Goal: Information Seeking & Learning: Learn about a topic

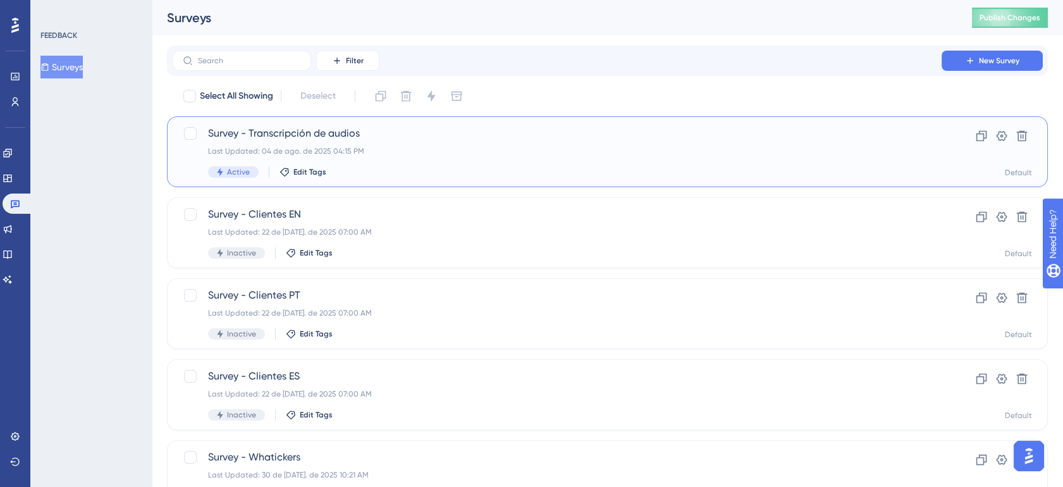
click at [475, 154] on div "Last Updated: 04 de ago. de 2025 04:15 PM" at bounding box center [556, 151] width 697 height 10
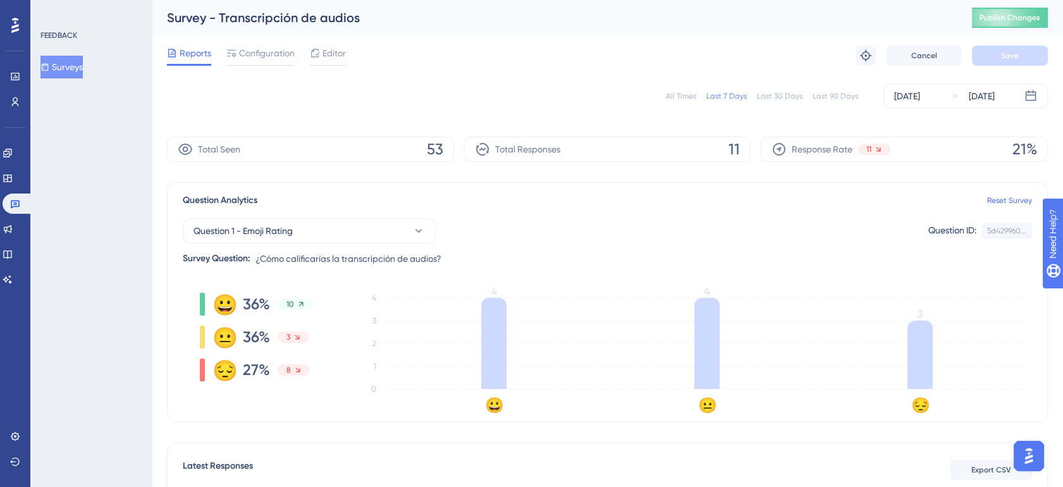
click at [683, 94] on div "All Times" at bounding box center [681, 96] width 30 height 10
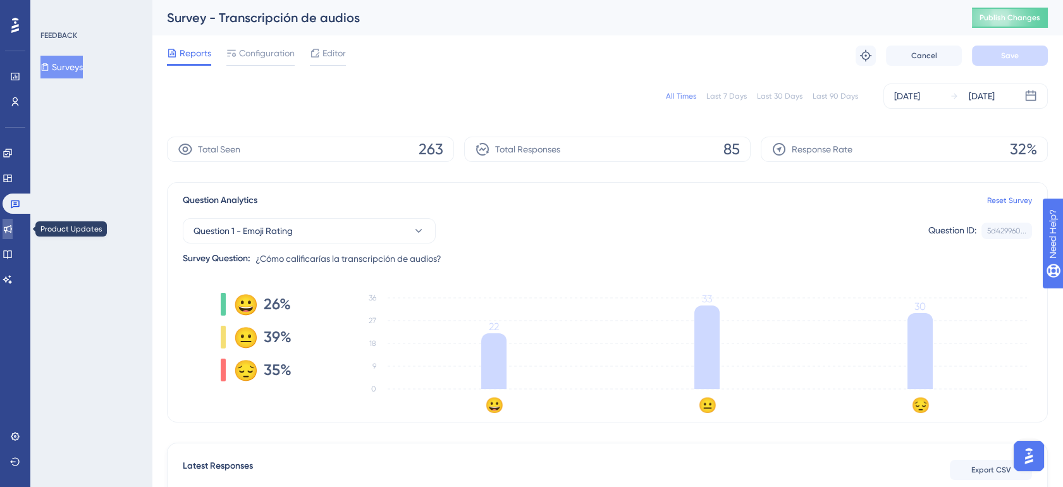
click at [11, 228] on icon at bounding box center [8, 229] width 10 height 10
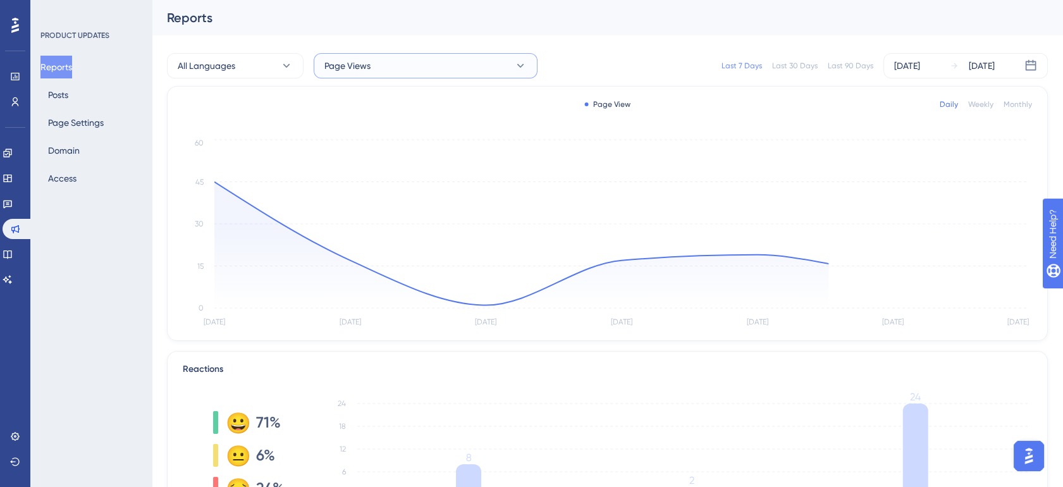
click at [446, 74] on button "Page Views" at bounding box center [426, 65] width 224 height 25
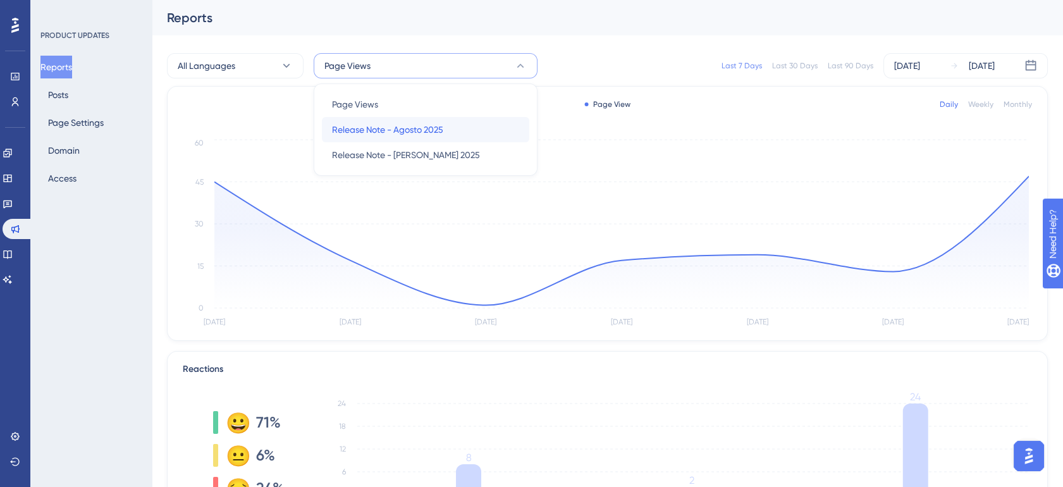
click at [425, 125] on span "Release Note - Agosto 2025" at bounding box center [387, 129] width 111 height 15
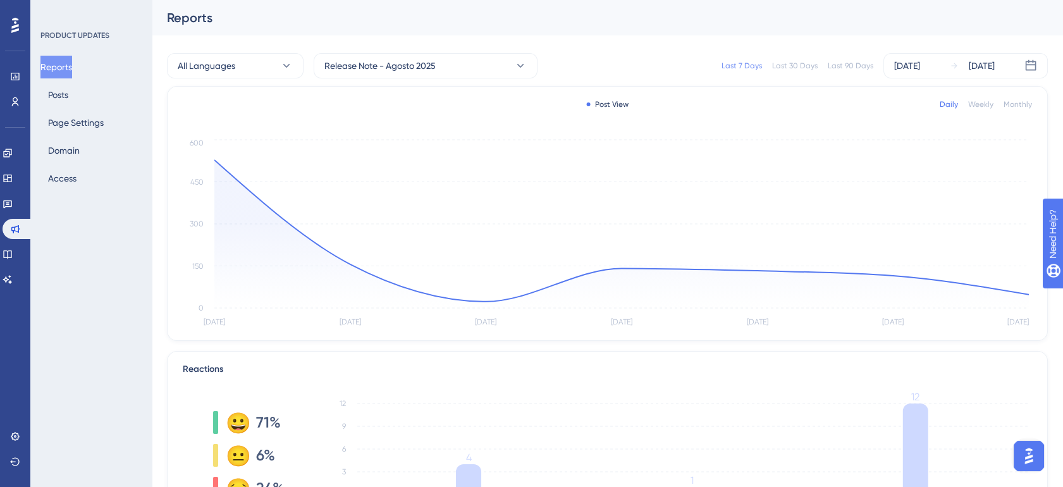
click at [799, 67] on div "Last 30 Days" at bounding box center [795, 66] width 46 height 10
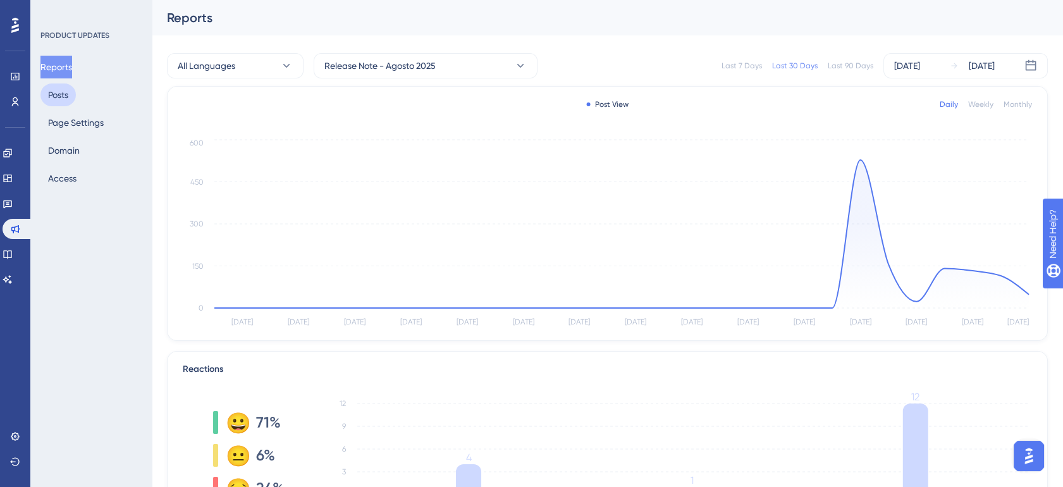
click at [71, 93] on button "Posts" at bounding box center [57, 94] width 35 height 23
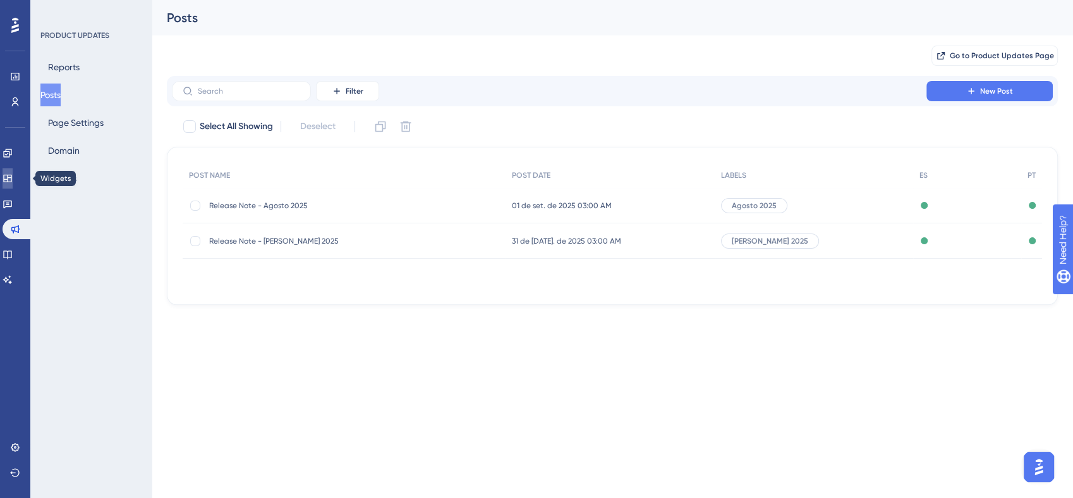
click at [11, 182] on icon at bounding box center [7, 178] width 8 height 8
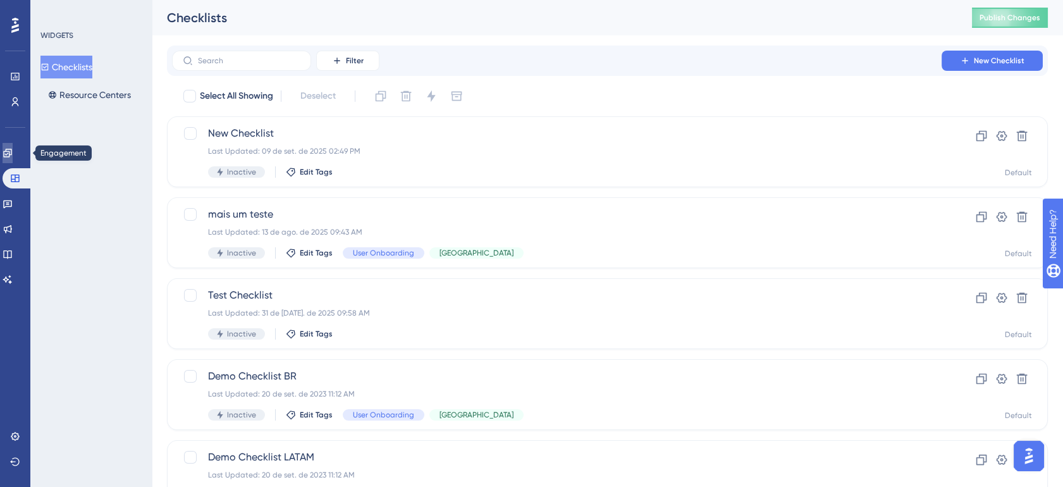
click at [13, 152] on icon at bounding box center [8, 153] width 10 height 10
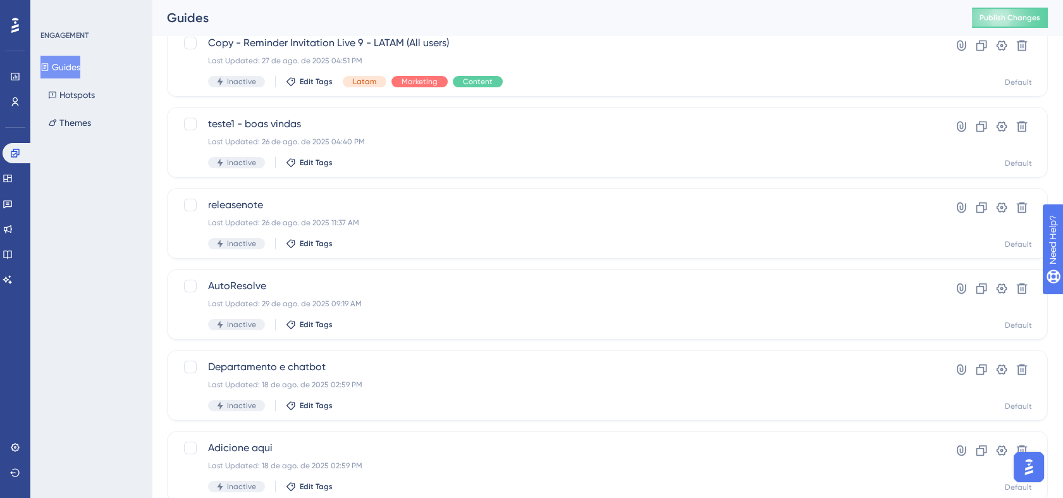
scroll to position [257, 0]
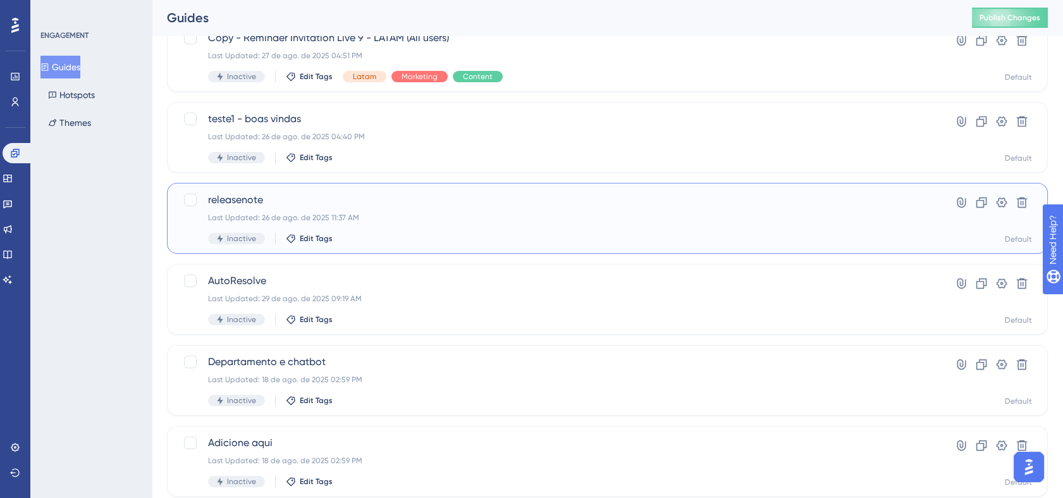
click at [503, 205] on span "releasenote" at bounding box center [556, 199] width 697 height 15
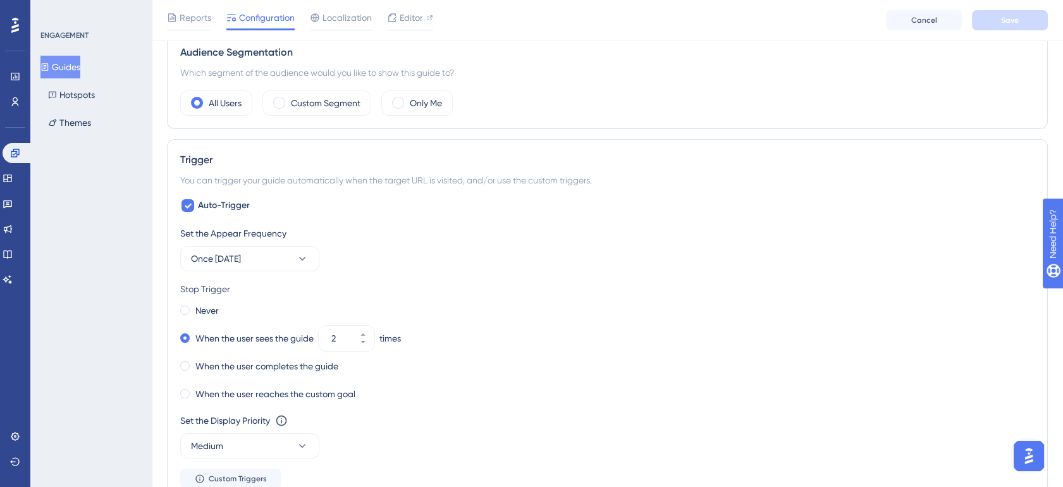
scroll to position [468, 0]
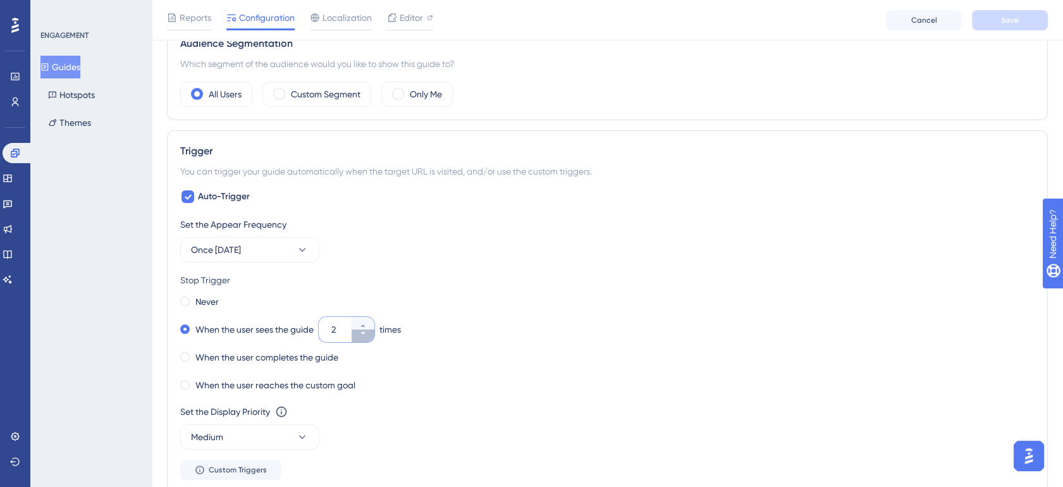
click at [369, 336] on button "2" at bounding box center [363, 335] width 23 height 13
type input "1"
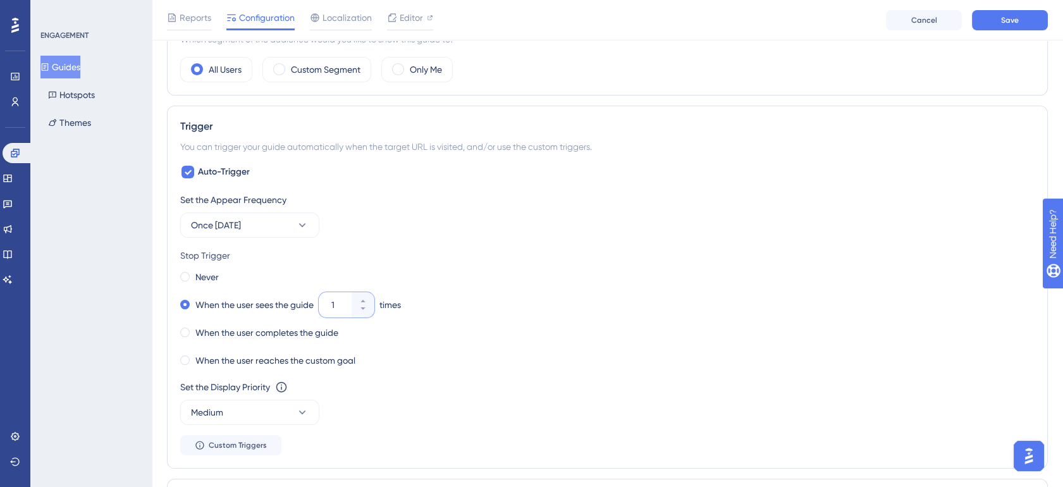
scroll to position [515, 0]
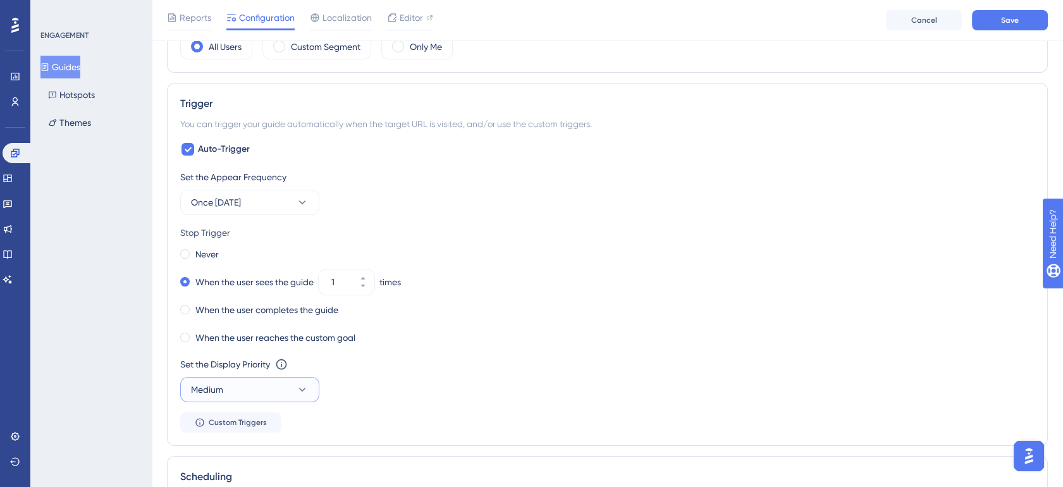
click at [298, 389] on icon at bounding box center [302, 389] width 13 height 13
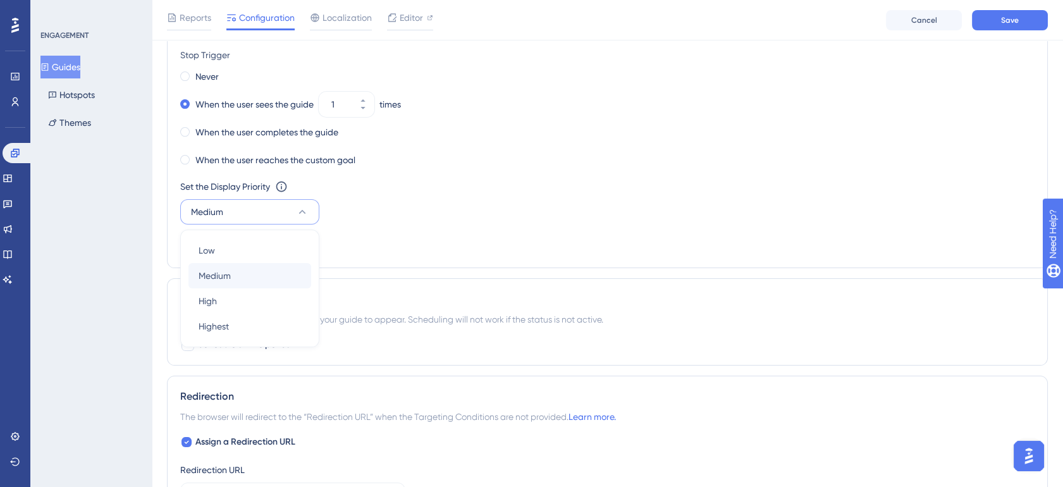
scroll to position [642, 0]
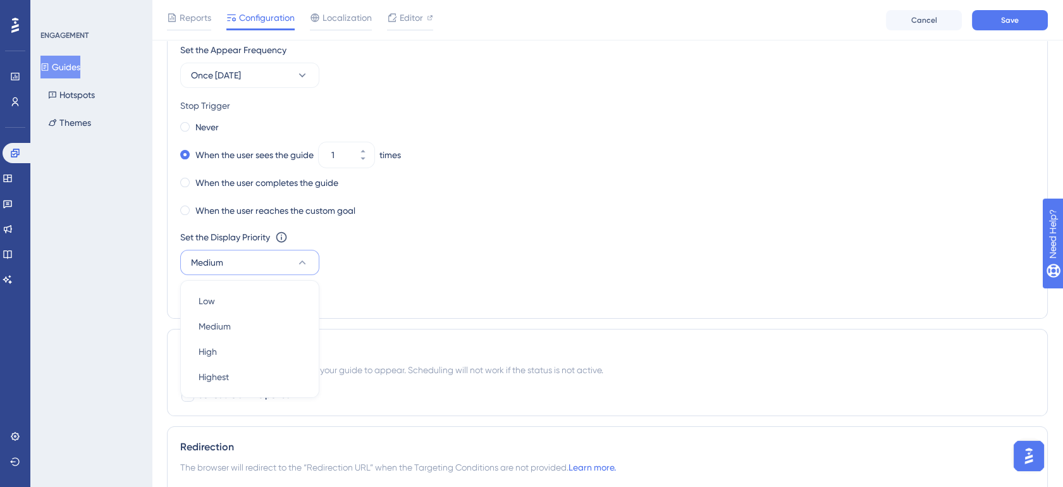
click at [458, 260] on div "Set the Display Priority This option will set the display priority between auto…" at bounding box center [607, 252] width 854 height 46
click at [301, 257] on icon at bounding box center [302, 262] width 13 height 13
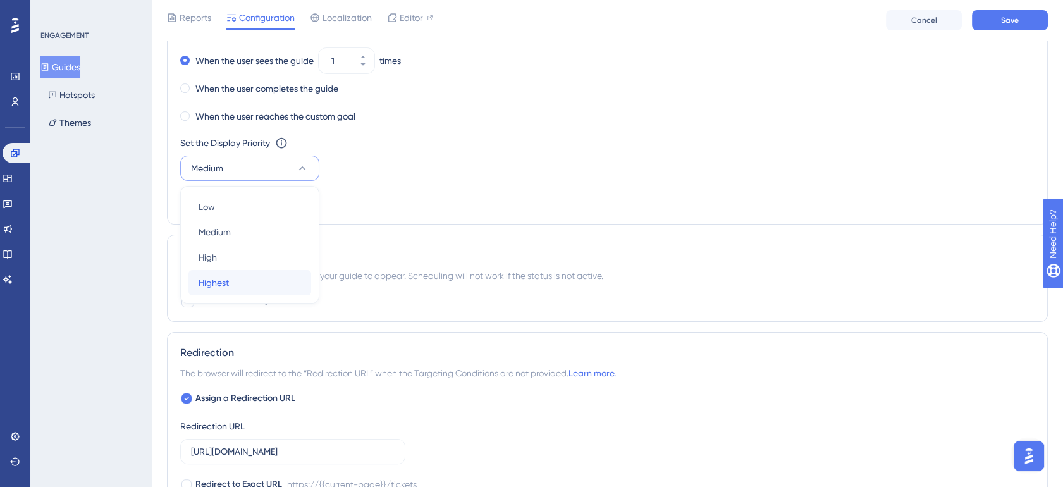
click at [266, 283] on div "Highest Highest" at bounding box center [250, 282] width 102 height 25
click at [196, 397] on span "Assign a Redirection URL" at bounding box center [245, 398] width 100 height 15
checkbox input "false"
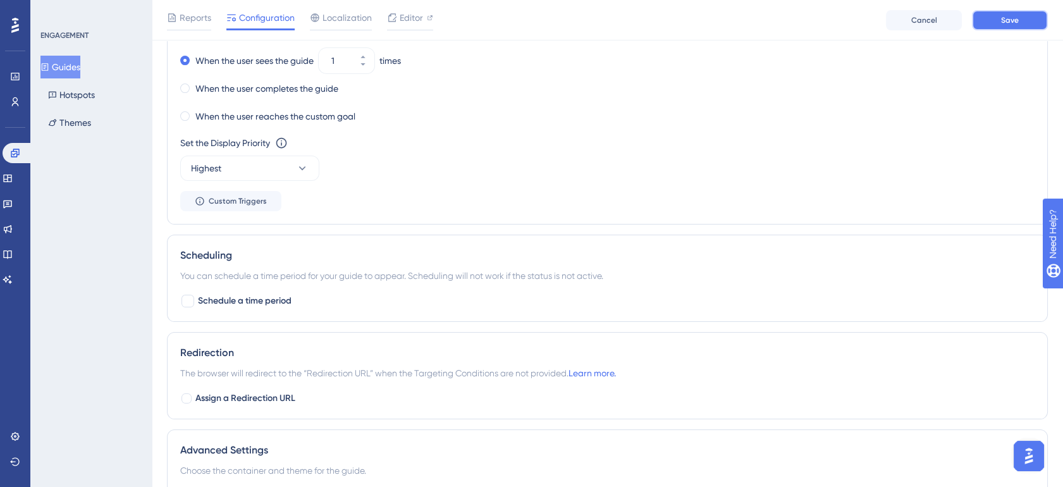
click at [1008, 20] on span "Save" at bounding box center [1010, 20] width 18 height 10
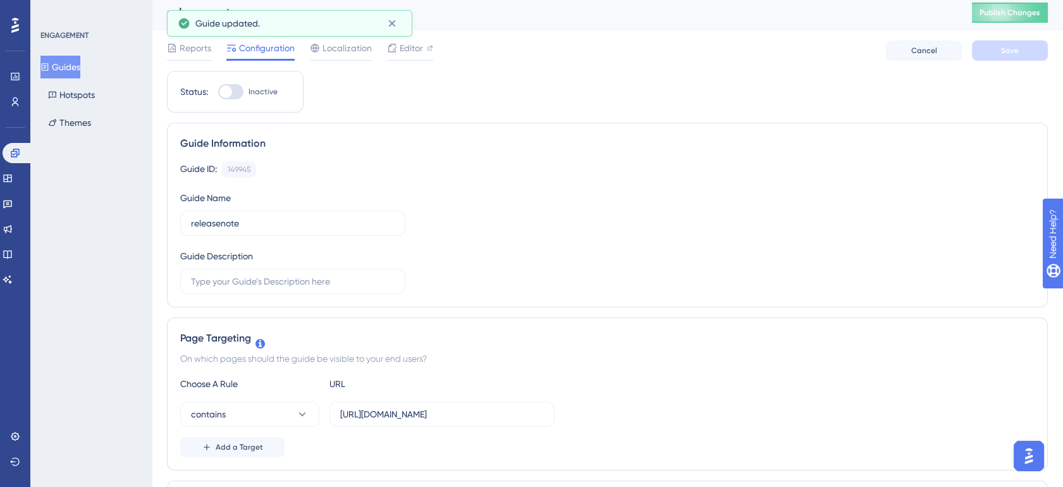
scroll to position [0, 0]
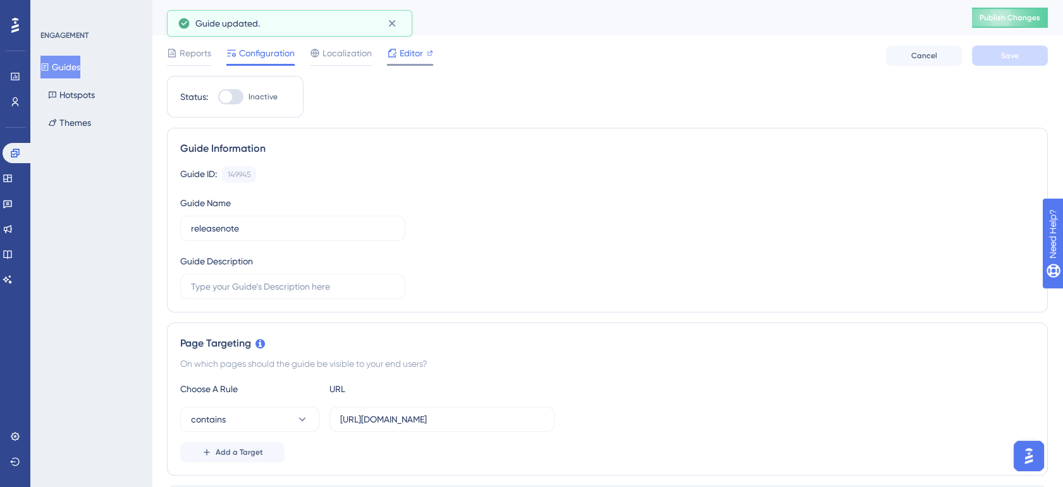
click at [420, 56] on span "Editor" at bounding box center [411, 53] width 23 height 15
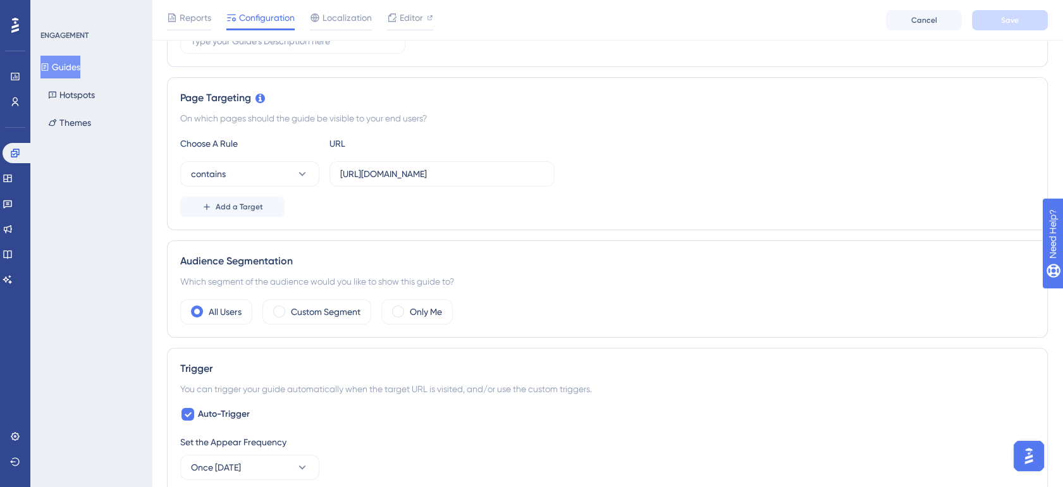
scroll to position [257, 0]
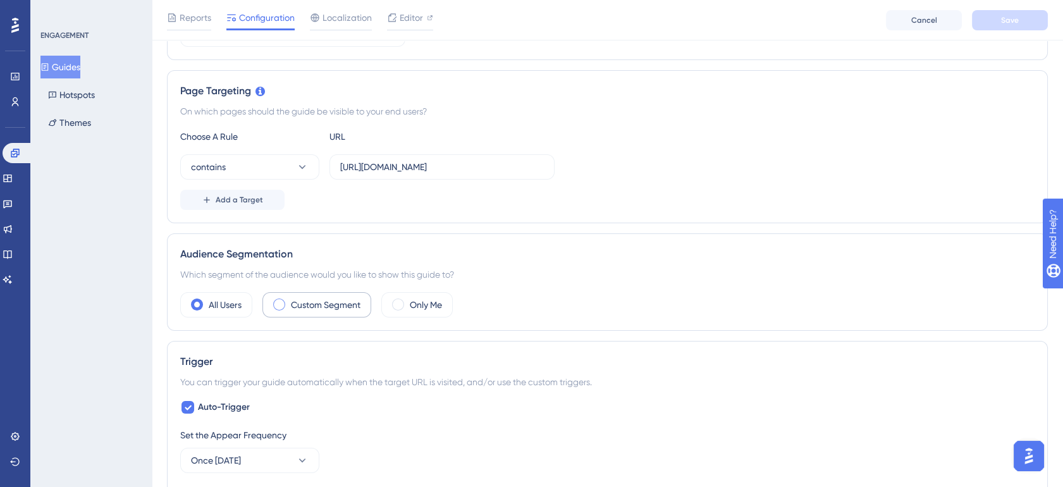
click at [293, 307] on label "Custom Segment" at bounding box center [326, 304] width 70 height 15
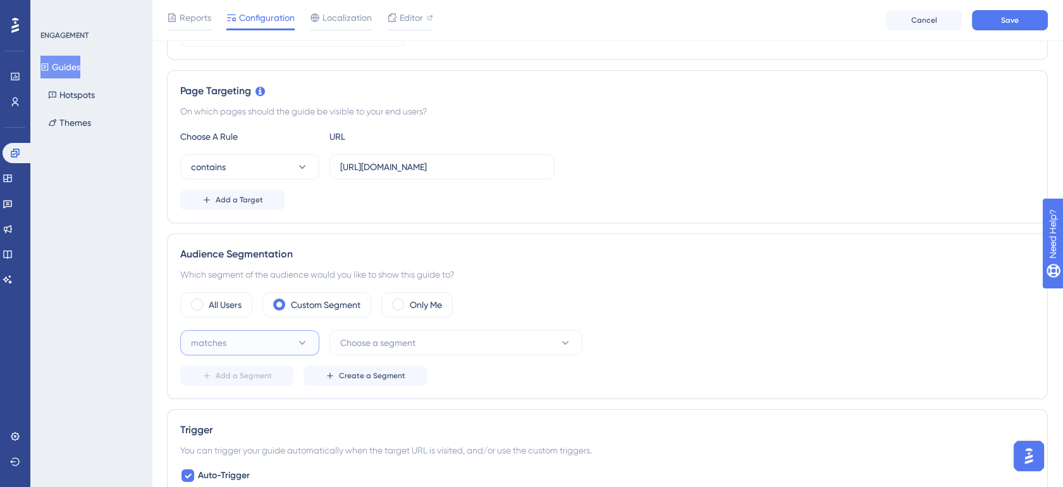
click at [259, 340] on button "matches" at bounding box center [249, 342] width 139 height 25
click at [255, 400] on span "doesn't match" at bounding box center [228, 406] width 58 height 15
click at [406, 344] on span "Choose a segment" at bounding box center [377, 342] width 75 height 15
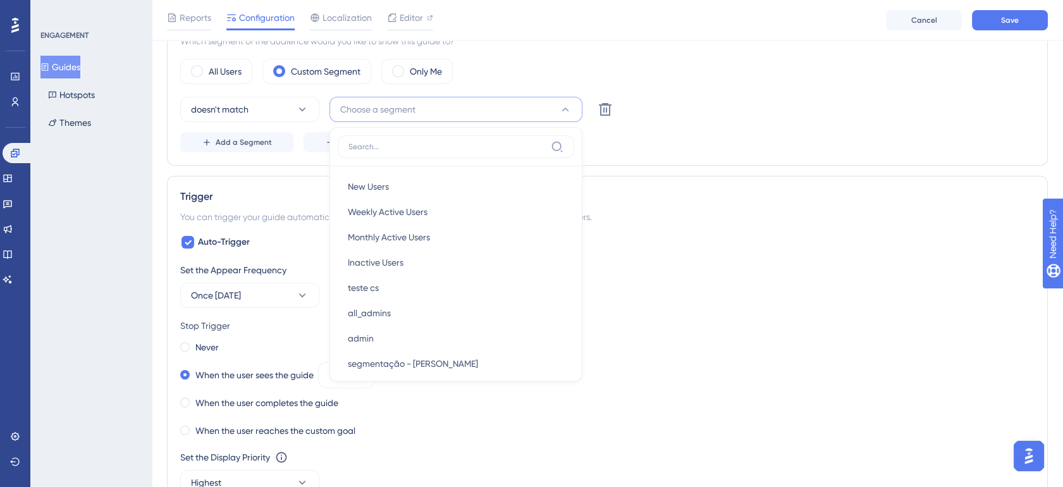
click at [738, 105] on div "doesn't match Choose a segment New Users New Users Weekly Active Users Weekly A…" at bounding box center [607, 109] width 854 height 25
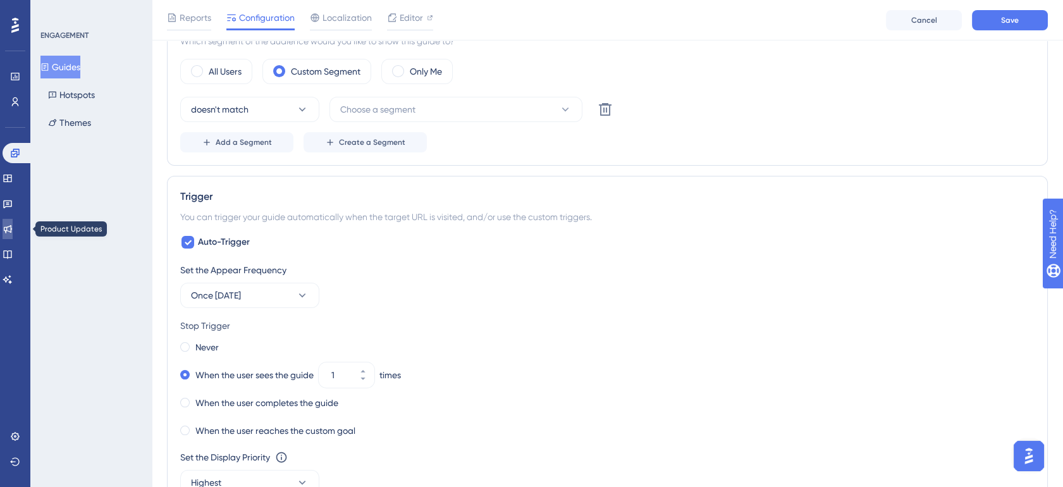
click at [13, 228] on icon at bounding box center [8, 229] width 10 height 10
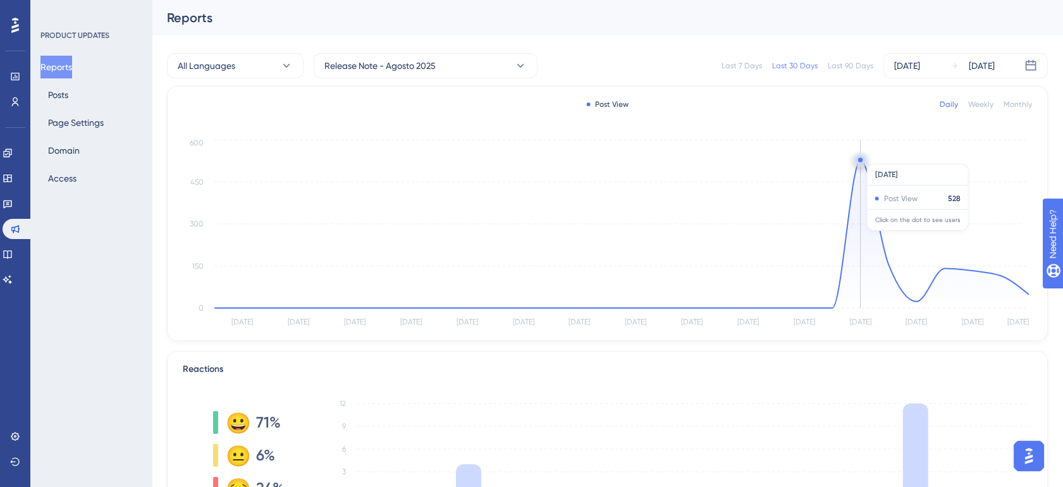
click at [857, 157] on circle at bounding box center [860, 160] width 10 height 10
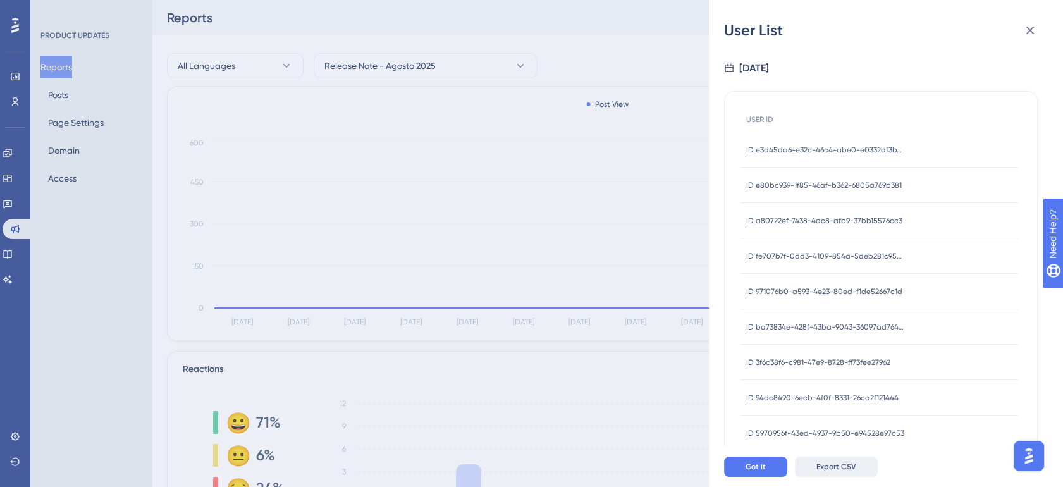
click at [848, 472] on span "Export CSV" at bounding box center [836, 467] width 40 height 10
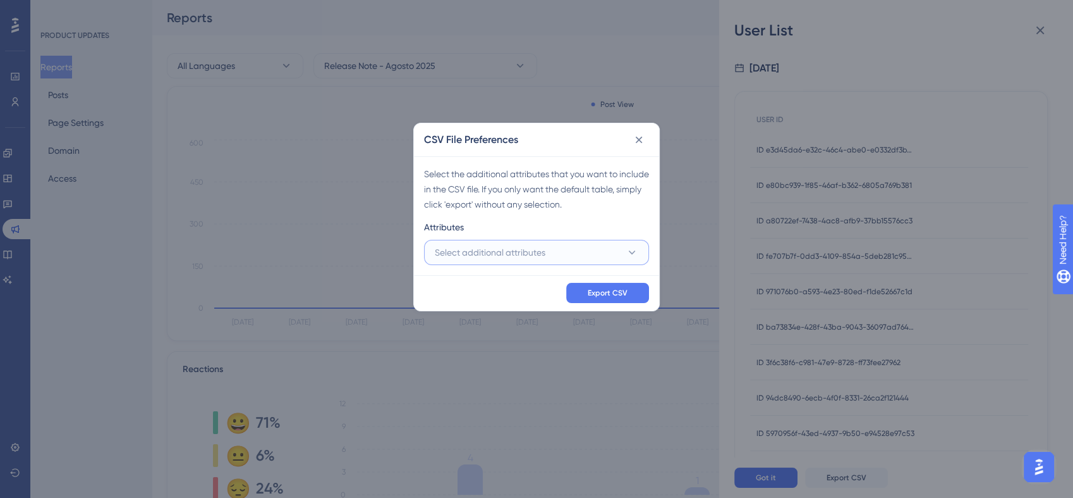
click at [546, 255] on button "Select additional attributes" at bounding box center [536, 252] width 225 height 25
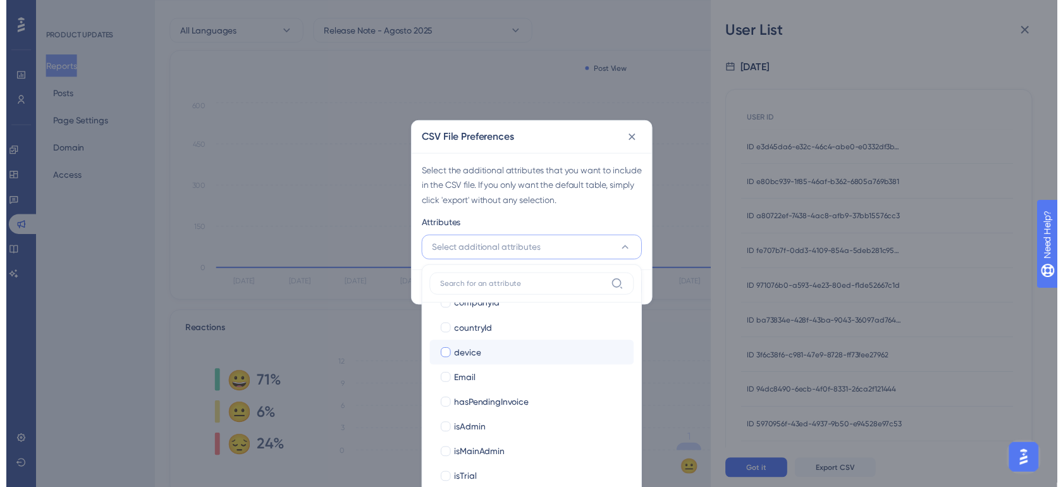
scroll to position [214, 0]
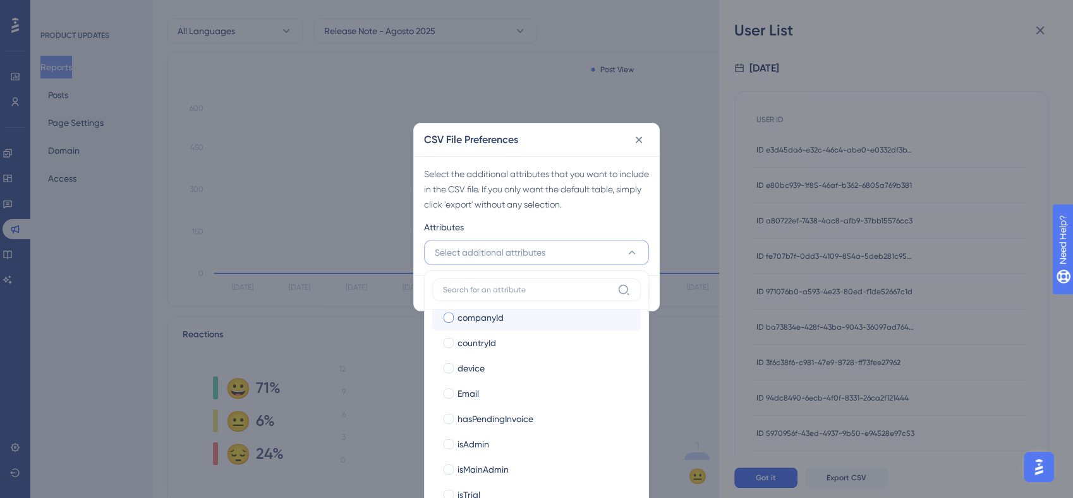
click at [508, 319] on div "companyId" at bounding box center [544, 317] width 173 height 15
checkbox input "true"
click at [602, 228] on div "Attributes" at bounding box center [536, 229] width 225 height 20
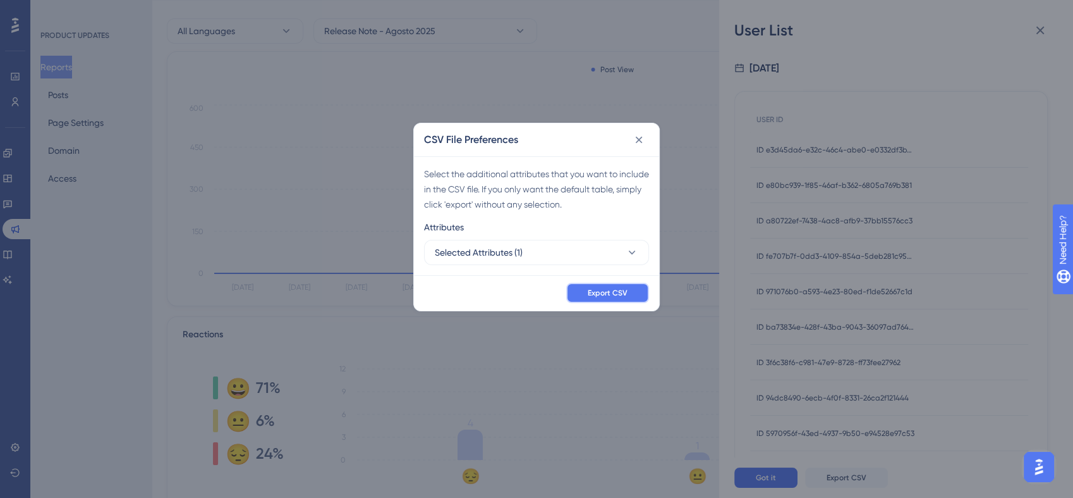
click at [612, 297] on button "Export CSV" at bounding box center [607, 293] width 83 height 20
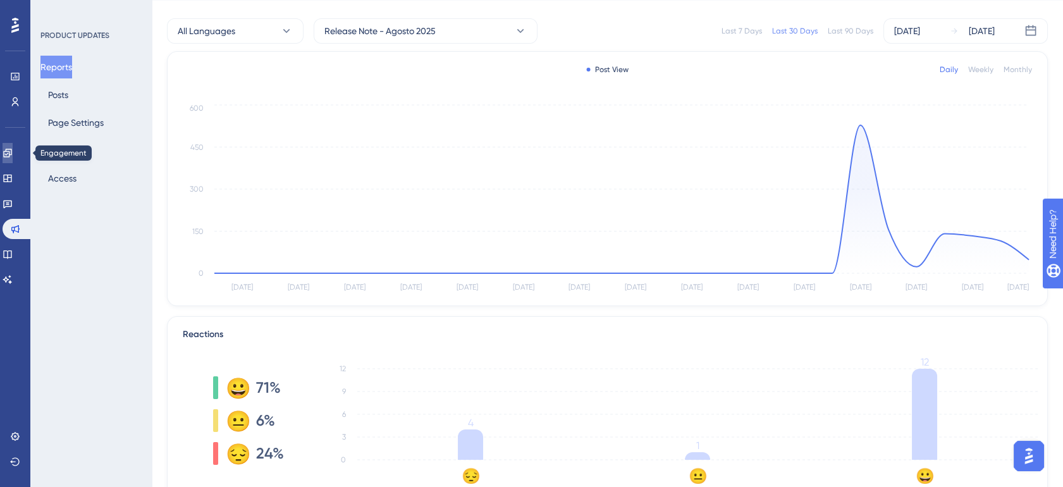
click at [13, 159] on link at bounding box center [8, 153] width 10 height 20
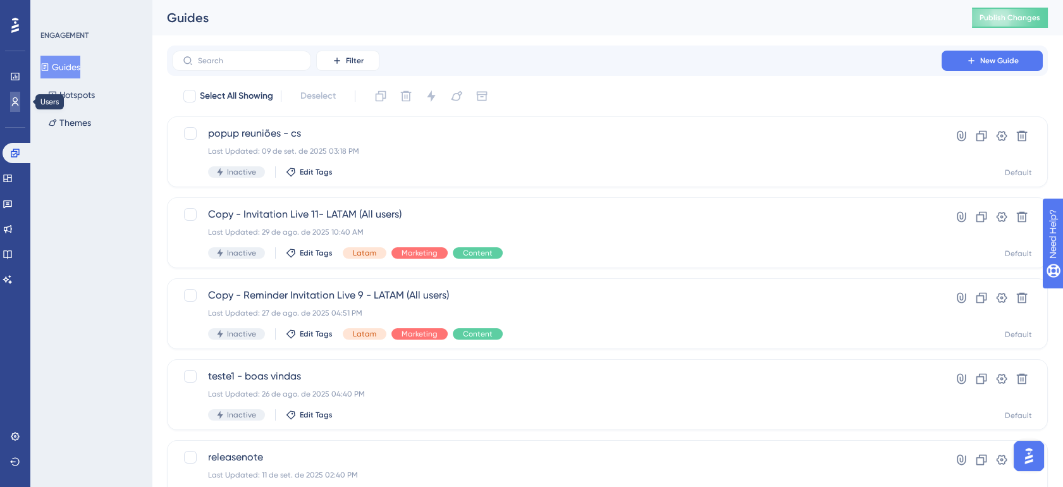
click at [12, 97] on icon at bounding box center [15, 102] width 10 height 10
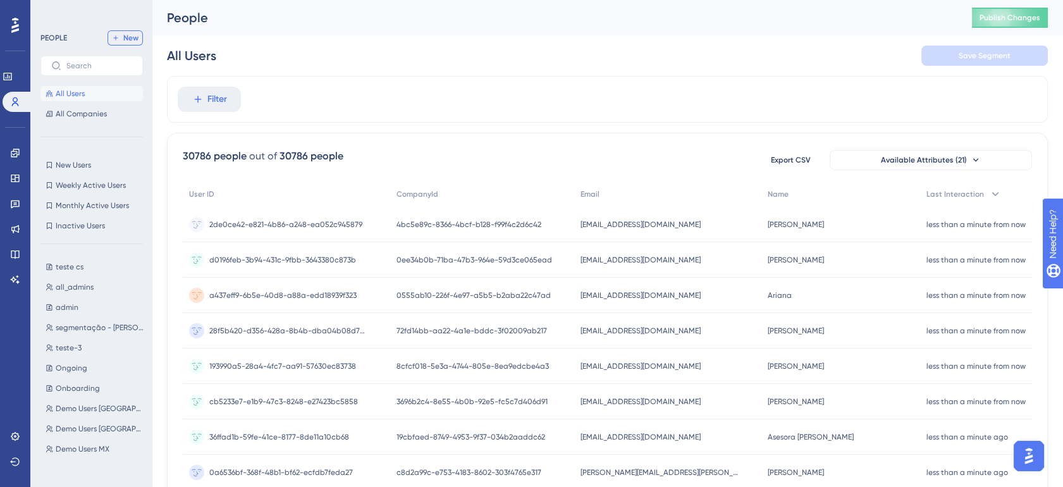
click at [123, 39] on span "New" at bounding box center [130, 38] width 15 height 10
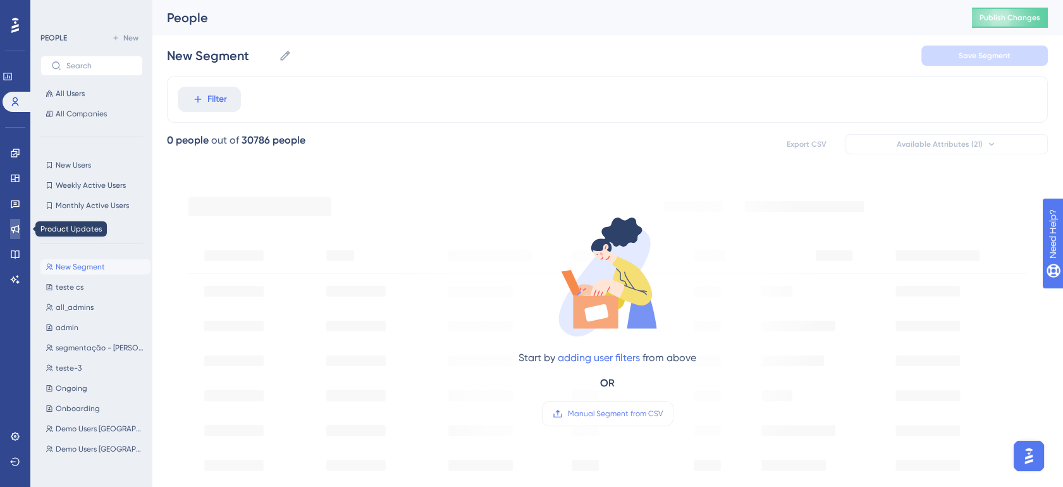
click at [16, 232] on icon at bounding box center [15, 229] width 10 height 10
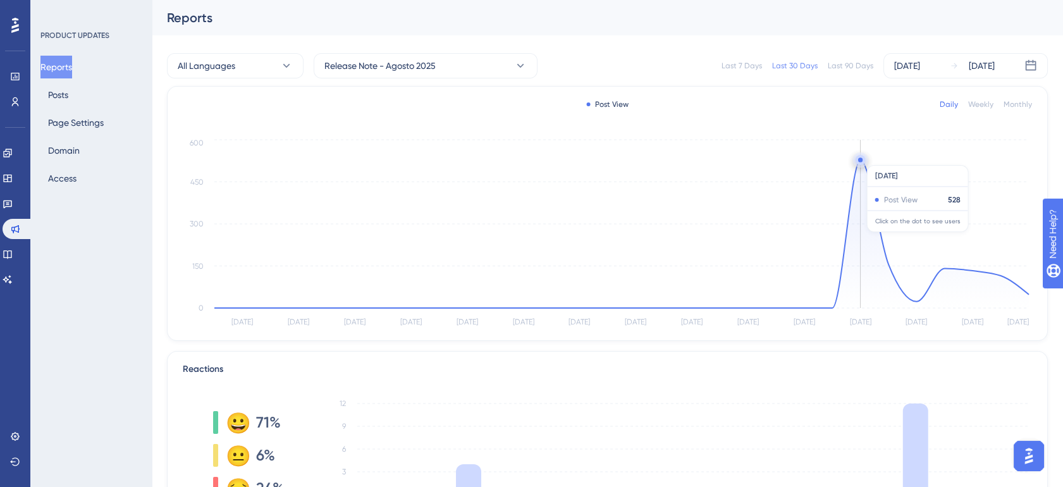
click at [862, 159] on circle at bounding box center [860, 160] width 10 height 10
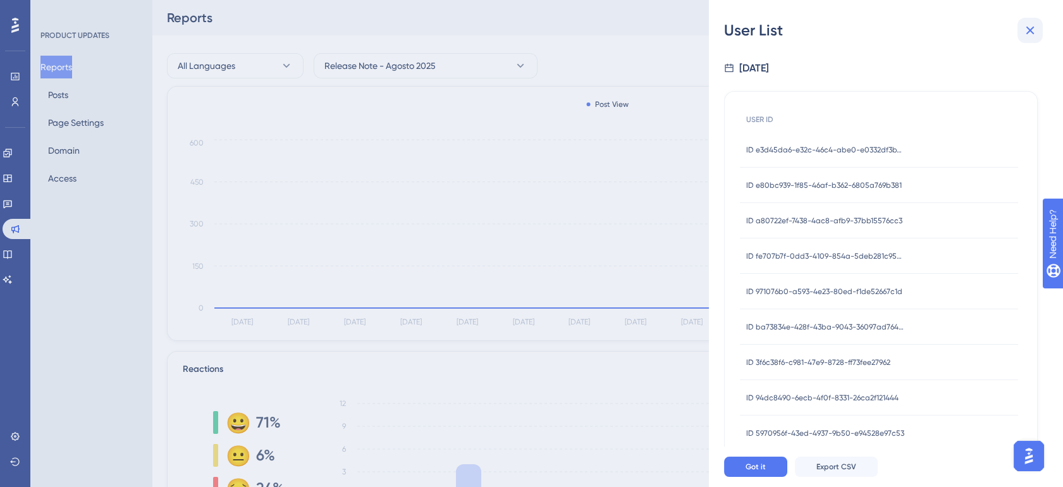
click at [1028, 25] on icon at bounding box center [1029, 30] width 15 height 15
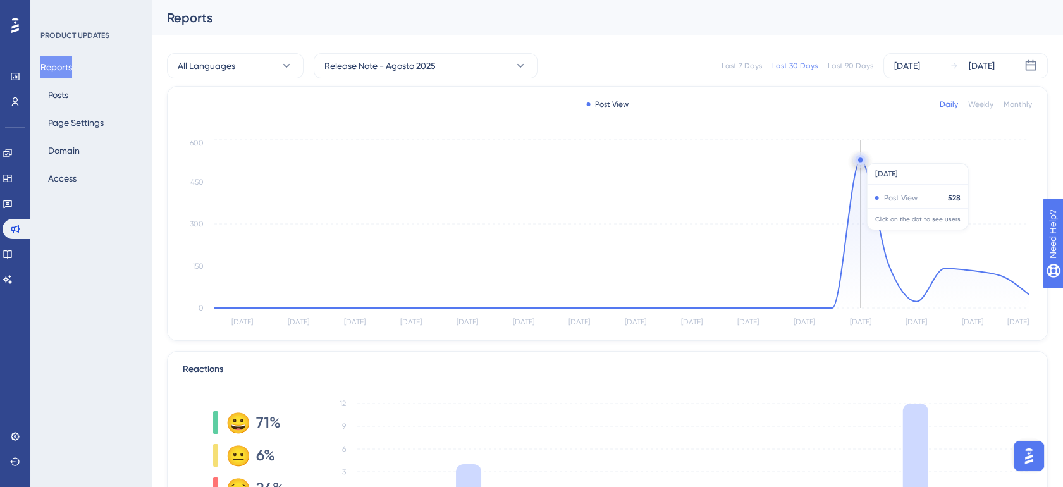
click at [864, 157] on circle at bounding box center [860, 160] width 10 height 10
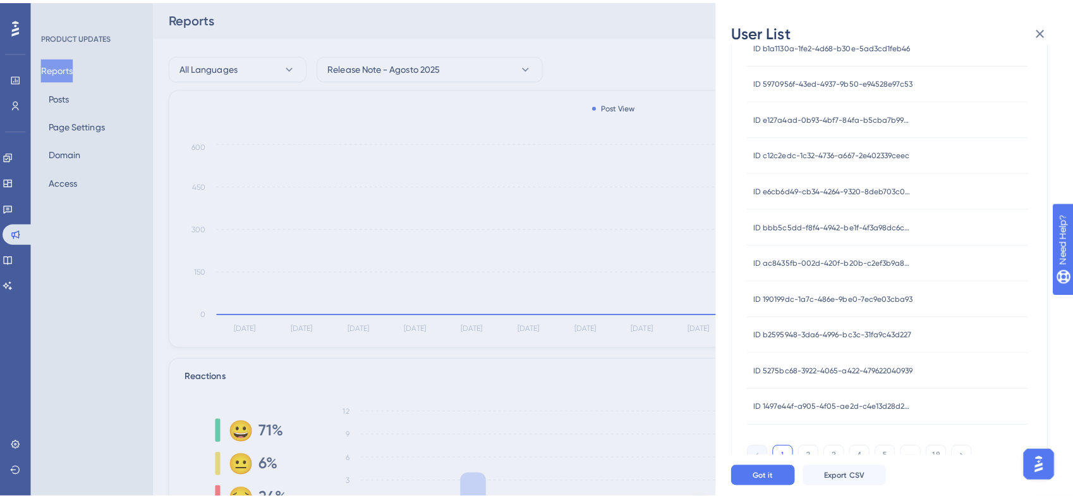
scroll to position [439, 0]
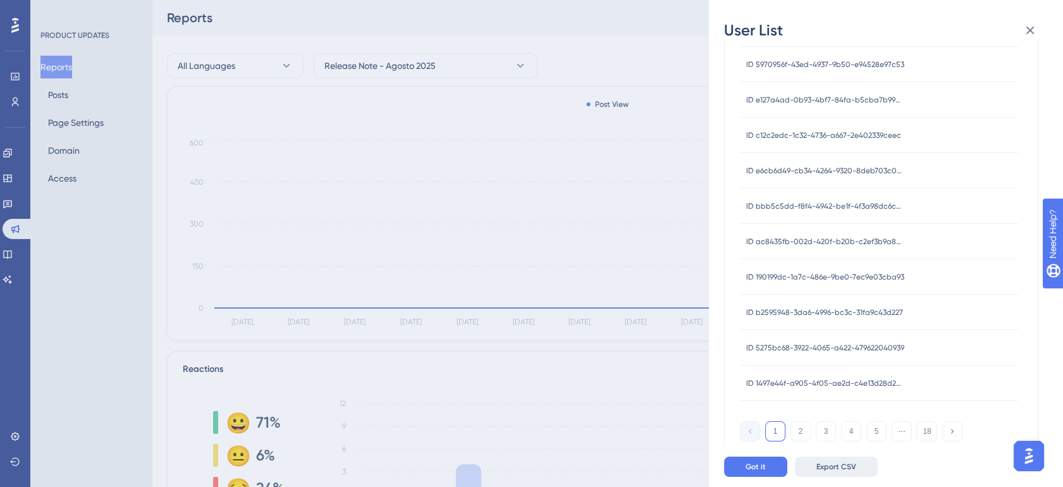
click at [848, 471] on button "Export CSV" at bounding box center [836, 466] width 83 height 20
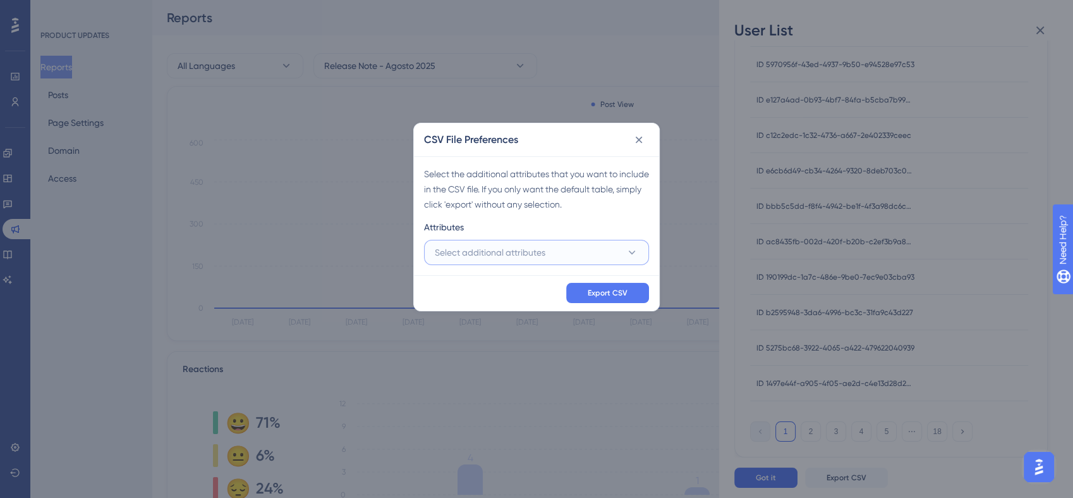
click at [571, 255] on button "Select additional attributes" at bounding box center [536, 252] width 225 height 25
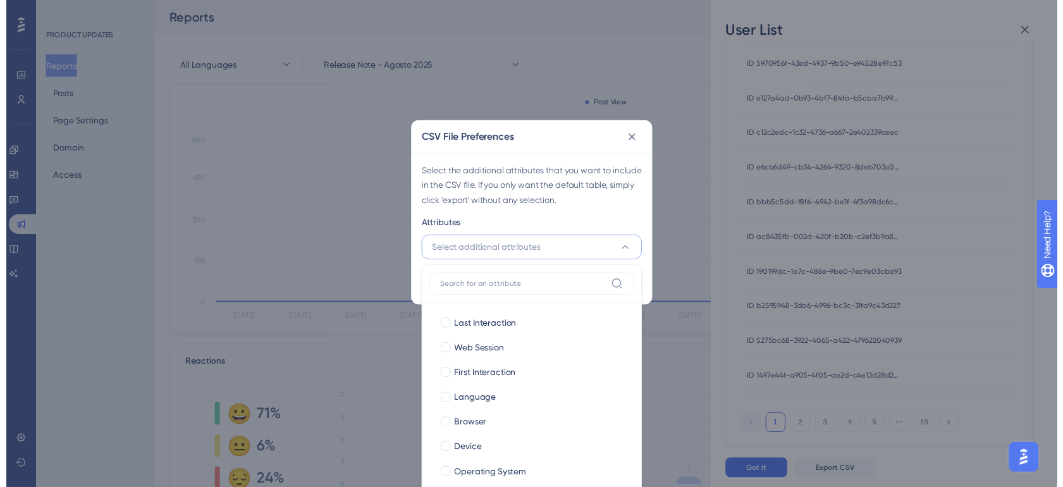
scroll to position [35, 0]
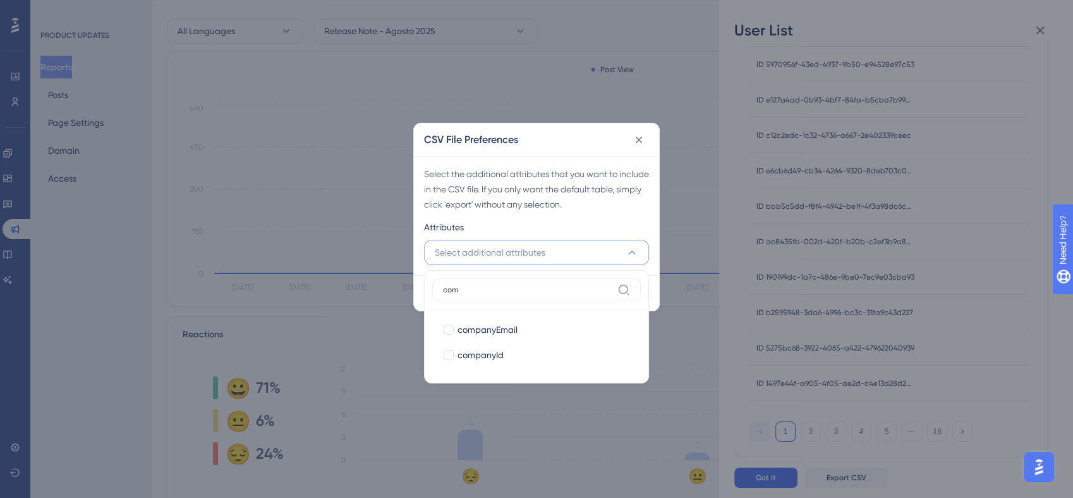
click at [489, 288] on input "com" at bounding box center [527, 289] width 169 height 10
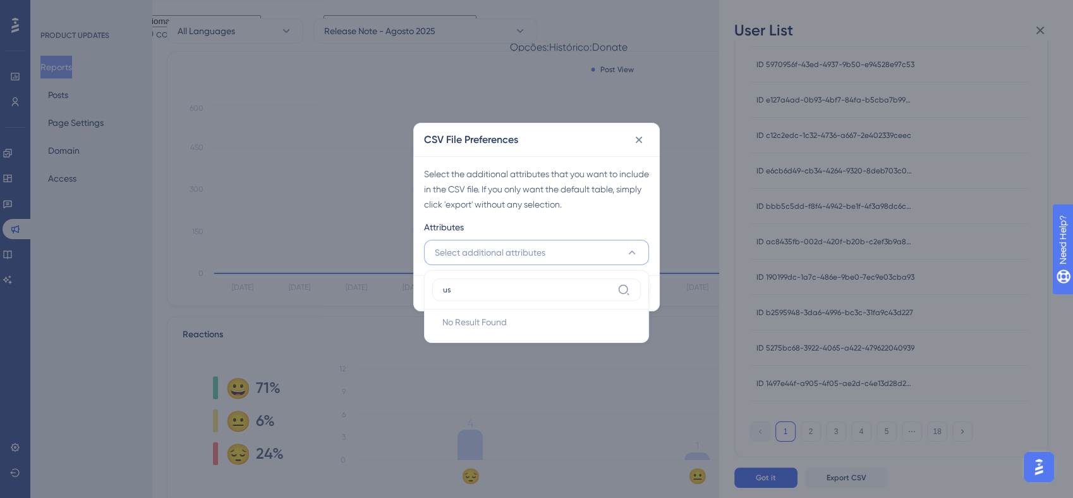
type input "u"
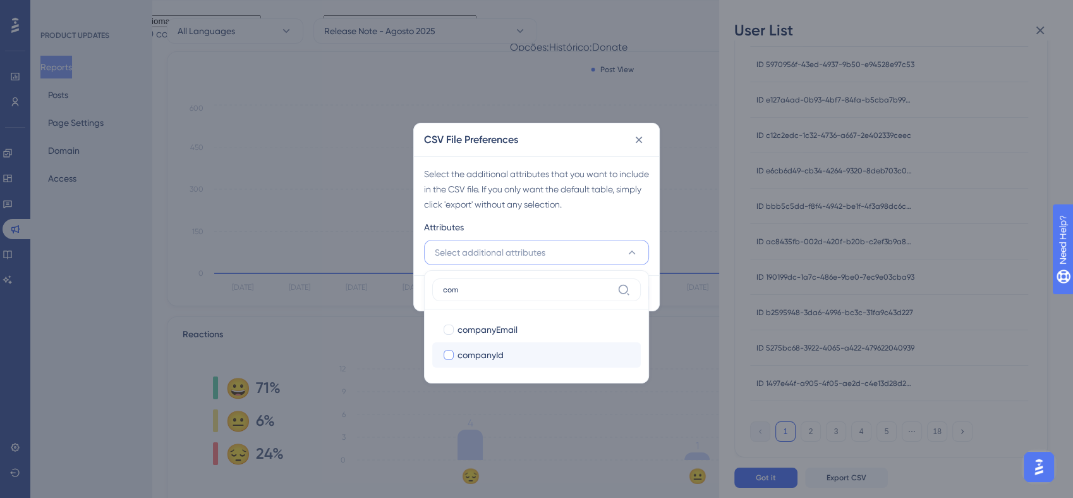
type input "com"
click at [464, 360] on span "companyId" at bounding box center [481, 354] width 46 height 15
checkbox input "true"
click at [492, 279] on label "com" at bounding box center [536, 289] width 209 height 23
click at [492, 284] on input "com" at bounding box center [527, 289] width 169 height 10
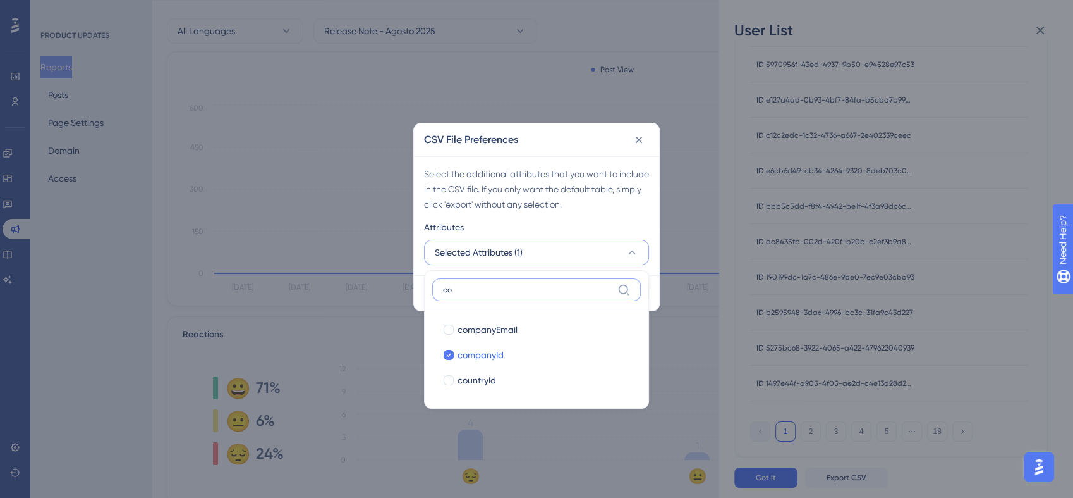
type input "c"
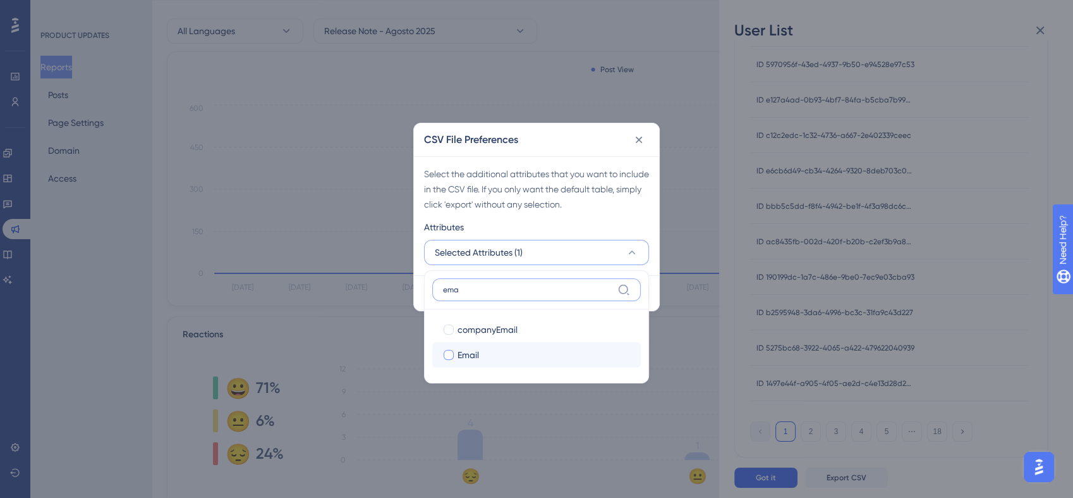
type input "ema"
click at [520, 357] on div "Email" at bounding box center [544, 354] width 173 height 15
checkbox input "true"
click at [656, 268] on div "Select the additional attributes that you want to include in the CSV file. If y…" at bounding box center [536, 215] width 245 height 119
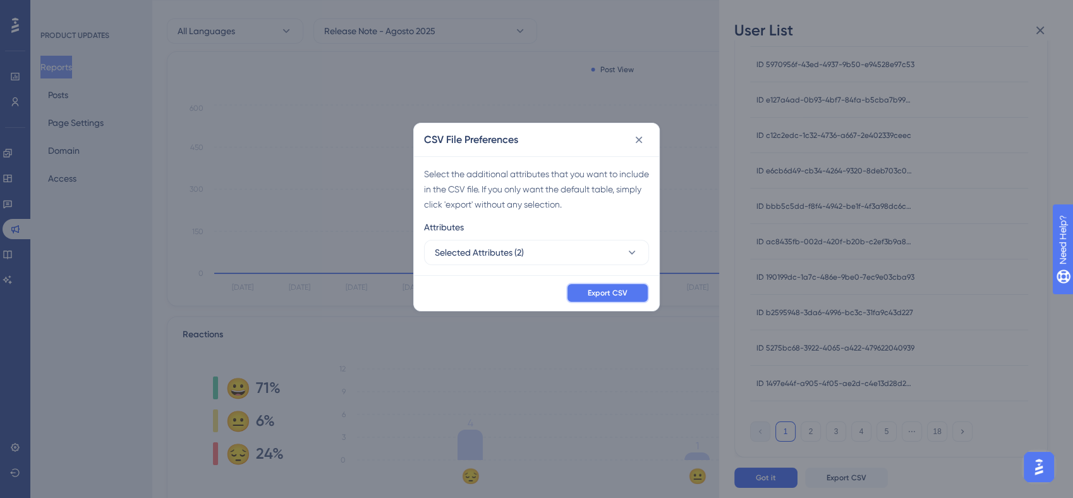
click at [633, 298] on button "Export CSV" at bounding box center [607, 293] width 83 height 20
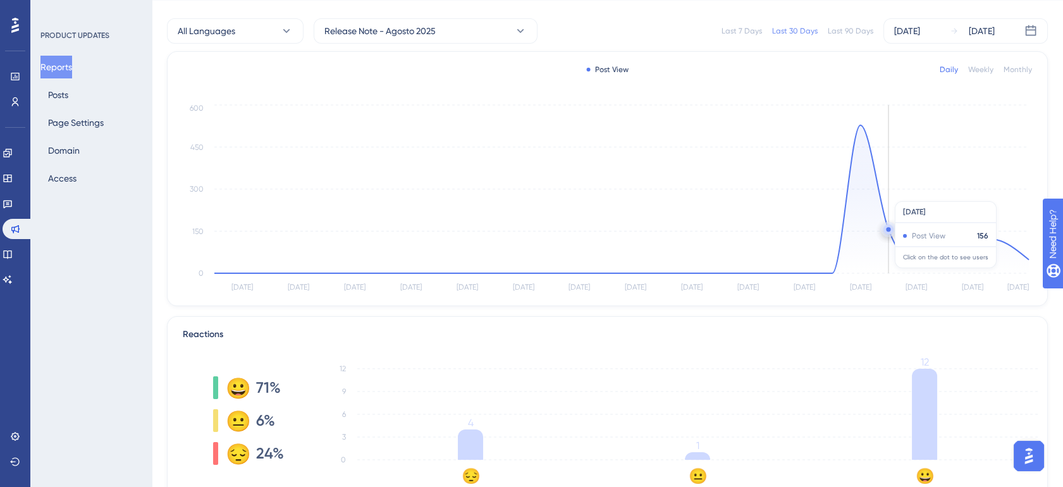
click at [880, 195] on icon "[DATE] Aug [DATE] Aug [DATE] Aug [DATE] Aug [DATE] [DATE] [DATE] [DATE] [DATE] …" at bounding box center [607, 198] width 849 height 193
click at [886, 228] on circle at bounding box center [888, 229] width 4 height 4
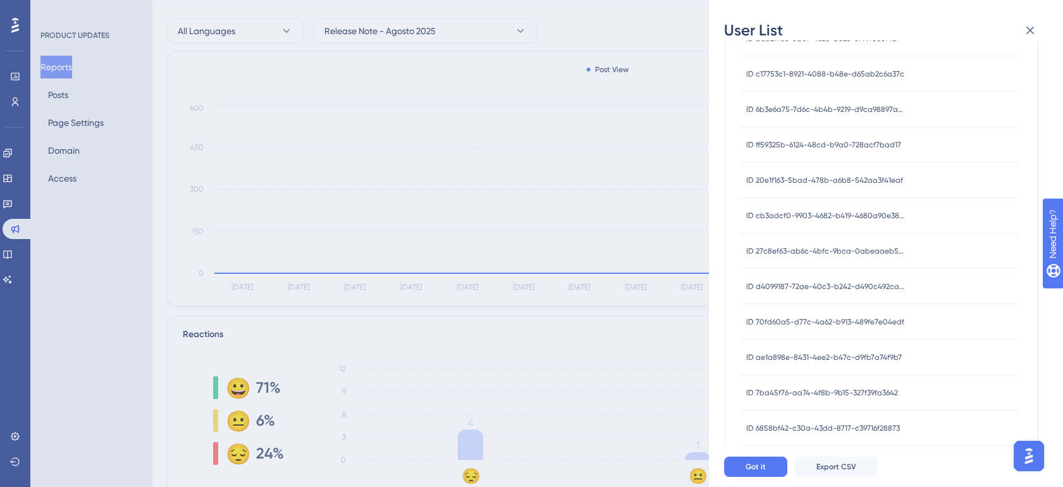
scroll to position [439, 0]
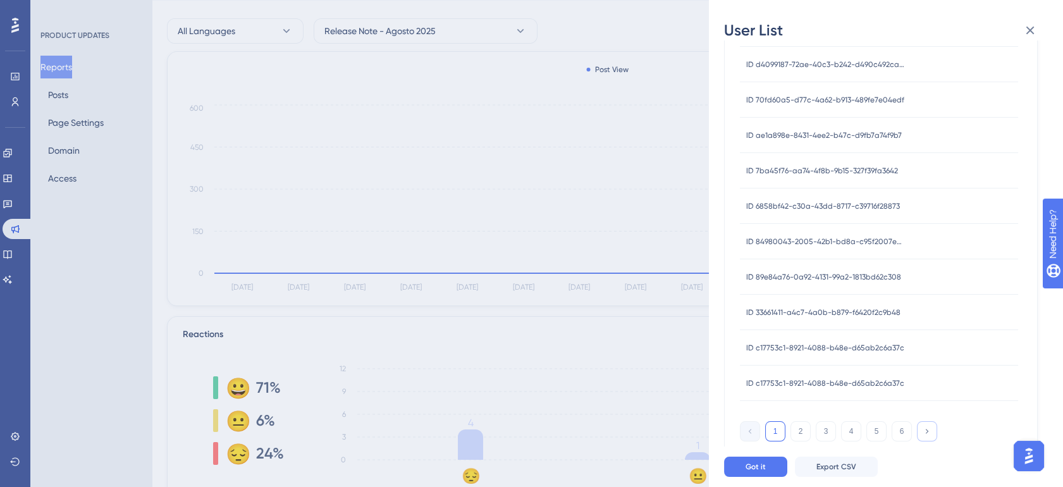
click at [922, 430] on icon at bounding box center [926, 431] width 8 height 8
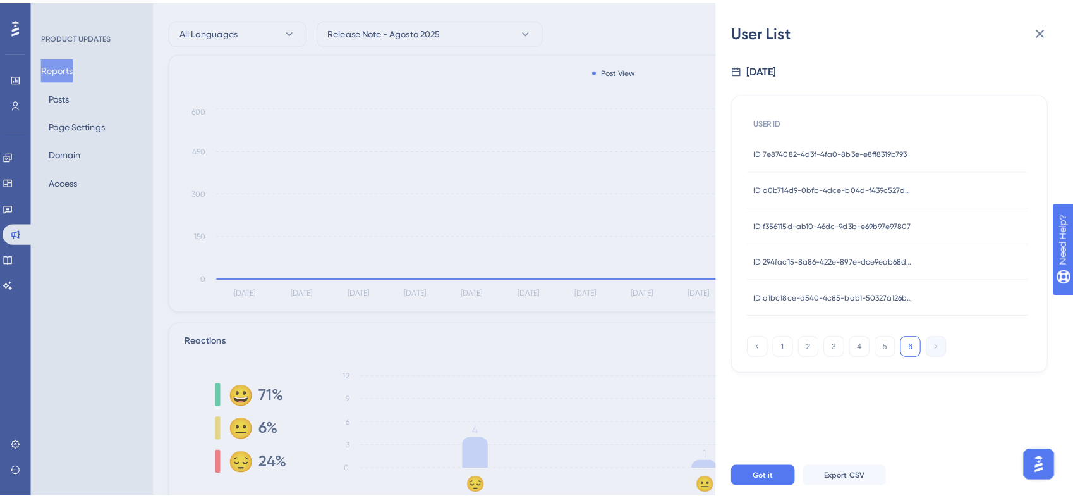
scroll to position [0, 0]
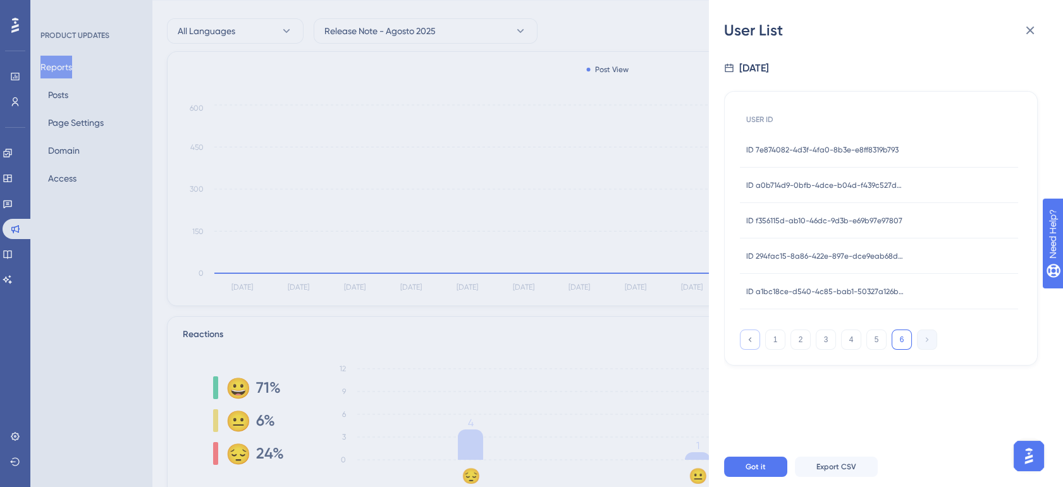
click at [749, 341] on icon at bounding box center [749, 339] width 8 height 8
click at [749, 343] on icon at bounding box center [749, 339] width 8 height 8
click at [751, 344] on div "USER ID ID 7e874082-4d3f-4fa0-8b3e-e8ff8319b793 ID 7e874082-4d3f-4fa0-8b3e-e8ff…" at bounding box center [881, 228] width 314 height 274
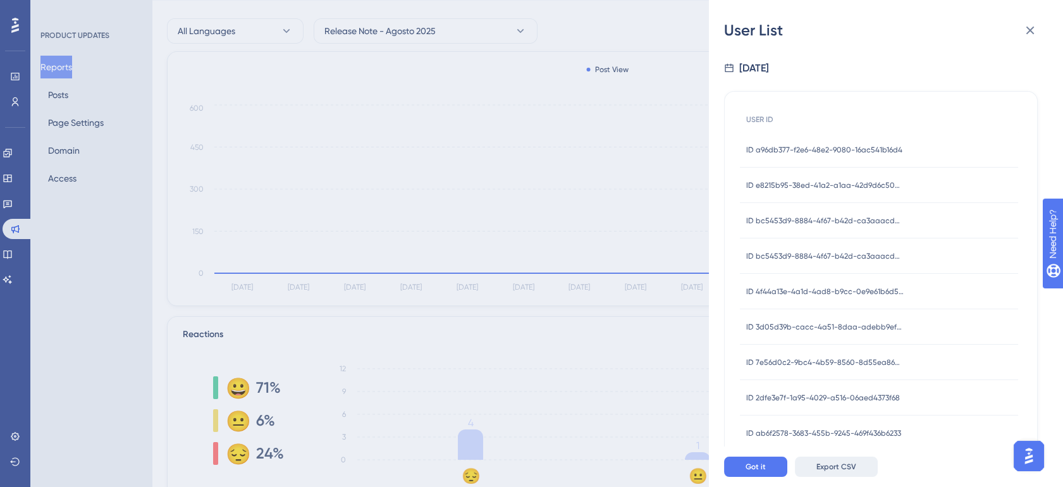
click at [848, 472] on span "Export CSV" at bounding box center [836, 467] width 40 height 10
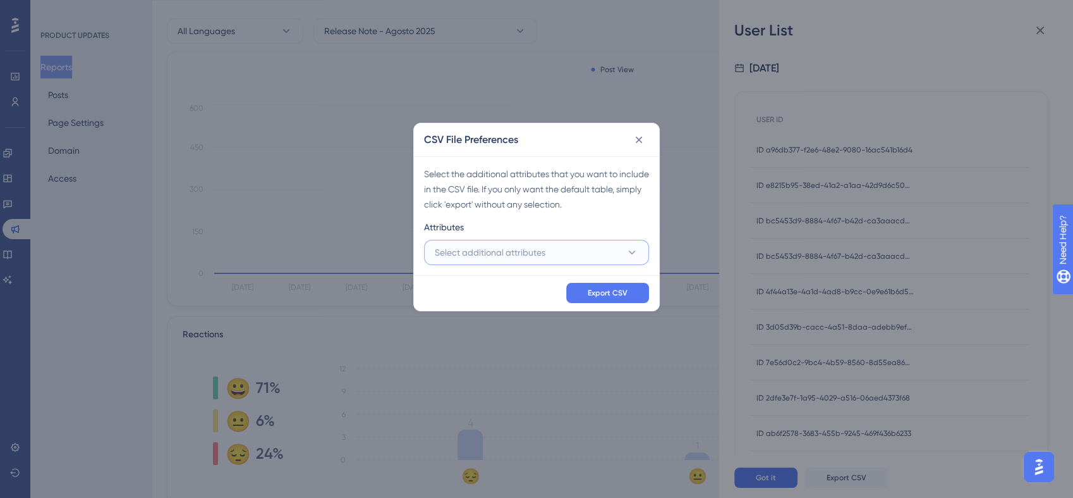
click at [556, 245] on button "Select additional attributes" at bounding box center [536, 252] width 225 height 25
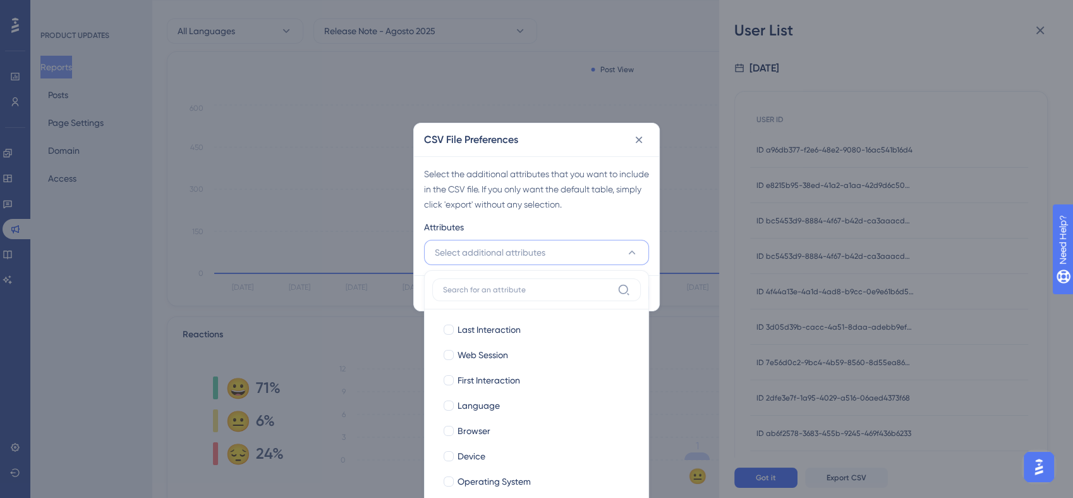
scroll to position [70, 0]
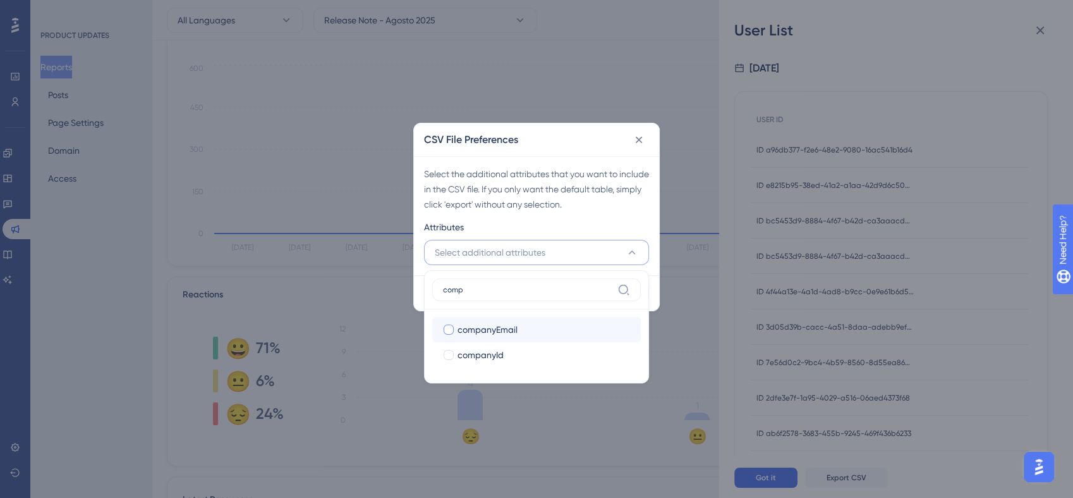
type input "comp"
click at [509, 323] on span "companyEmail" at bounding box center [488, 329] width 60 height 15
checkbox input "false"
click at [515, 344] on label "companyId companyId" at bounding box center [536, 354] width 209 height 25
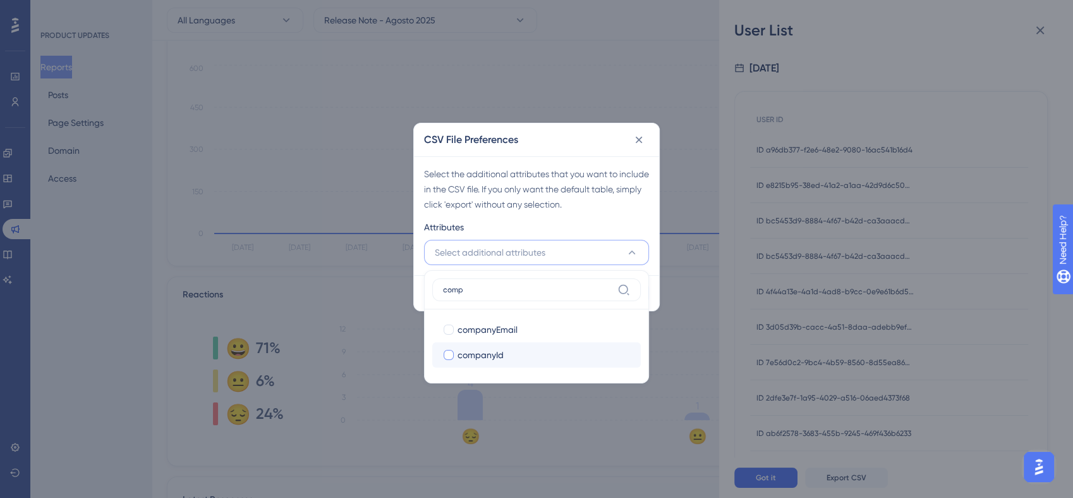
click at [449, 354] on input "companyId" at bounding box center [449, 354] width 1 height 1
checkbox input "false"
click at [525, 297] on label "comp" at bounding box center [536, 289] width 209 height 23
click at [525, 295] on input "comp" at bounding box center [527, 289] width 169 height 10
click at [523, 290] on input "comp" at bounding box center [527, 289] width 169 height 10
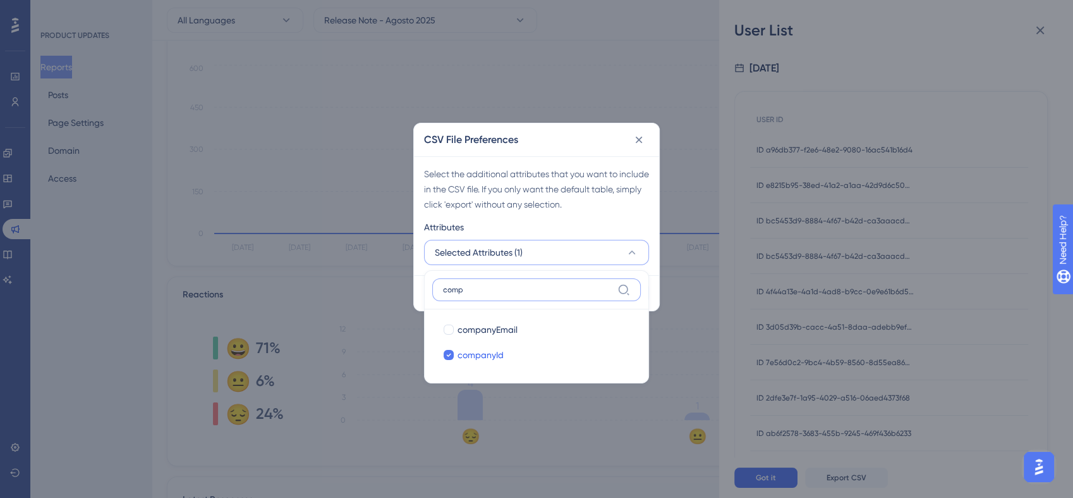
click at [523, 290] on input "comp" at bounding box center [527, 289] width 169 height 10
type input "emai"
click at [511, 350] on div "Email" at bounding box center [544, 354] width 173 height 15
checkbox input "true"
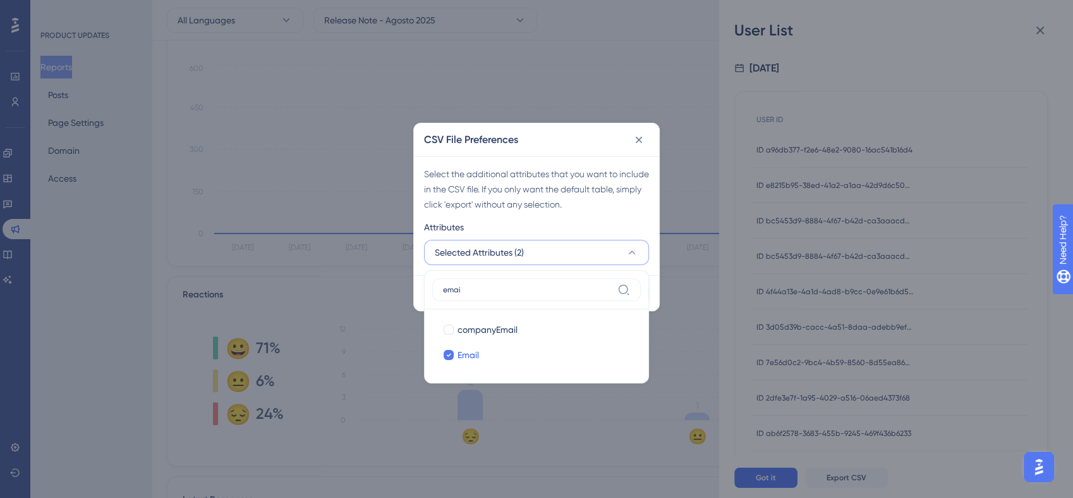
click at [655, 301] on div "Export CSV" at bounding box center [536, 292] width 245 height 35
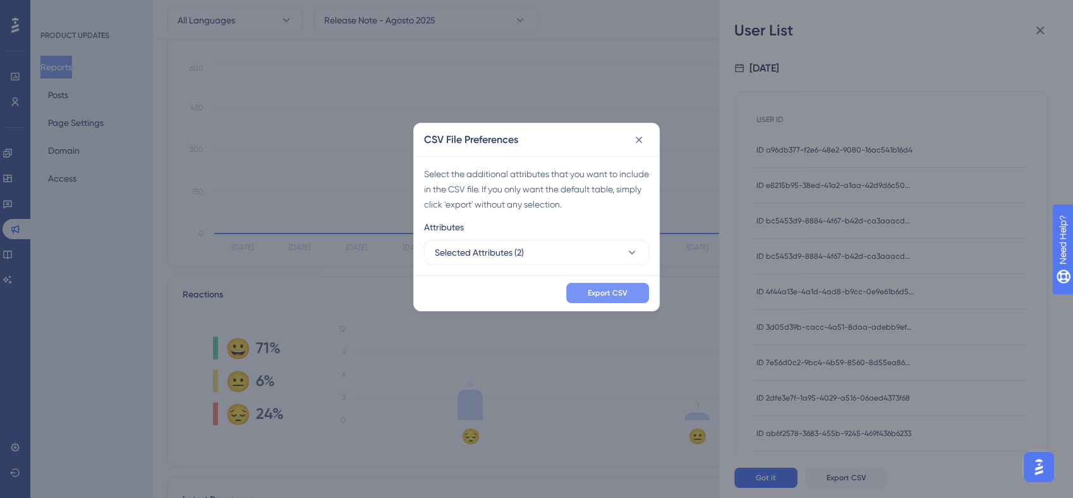
click at [620, 294] on span "Export CSV" at bounding box center [608, 293] width 40 height 10
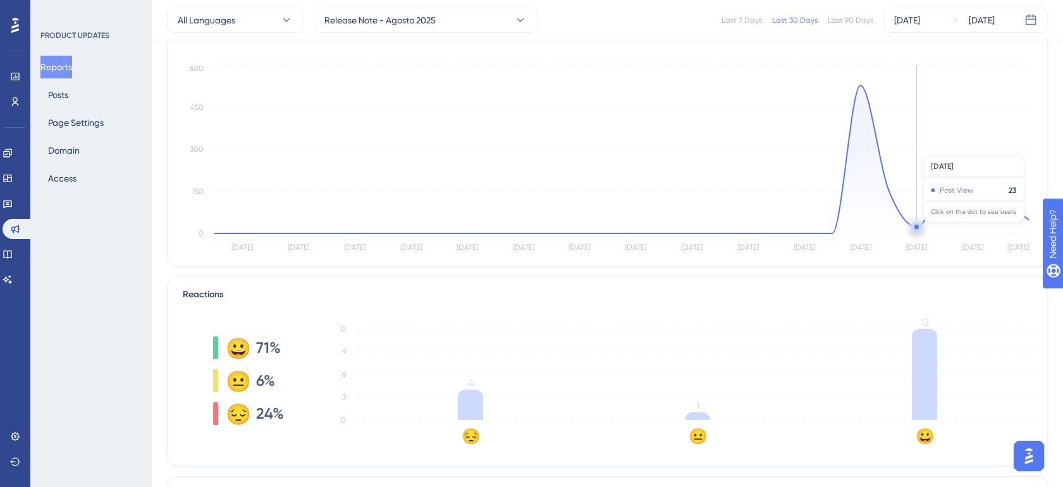
click at [910, 228] on circle at bounding box center [917, 227] width 14 height 14
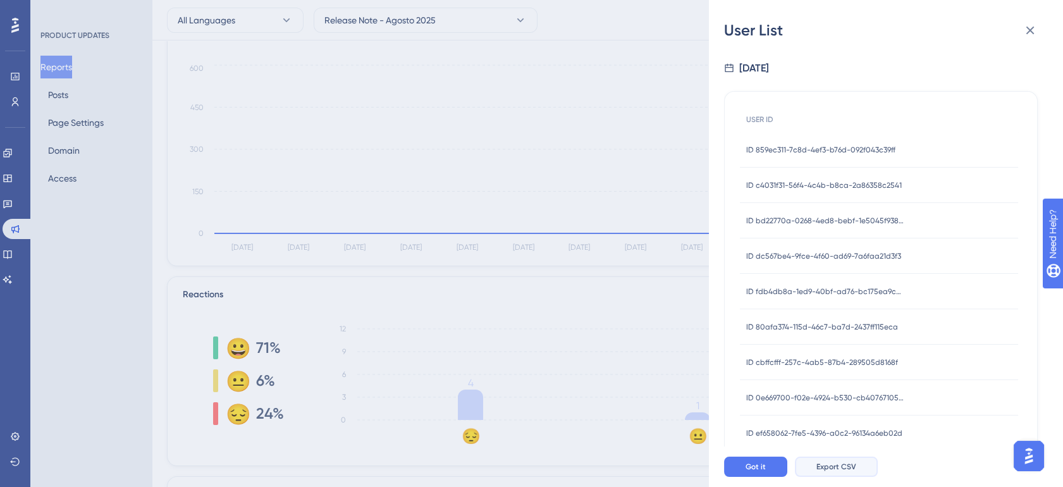
click at [852, 472] on span "Export CSV" at bounding box center [836, 467] width 40 height 10
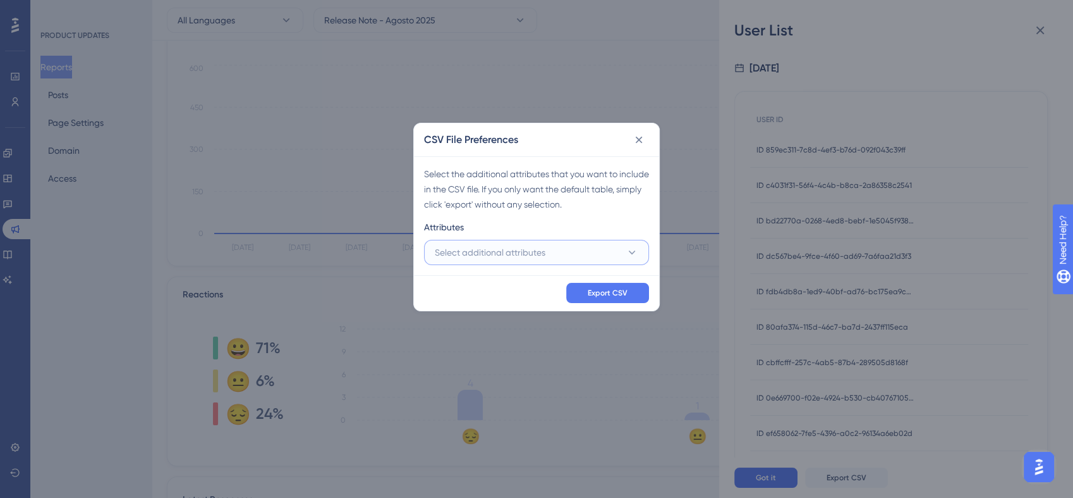
click at [539, 256] on span "Select additional attributes" at bounding box center [490, 252] width 111 height 15
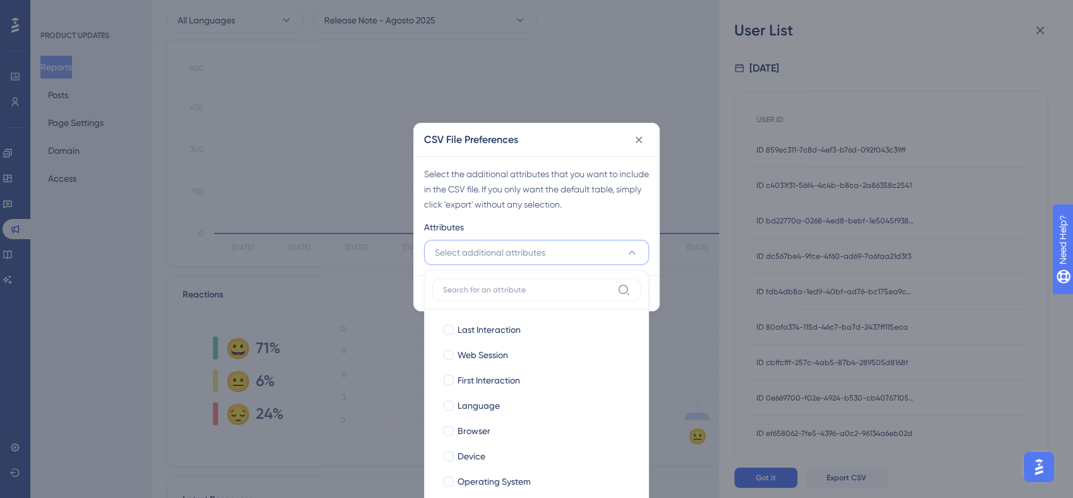
scroll to position [104, 0]
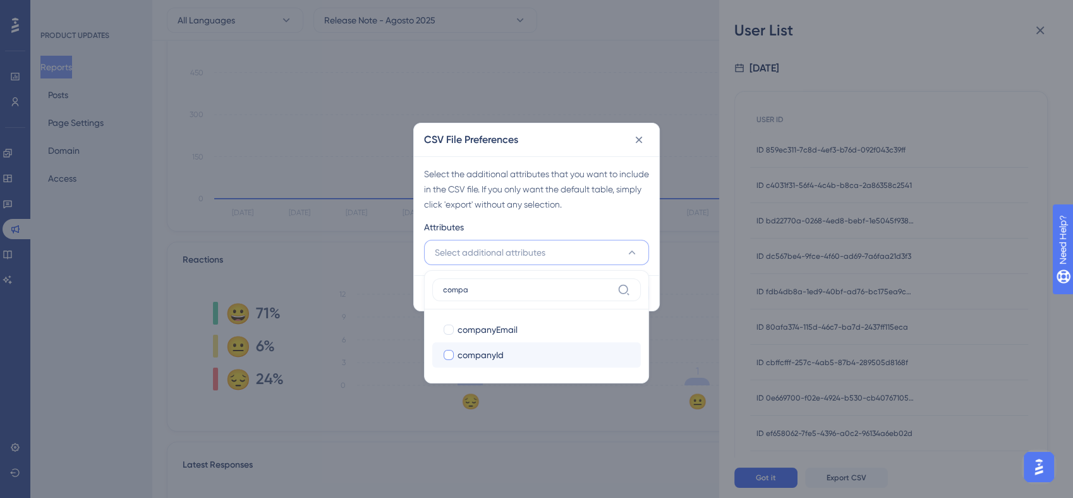
type input "compa"
click at [515, 349] on div "companyId" at bounding box center [544, 354] width 173 height 15
checkbox input "true"
click at [502, 285] on input "compa" at bounding box center [527, 289] width 169 height 10
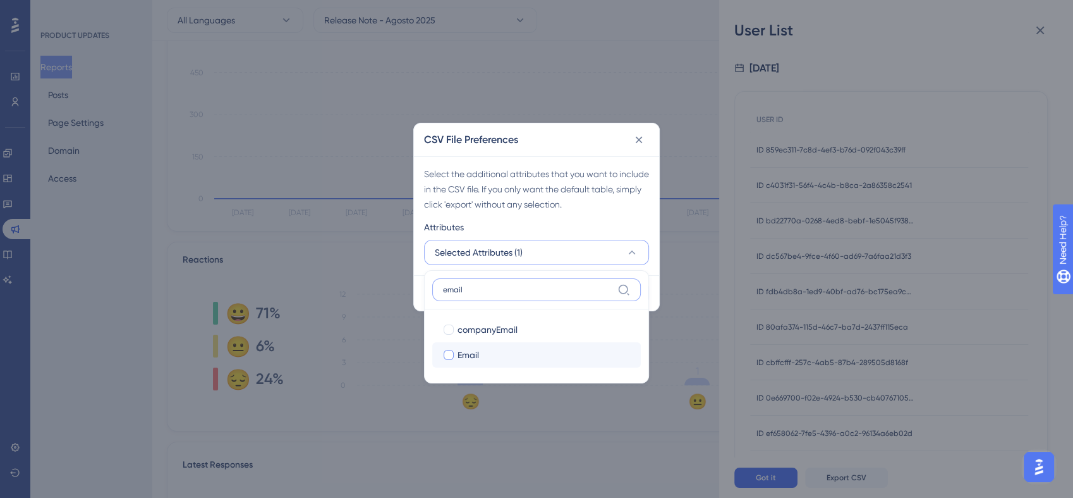
type input "email"
click at [484, 354] on div "Email" at bounding box center [544, 354] width 173 height 15
checkbox input "true"
click at [618, 202] on div "Select the additional attributes that you want to include in the CSV file. If y…" at bounding box center [536, 189] width 225 height 46
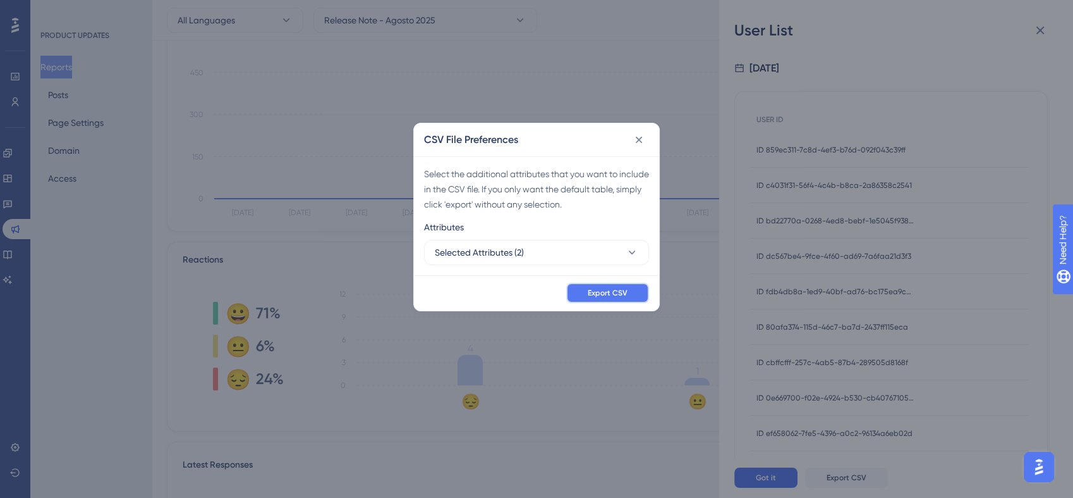
click at [620, 291] on span "Export CSV" at bounding box center [608, 293] width 40 height 10
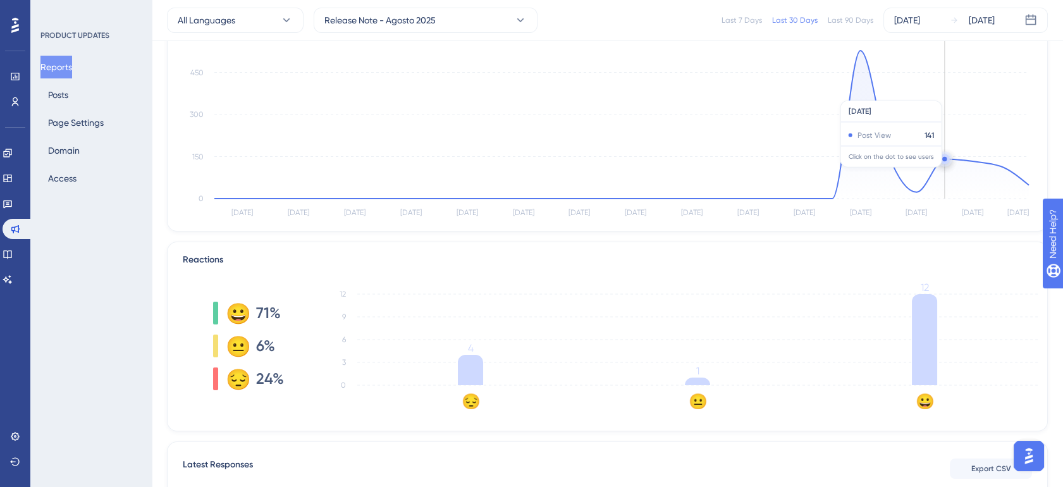
click at [937, 173] on icon at bounding box center [621, 125] width 814 height 148
click at [941, 159] on circle at bounding box center [944, 159] width 10 height 10
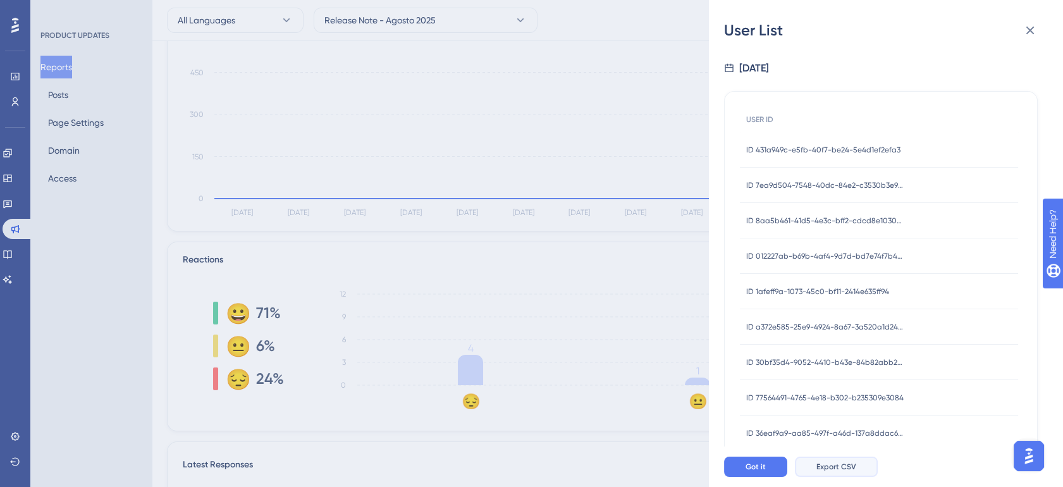
click at [841, 472] on span "Export CSV" at bounding box center [836, 467] width 40 height 10
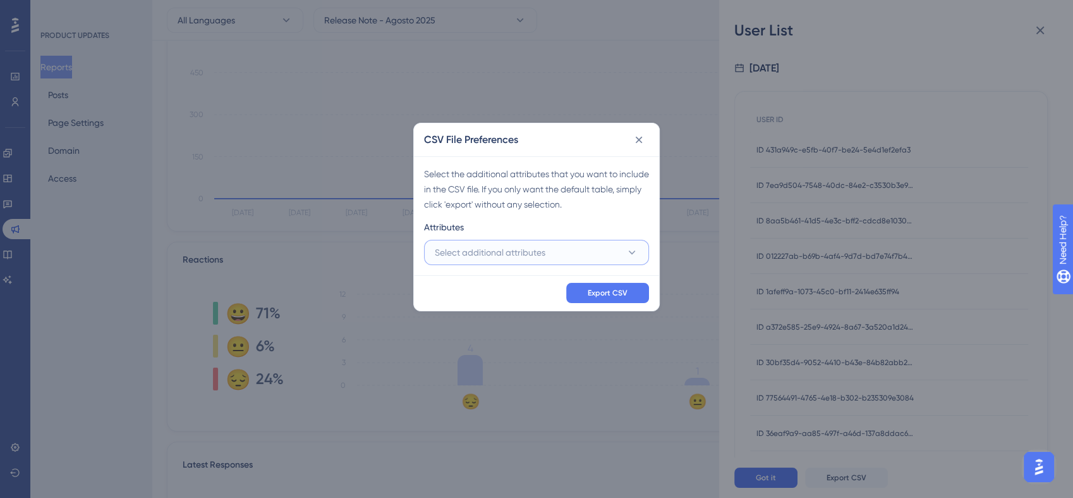
click at [612, 263] on button "Select additional attributes" at bounding box center [536, 252] width 225 height 25
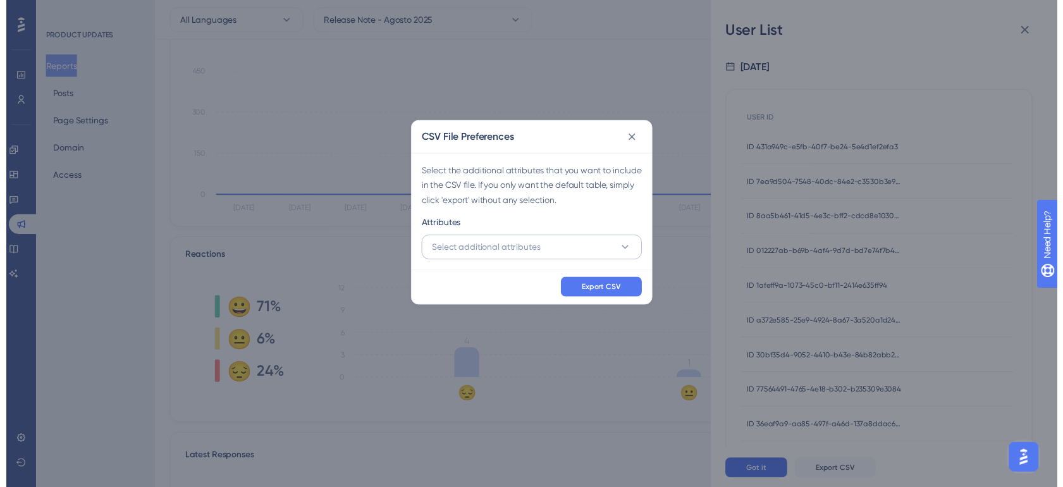
scroll to position [139, 0]
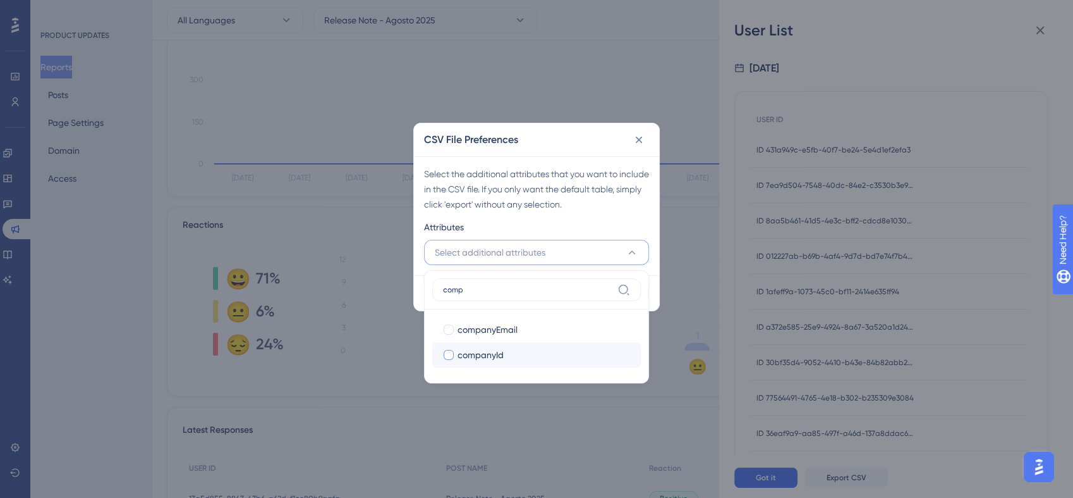
type input "comp"
click at [575, 347] on div "companyId" at bounding box center [544, 354] width 173 height 15
checkbox input "true"
click at [530, 288] on input "comp" at bounding box center [527, 289] width 169 height 10
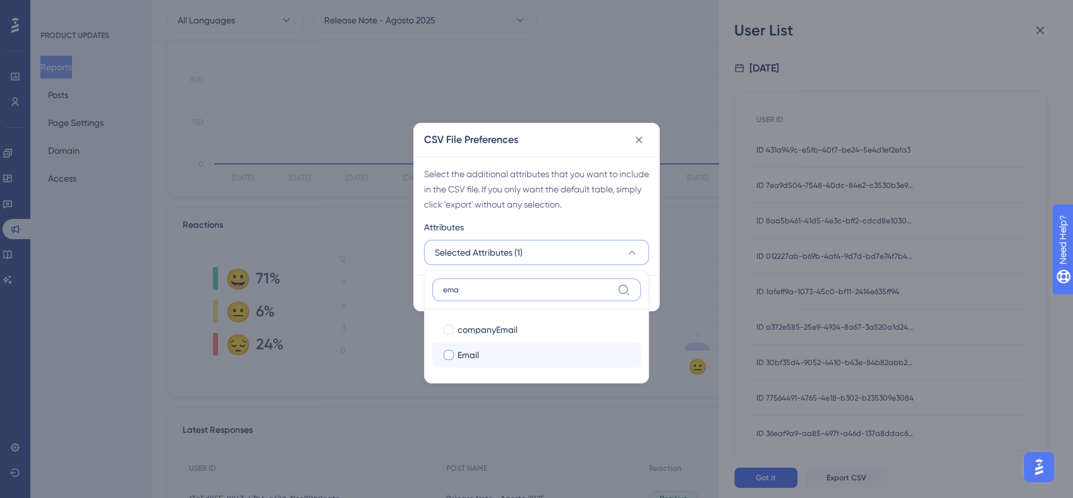
type input "ema"
click at [537, 354] on div "Email" at bounding box center [544, 354] width 173 height 15
checkbox input "true"
click at [657, 282] on div "Export CSV" at bounding box center [536, 292] width 245 height 35
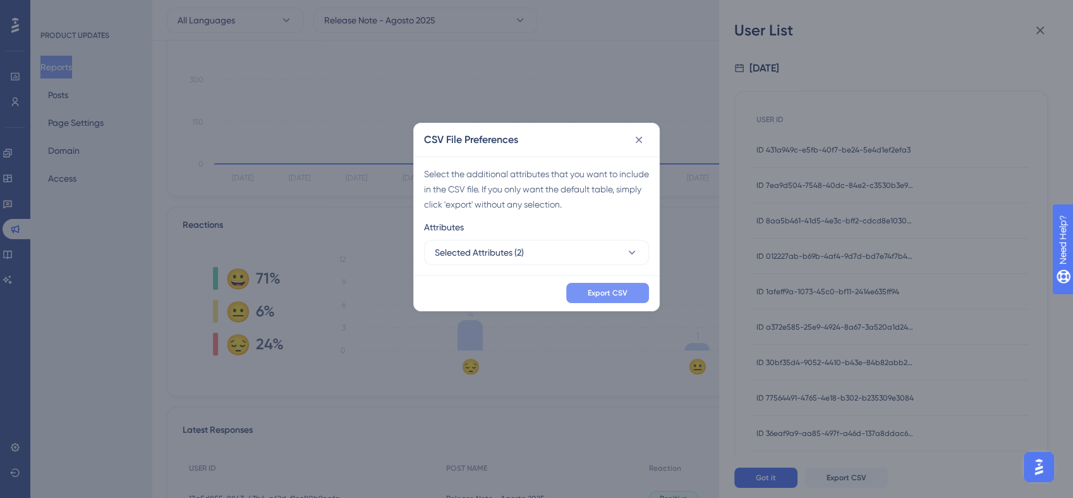
click at [630, 295] on button "Export CSV" at bounding box center [607, 293] width 83 height 20
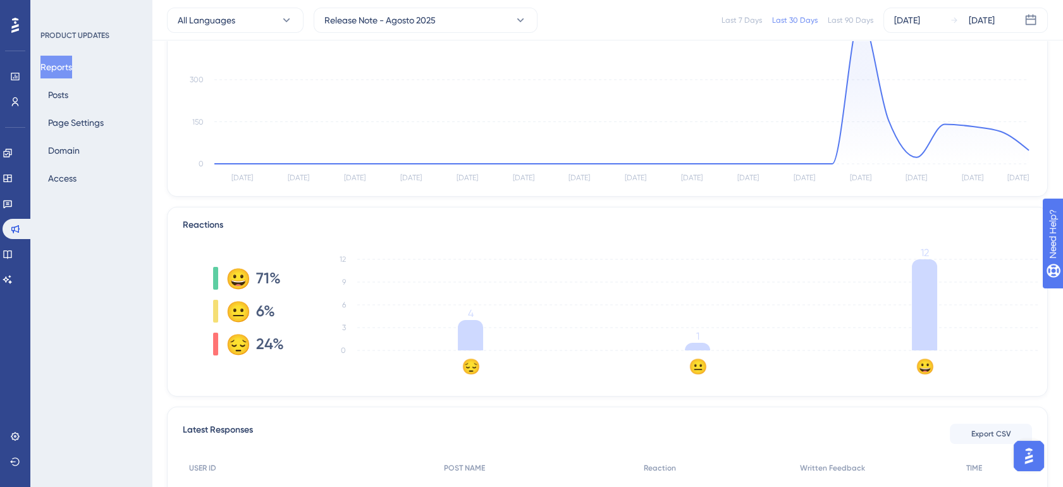
click at [1001, 192] on div "Post View Daily Weekly Monthly [DATE] Aug [DATE] Aug [DATE] Aug [DATE] Aug [DAT…" at bounding box center [607, 69] width 881 height 255
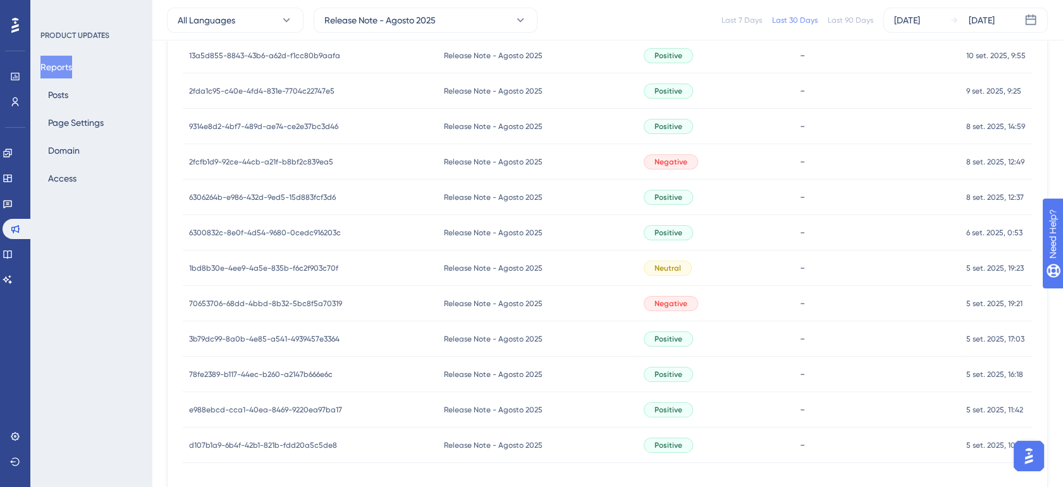
scroll to position [628, 0]
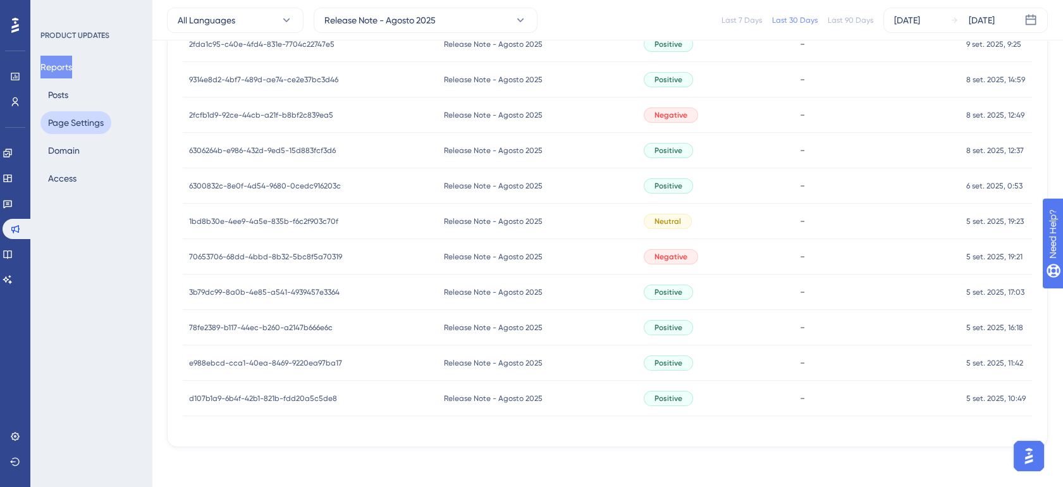
click at [72, 123] on button "Page Settings" at bounding box center [75, 122] width 71 height 23
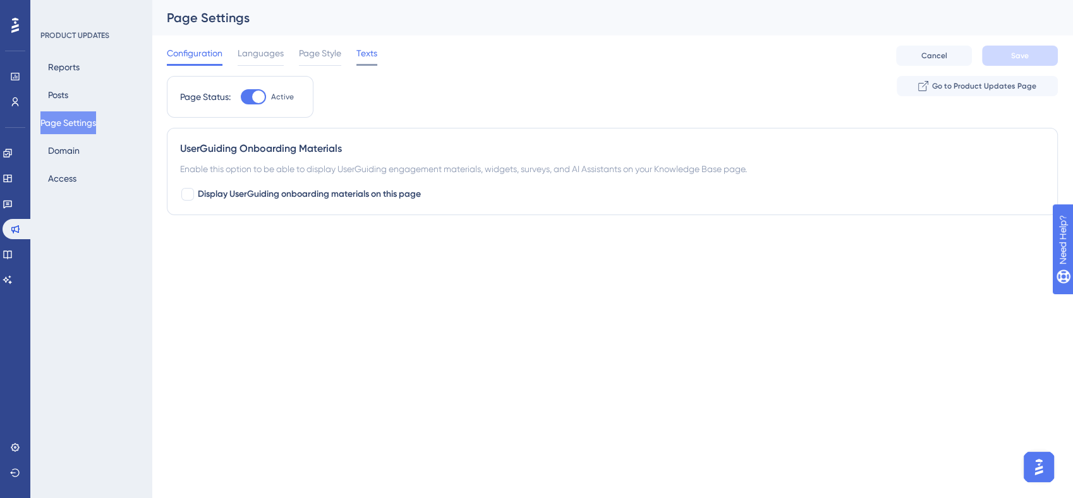
click at [368, 47] on span "Texts" at bounding box center [367, 53] width 21 height 15
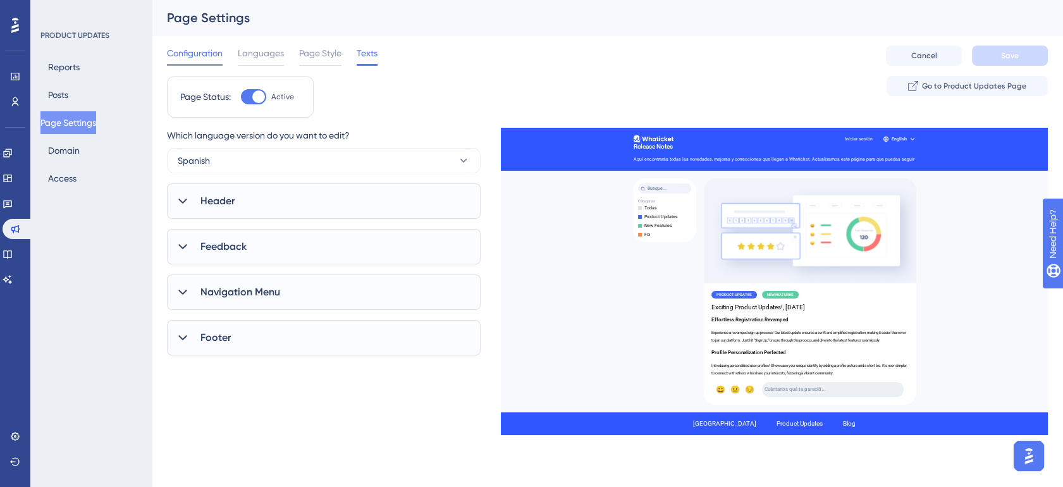
click at [182, 49] on span "Configuration" at bounding box center [195, 53] width 56 height 15
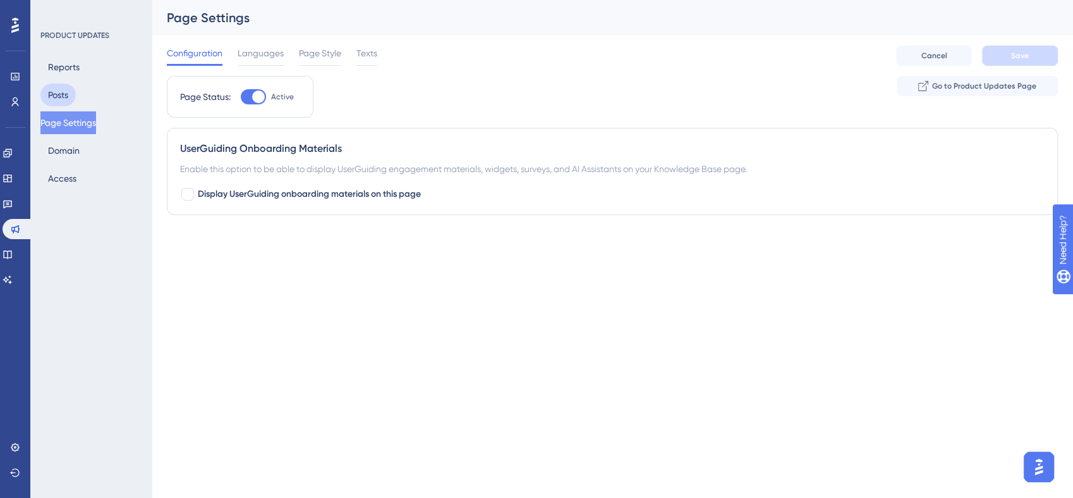
click at [51, 94] on button "Posts" at bounding box center [57, 94] width 35 height 23
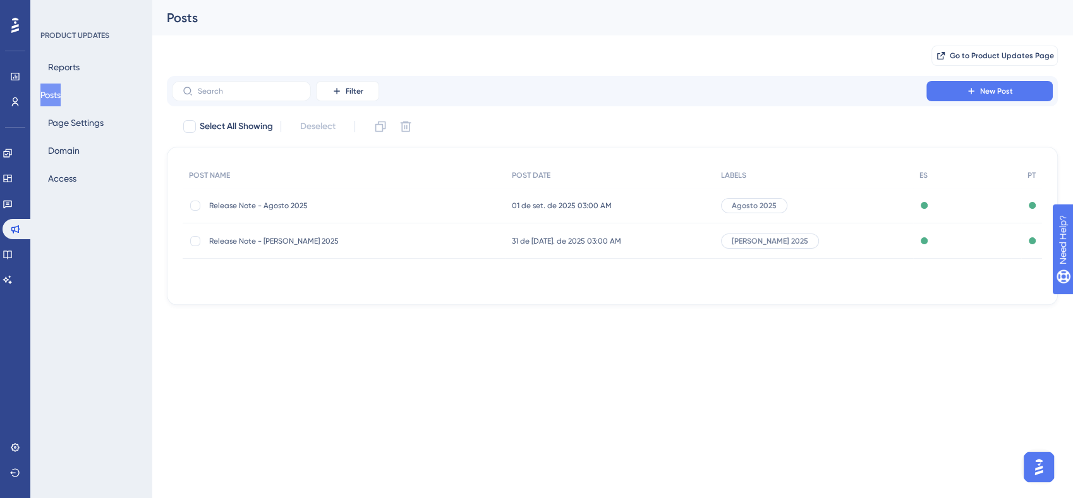
click at [351, 204] on span "Release Note - Agosto 2025" at bounding box center [310, 205] width 202 height 10
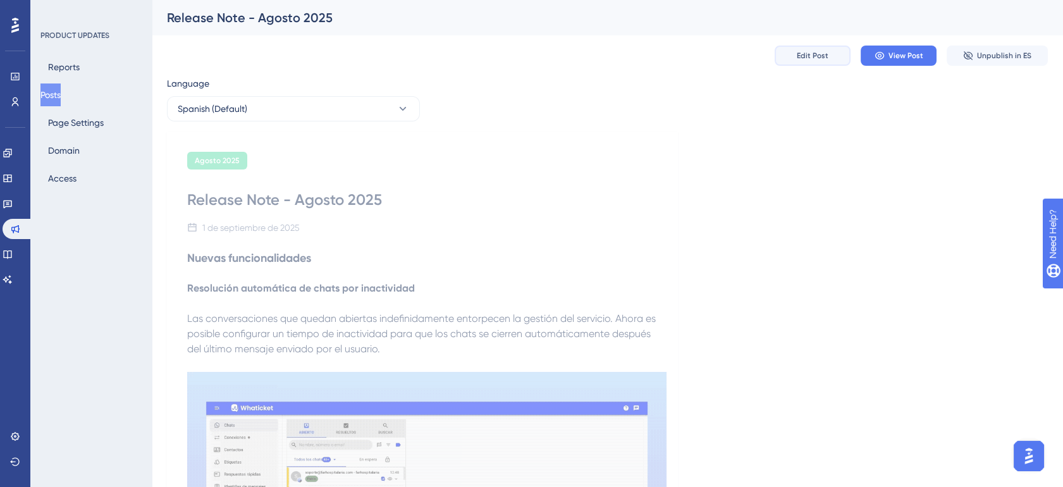
click at [804, 58] on span "Edit Post" at bounding box center [813, 56] width 32 height 10
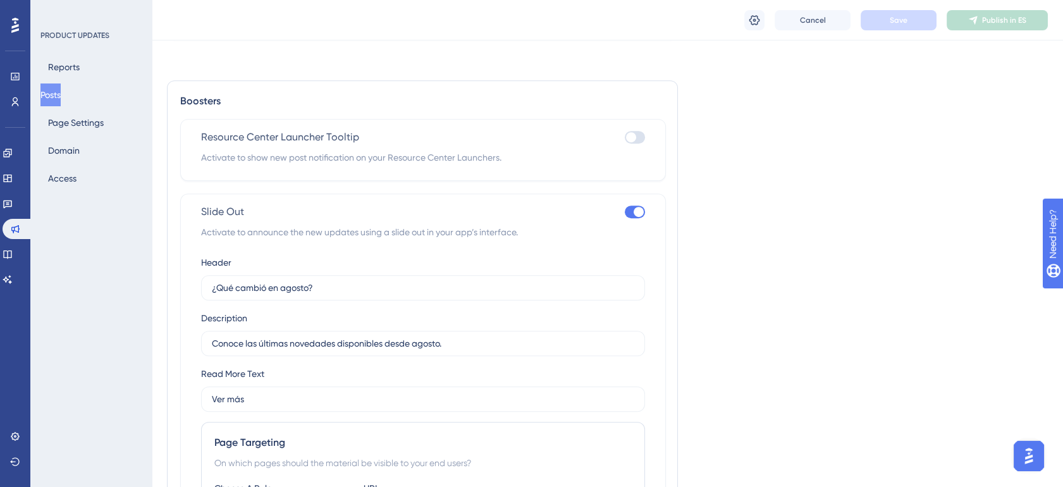
scroll to position [1254, 0]
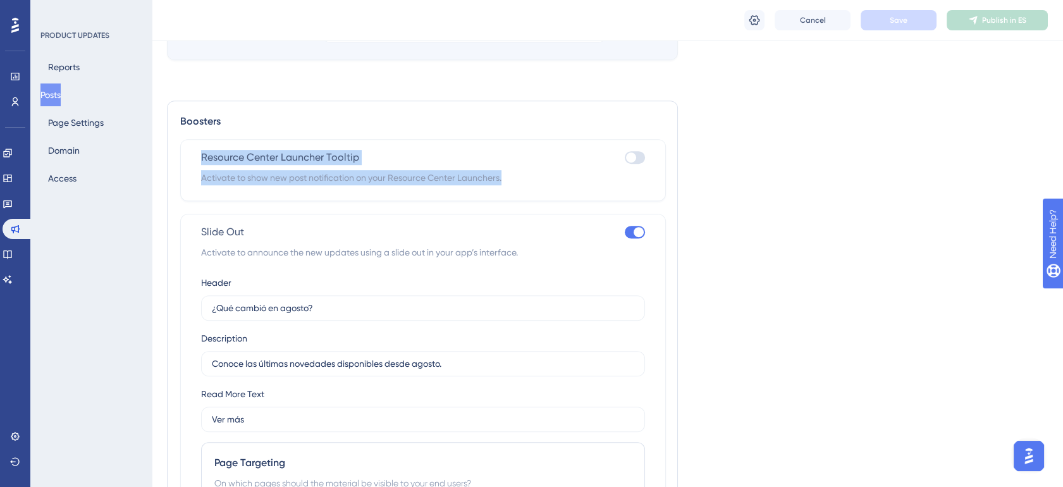
drag, startPoint x: 202, startPoint y: 157, endPoint x: 507, endPoint y: 181, distance: 305.7
click at [507, 181] on div "Resource Center Launcher Tooltip Activate to show new post notification on your…" at bounding box center [423, 167] width 444 height 35
drag, startPoint x: 507, startPoint y: 181, endPoint x: 499, endPoint y: 188, distance: 9.9
click at [491, 176] on span "Activate to show new post notification on your Resource Center Launchers." at bounding box center [423, 177] width 444 height 15
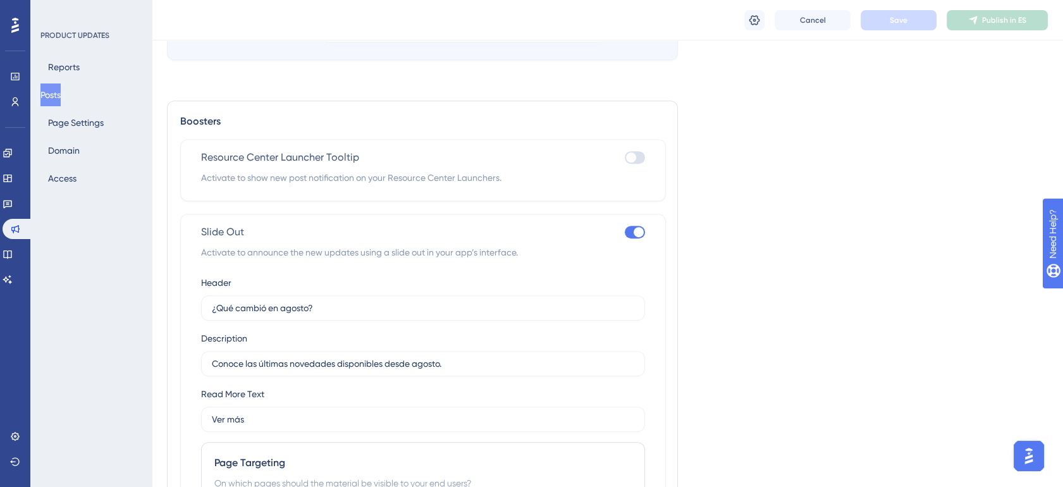
click at [640, 159] on div at bounding box center [635, 157] width 20 height 13
click at [625, 158] on input "checkbox" at bounding box center [624, 157] width 1 height 1
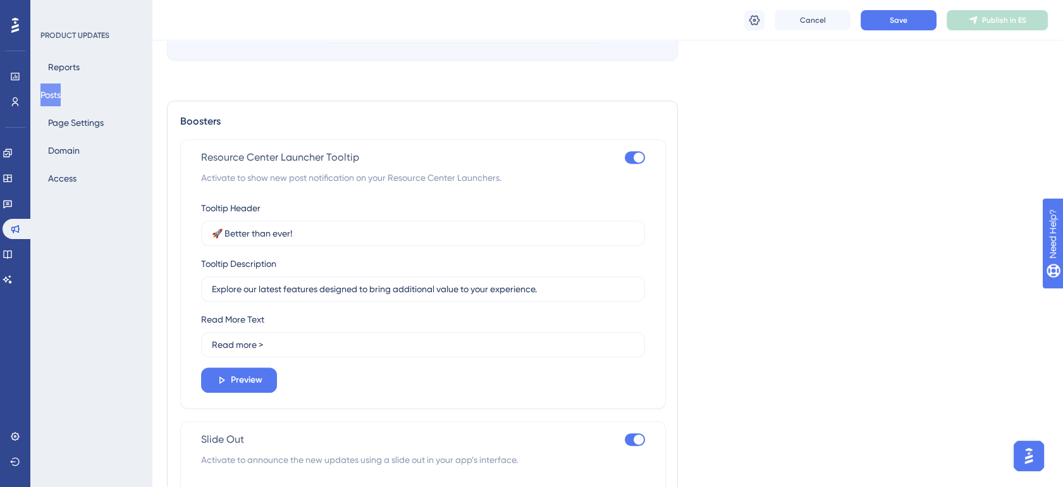
click at [640, 159] on div at bounding box center [638, 157] width 10 height 10
click at [625, 158] on input "checkbox" at bounding box center [624, 157] width 1 height 1
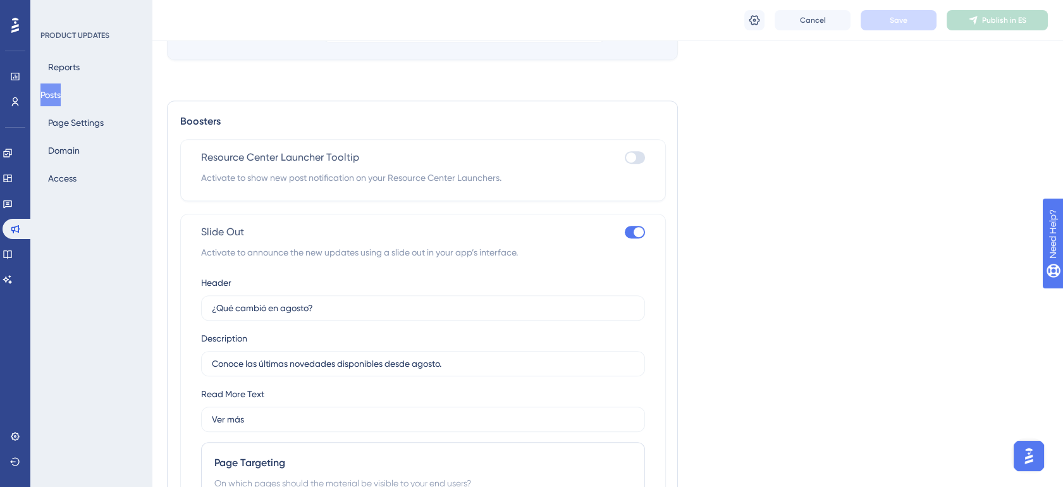
click at [640, 159] on div at bounding box center [635, 157] width 20 height 13
click at [625, 158] on input "checkbox" at bounding box center [624, 157] width 1 height 1
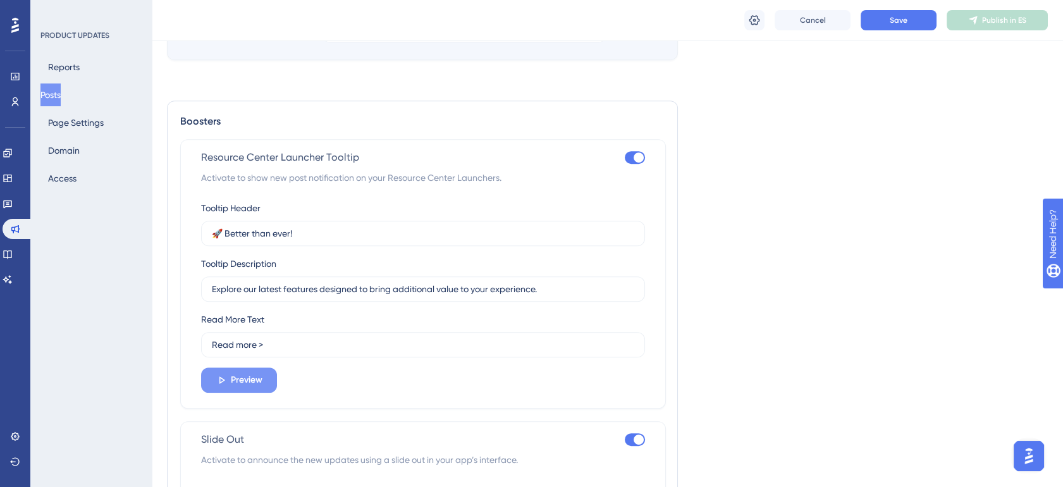
click at [258, 381] on span "Preview" at bounding box center [247, 379] width 32 height 15
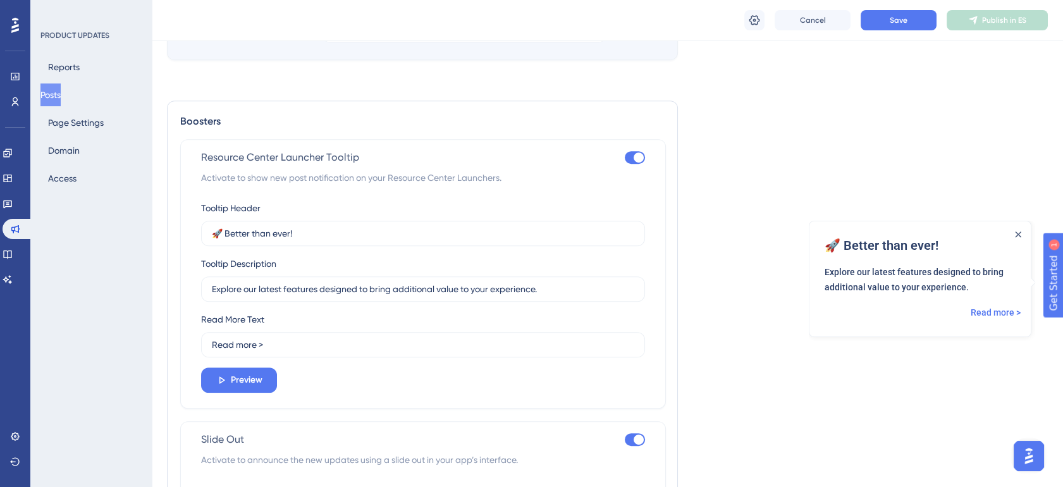
click at [641, 159] on div at bounding box center [638, 157] width 10 height 10
click at [625, 158] on input "checkbox" at bounding box center [624, 157] width 1 height 1
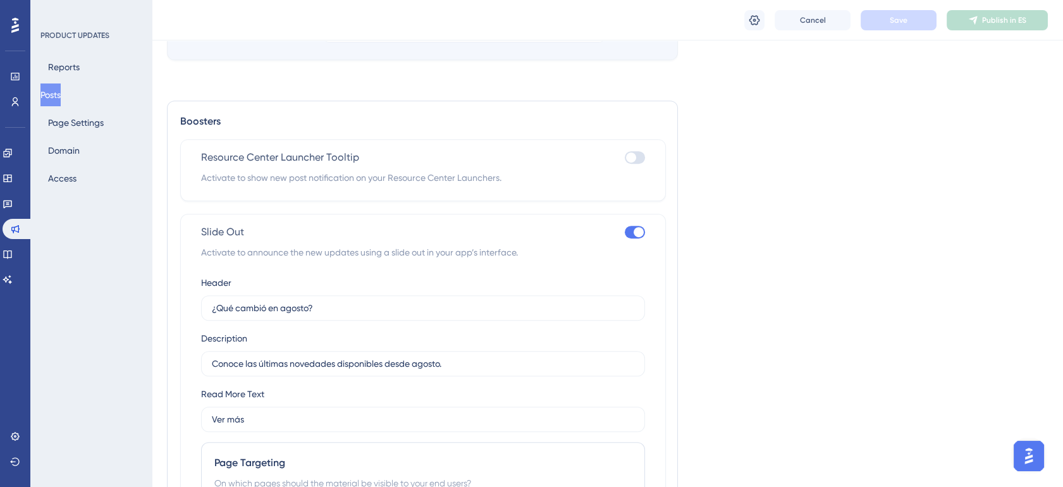
click at [641, 159] on div at bounding box center [635, 157] width 20 height 13
click at [625, 158] on input "checkbox" at bounding box center [624, 157] width 1 height 1
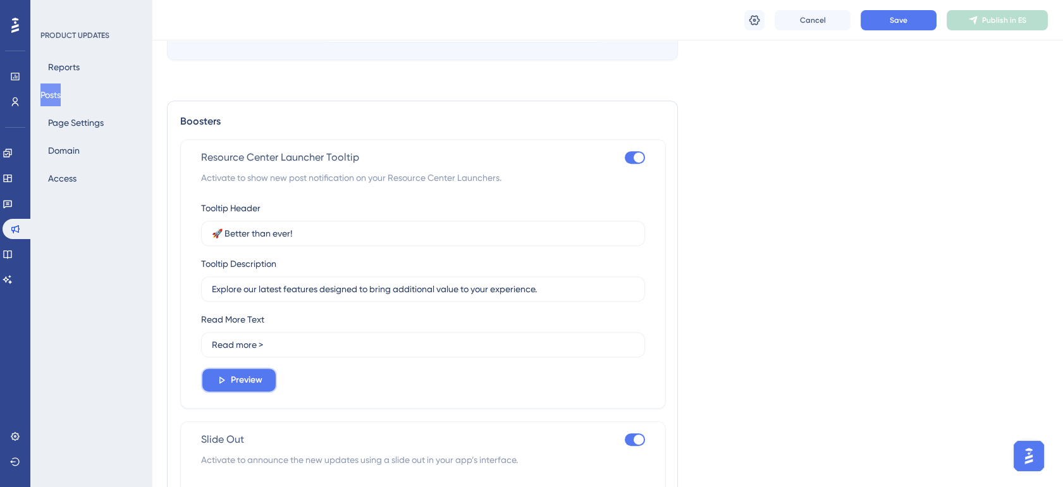
click at [254, 384] on span "Preview" at bounding box center [247, 379] width 32 height 15
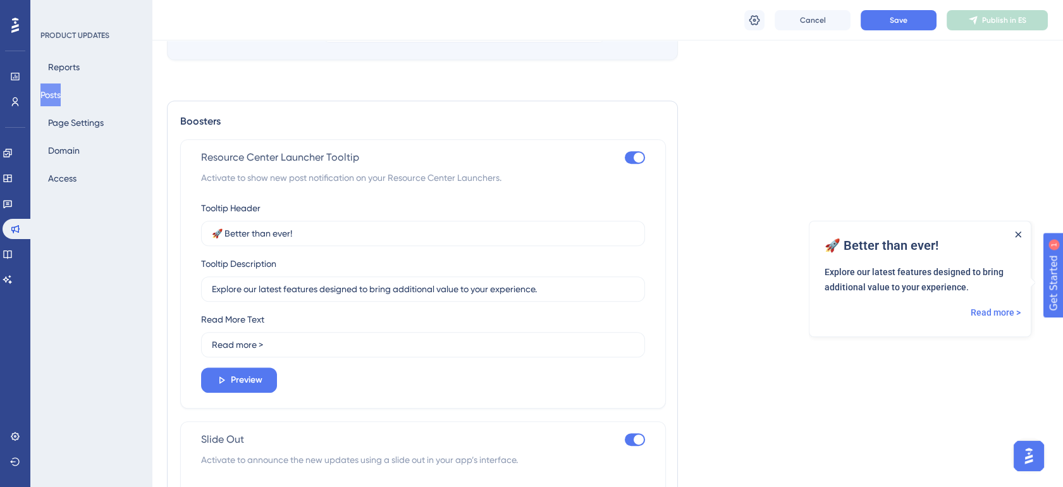
click at [1017, 231] on icon "Close Announcement" at bounding box center [1018, 234] width 6 height 6
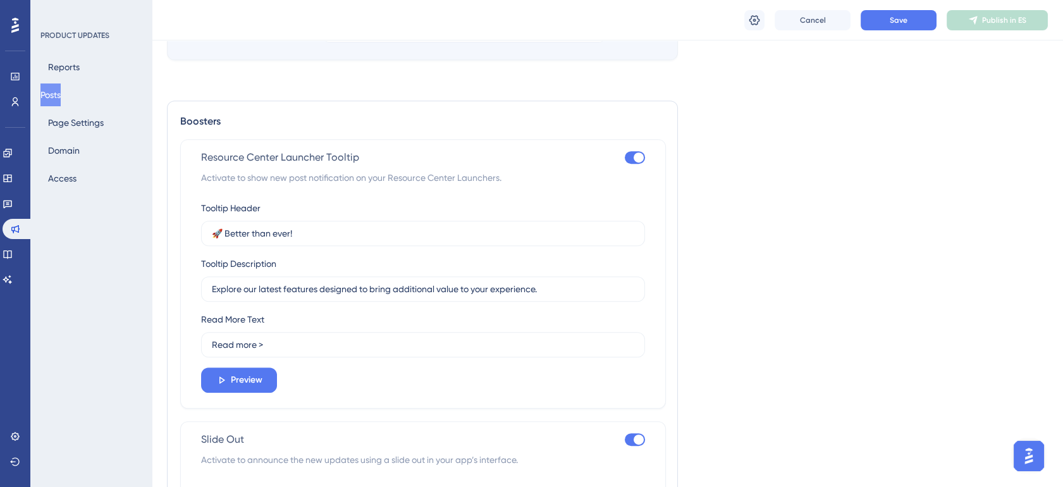
click at [628, 154] on div at bounding box center [635, 157] width 20 height 13
click at [625, 157] on input "checkbox" at bounding box center [624, 157] width 1 height 1
checkbox input "false"
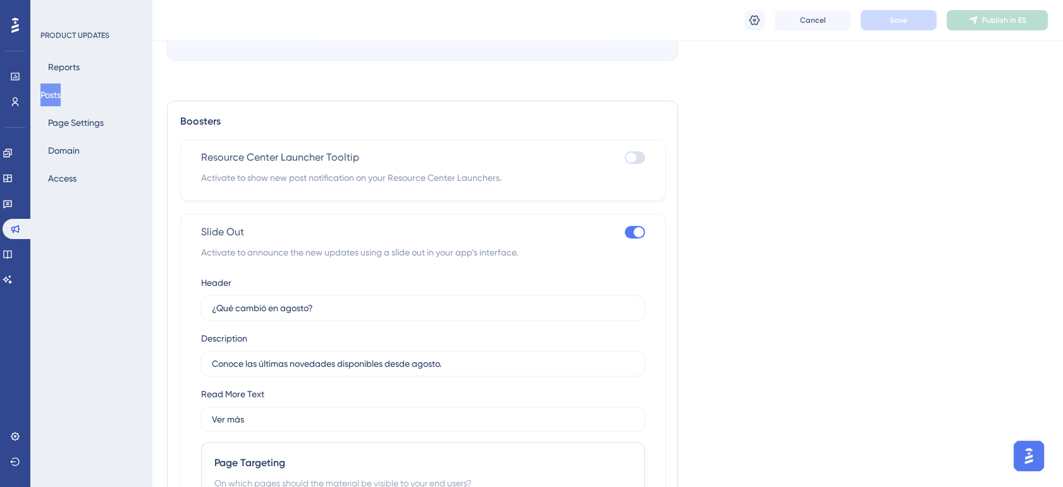
click at [648, 233] on div "Slide Out Activate to announce the new updates using a slide out in your app’s …" at bounding box center [423, 435] width 486 height 443
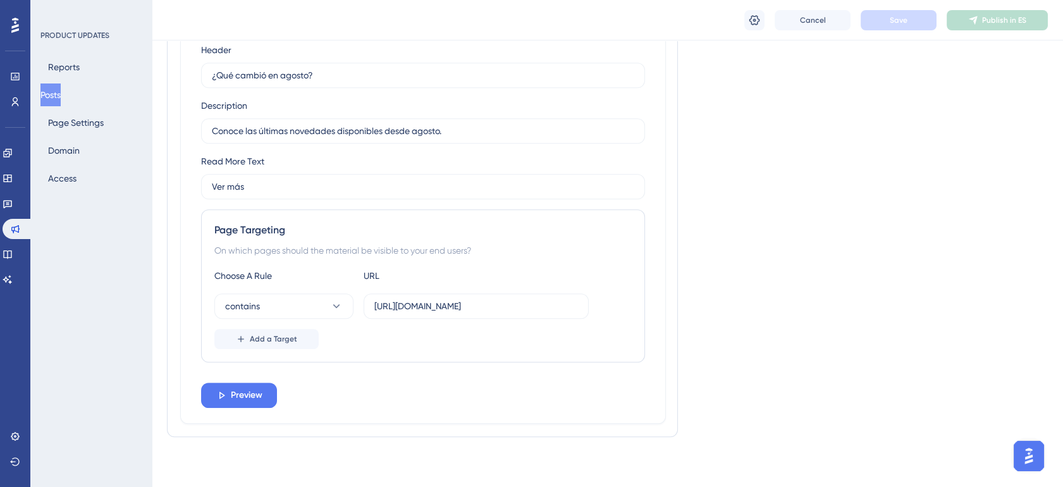
scroll to position [1489, 0]
click at [247, 384] on button "Preview" at bounding box center [239, 394] width 76 height 25
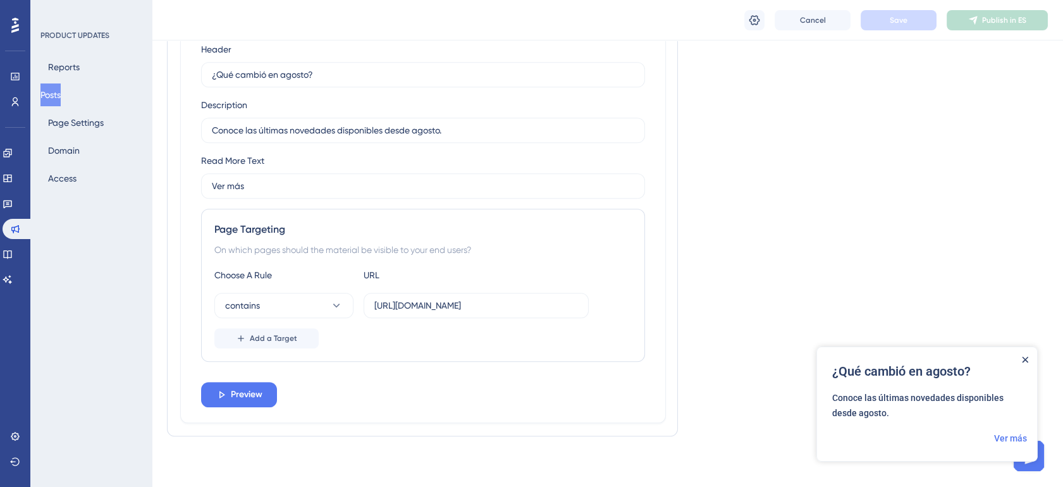
click at [1024, 360] on icon "Close Announcement" at bounding box center [1025, 360] width 6 height 6
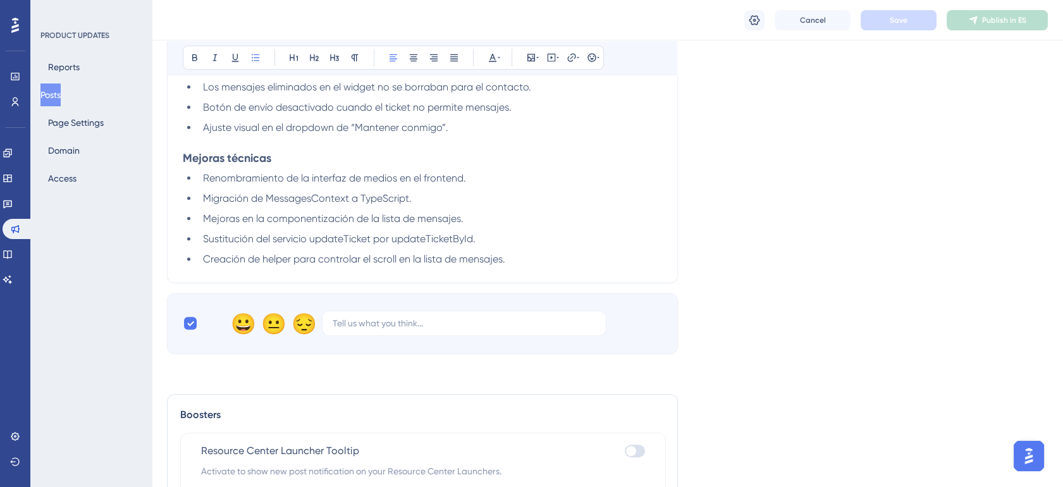
scroll to position [927, 0]
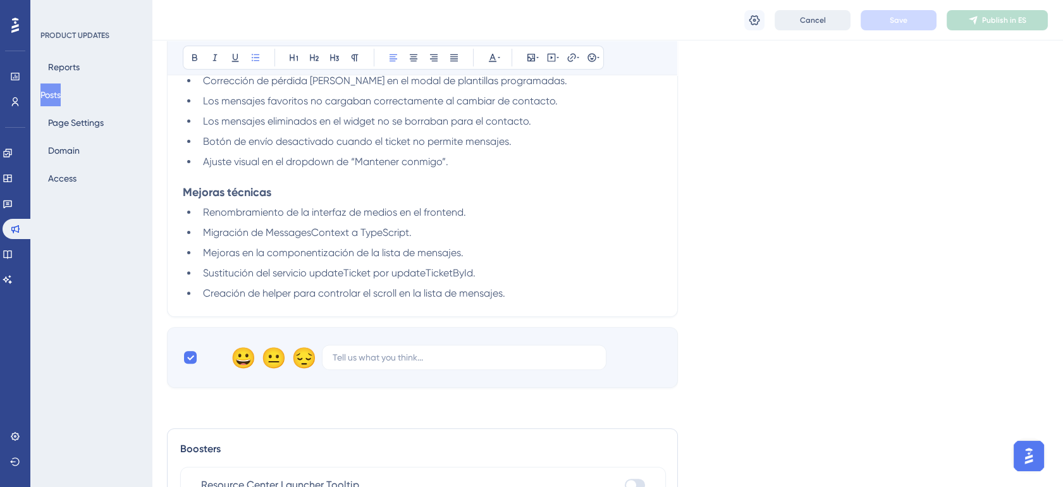
click at [804, 20] on span "Cancel" at bounding box center [813, 20] width 26 height 10
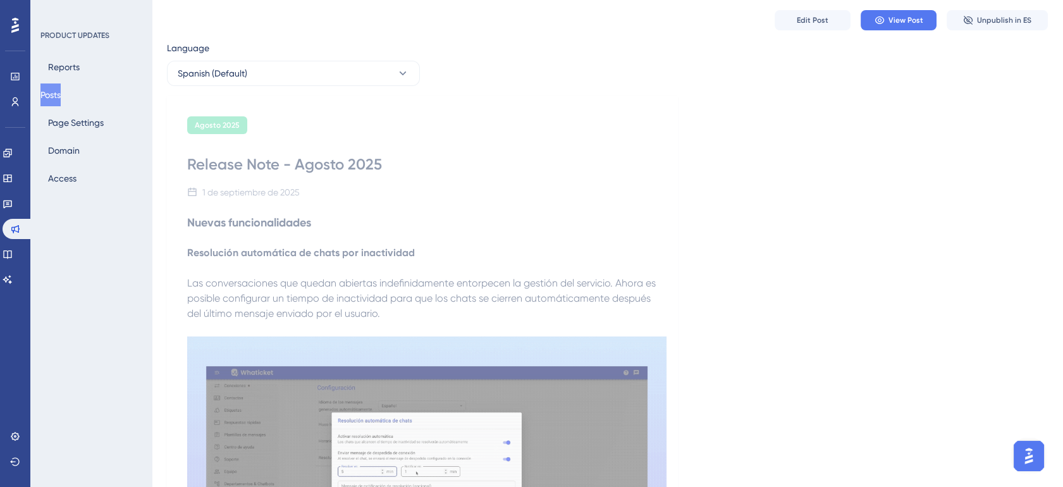
scroll to position [0, 0]
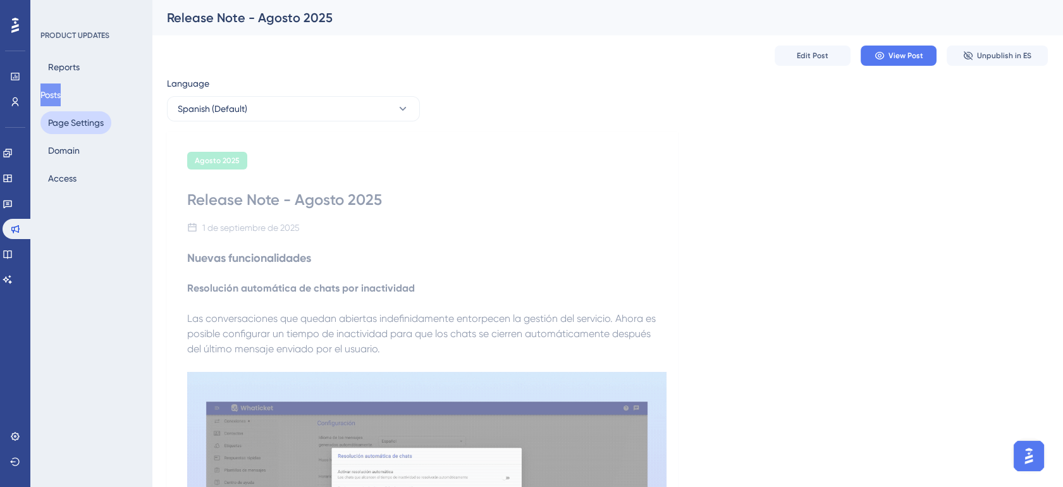
click at [71, 129] on button "Page Settings" at bounding box center [75, 122] width 71 height 23
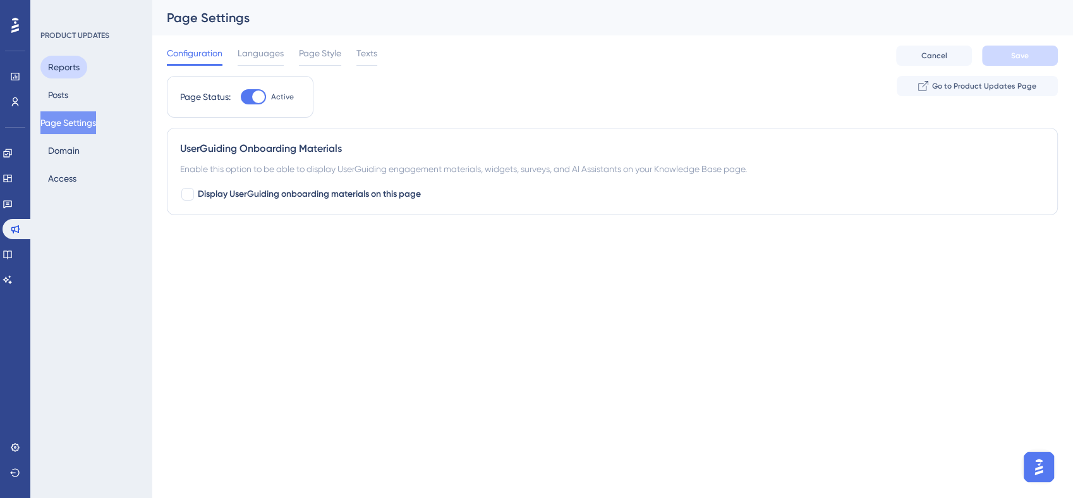
click at [68, 62] on button "Reports" at bounding box center [63, 67] width 47 height 23
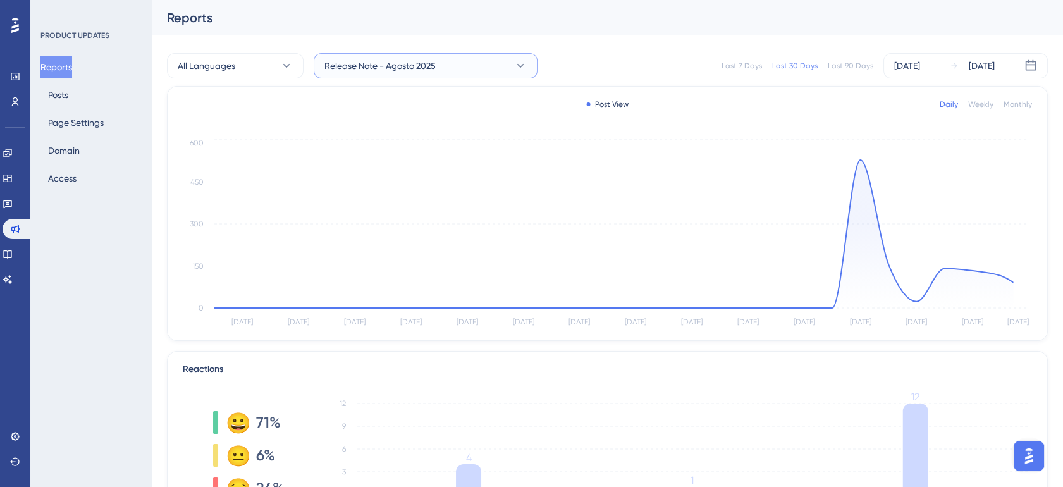
click at [431, 58] on span "Release Note - Agosto 2025" at bounding box center [379, 65] width 111 height 15
click at [410, 152] on span "Release Note - [PERSON_NAME] 2025" at bounding box center [406, 154] width 148 height 15
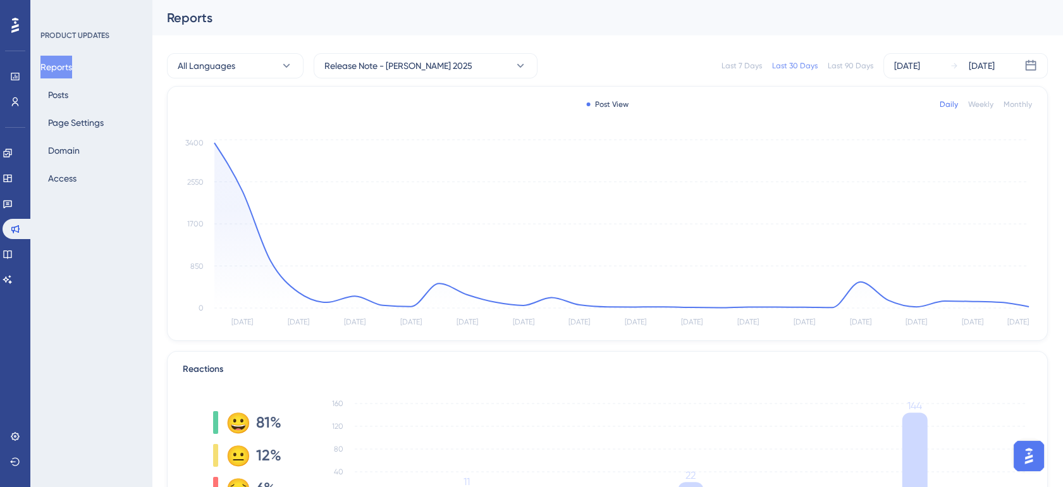
click at [855, 66] on div "Last 90 Days" at bounding box center [851, 66] width 46 height 10
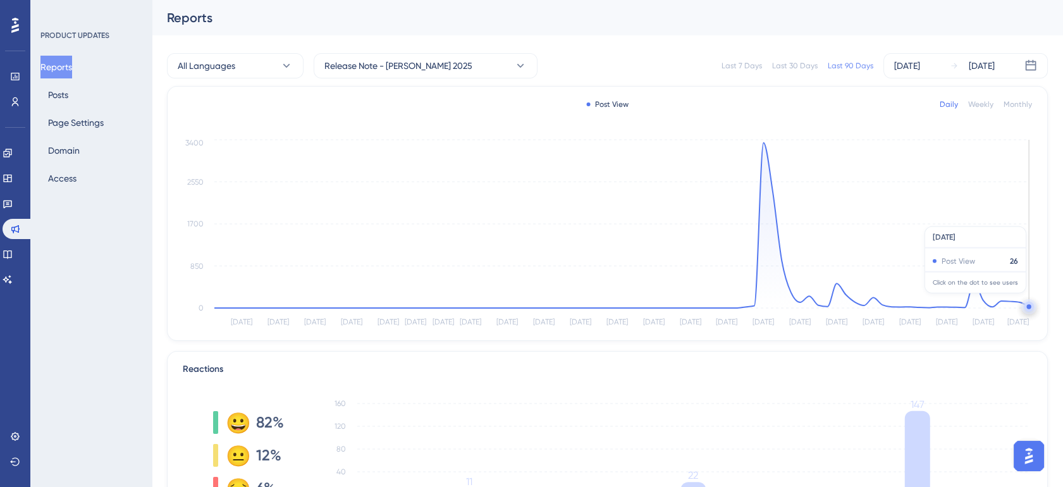
click at [1027, 299] on icon "[DATE] Jun [DATE] Jun [DATE] [DATE] [DATE] [DATE] [DATE] [DATE] [DATE] [DATE] […" at bounding box center [607, 233] width 849 height 193
click at [1025, 305] on circle at bounding box center [1029, 307] width 10 height 10
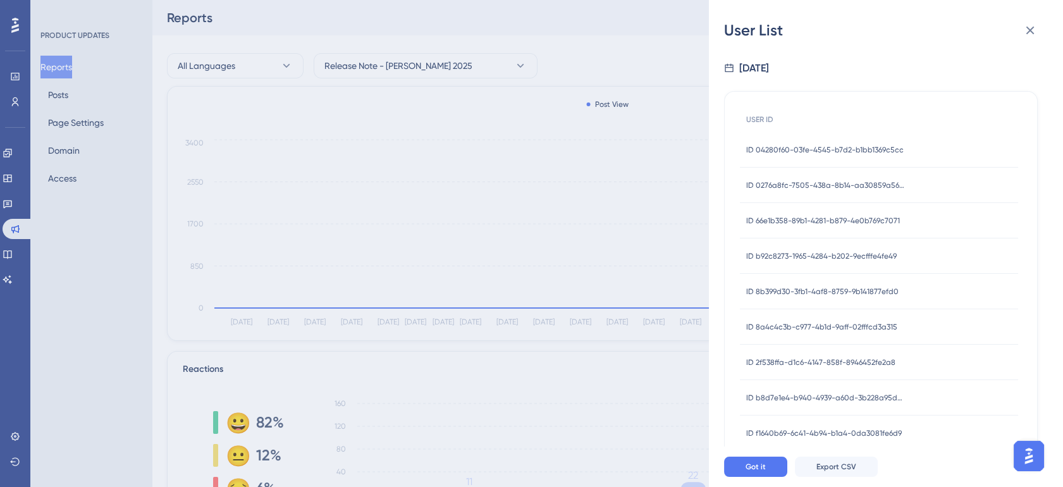
click at [880, 143] on div "ID 04280f60-03fe-4545-b7d2-b1bb1369c5cc ID 04280f60-03fe-4545-b7d2-b1bb1369c5cc" at bounding box center [824, 149] width 157 height 35
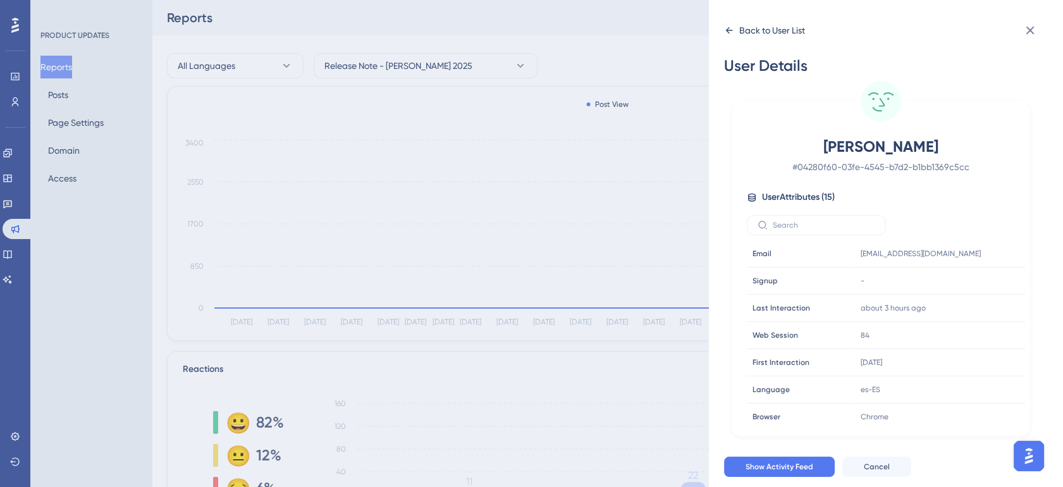
click at [784, 28] on div "Back to User List" at bounding box center [772, 30] width 66 height 15
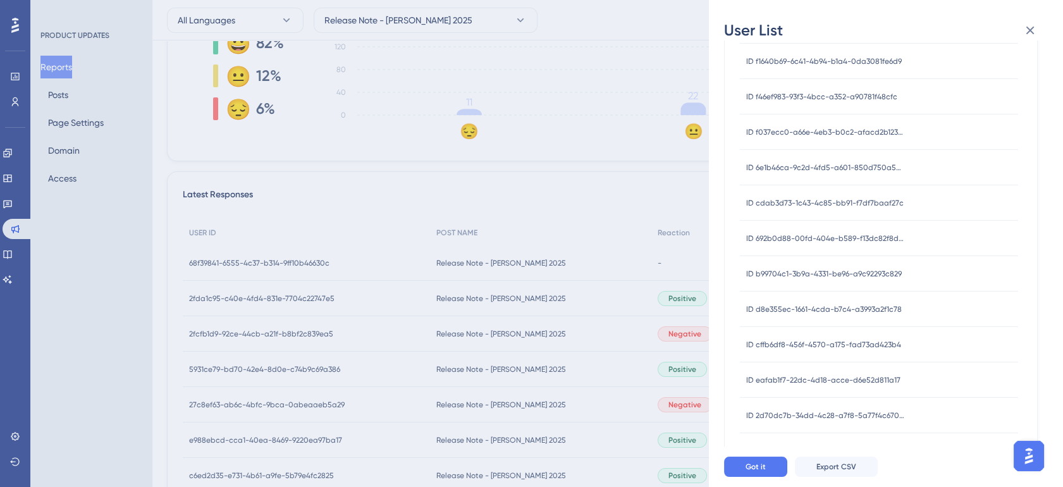
scroll to position [345, 0]
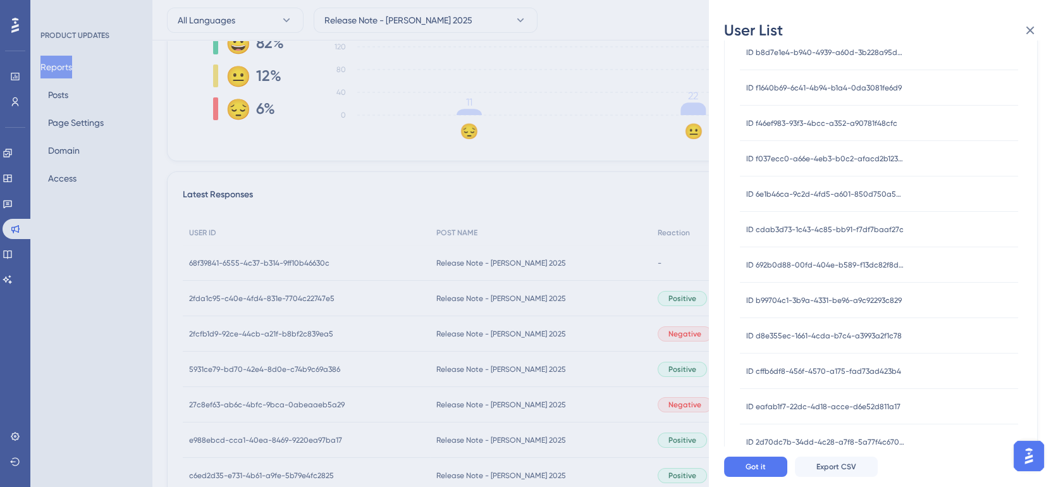
click at [586, 226] on div "User List [DATE] USER ID ID 04280f60-03fe-4545-b7d2-b1bb1369c5cc ID 04280f60-03…" at bounding box center [531, 243] width 1063 height 487
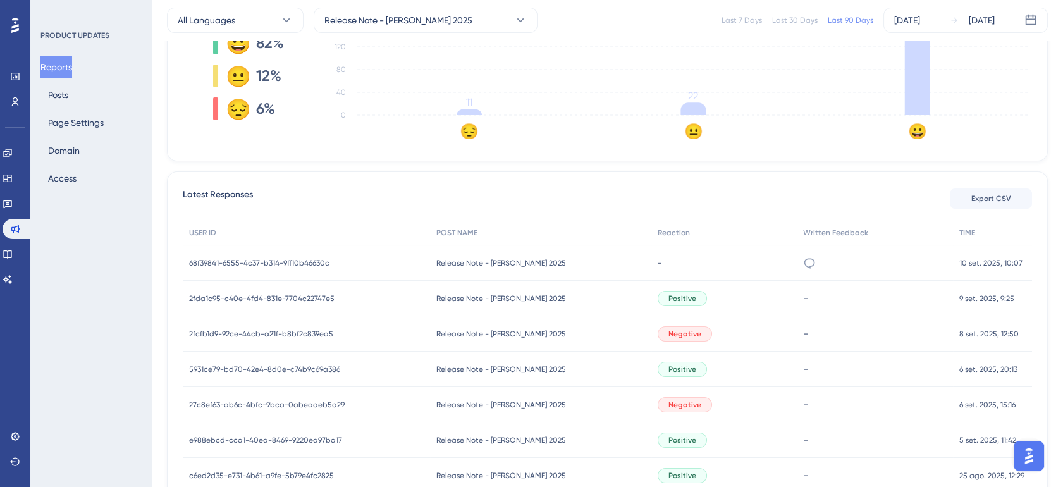
click at [803, 257] on icon at bounding box center [809, 263] width 13 height 13
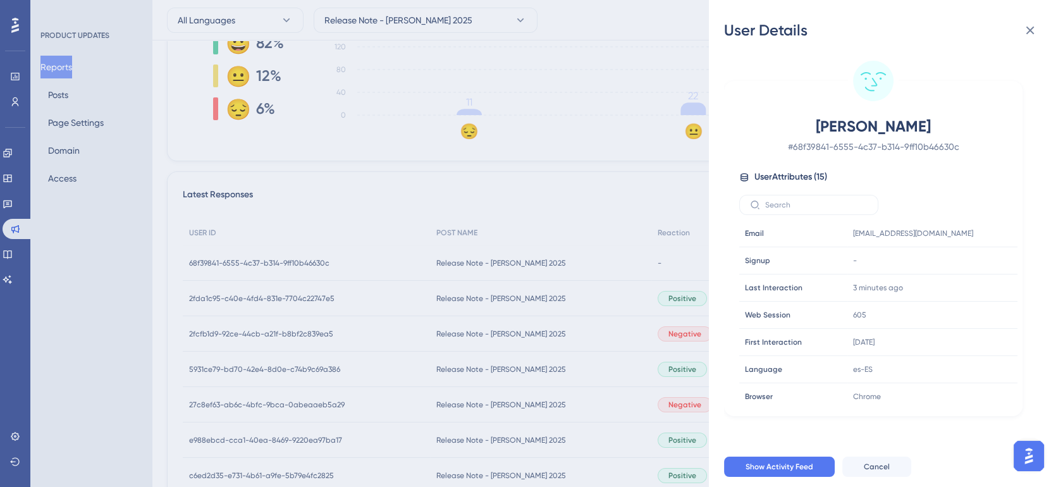
click at [654, 257] on div "User Details [PERSON_NAME] # 68f39841-6555-4c37-b314-9ff10b46630c User Attribut…" at bounding box center [531, 243] width 1063 height 487
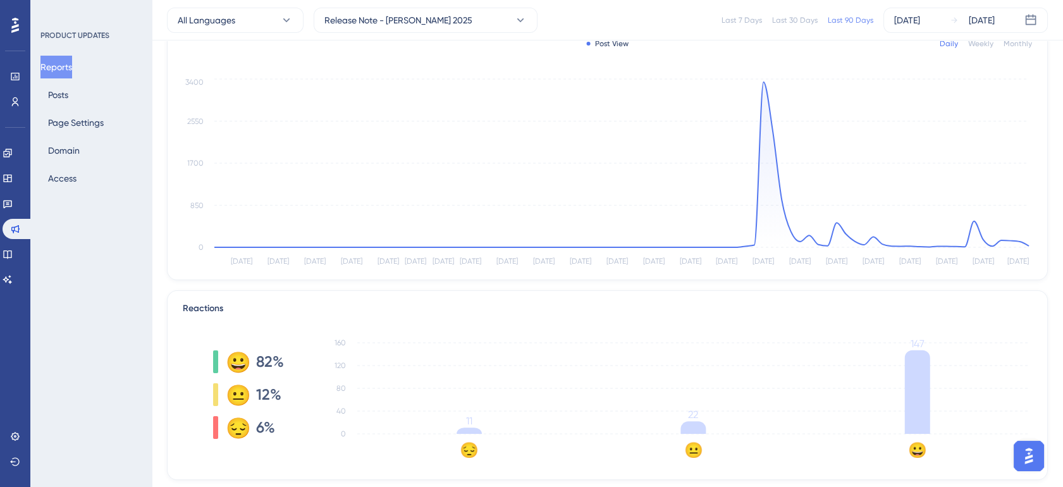
scroll to position [23, 0]
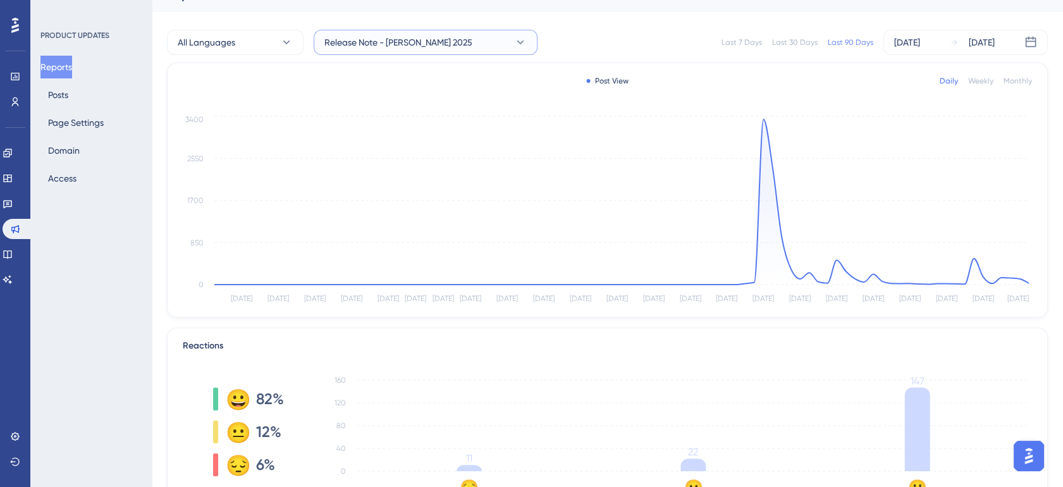
click at [516, 37] on icon at bounding box center [520, 42] width 13 height 13
click at [482, 106] on div "Release Note - Agosto 2025 Release Note - Agosto 2025" at bounding box center [425, 106] width 187 height 25
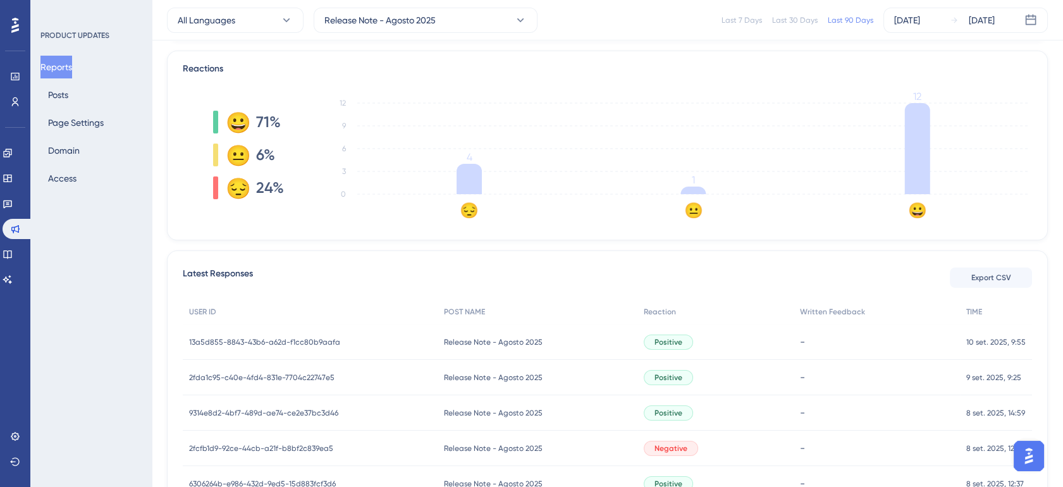
scroll to position [304, 0]
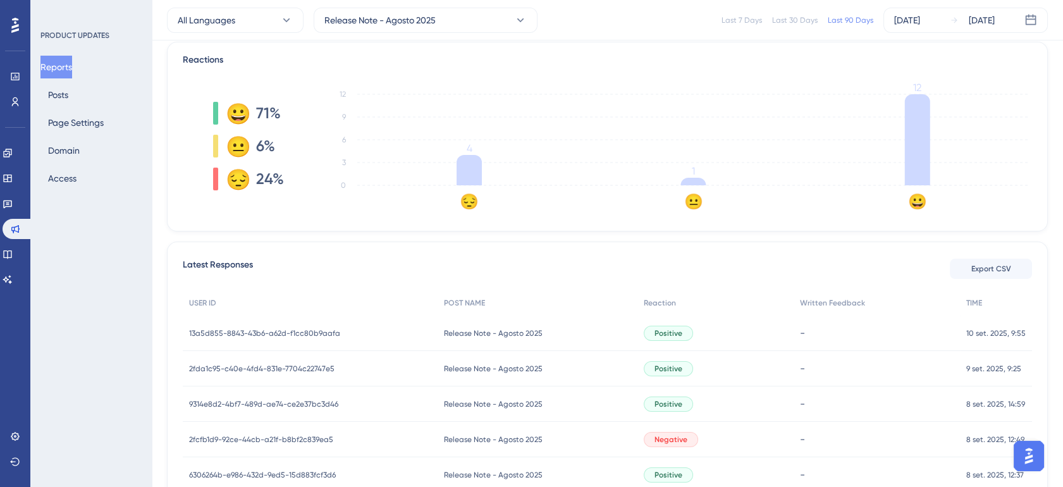
click at [769, 329] on div "Positive" at bounding box center [715, 332] width 156 height 35
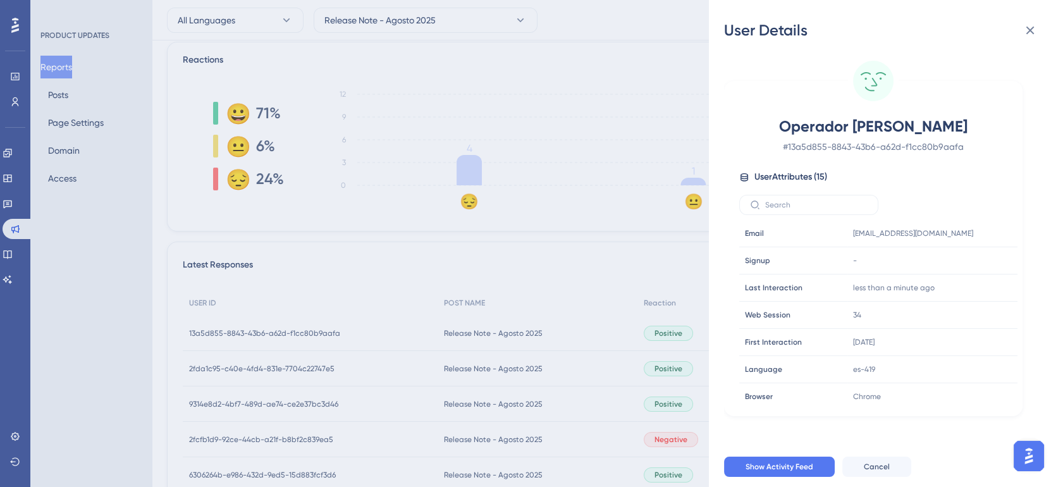
click at [647, 313] on div "User Details Operador [PERSON_NAME] # 13a5d855-8843-43b6-a62d-f1cc80b9aafa User…" at bounding box center [531, 243] width 1063 height 487
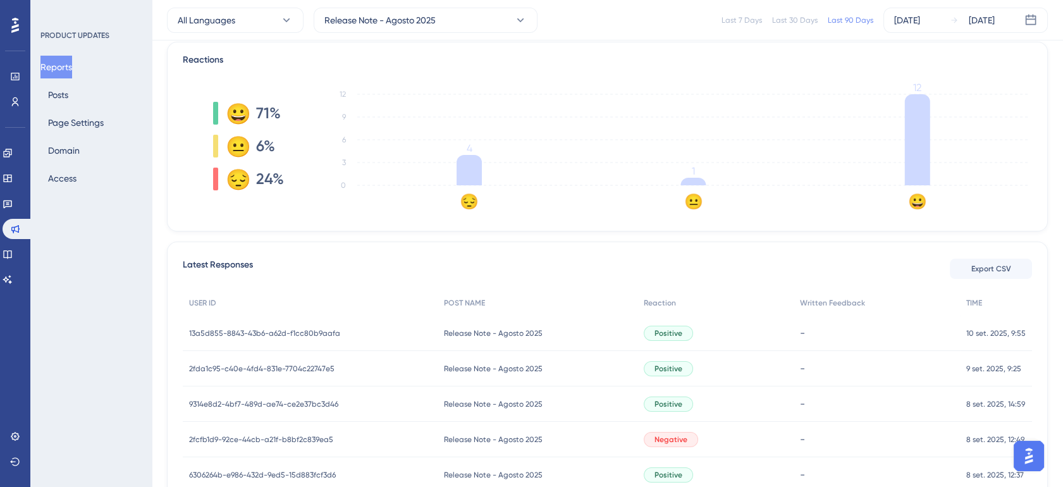
click at [693, 367] on div "Positive" at bounding box center [715, 368] width 156 height 35
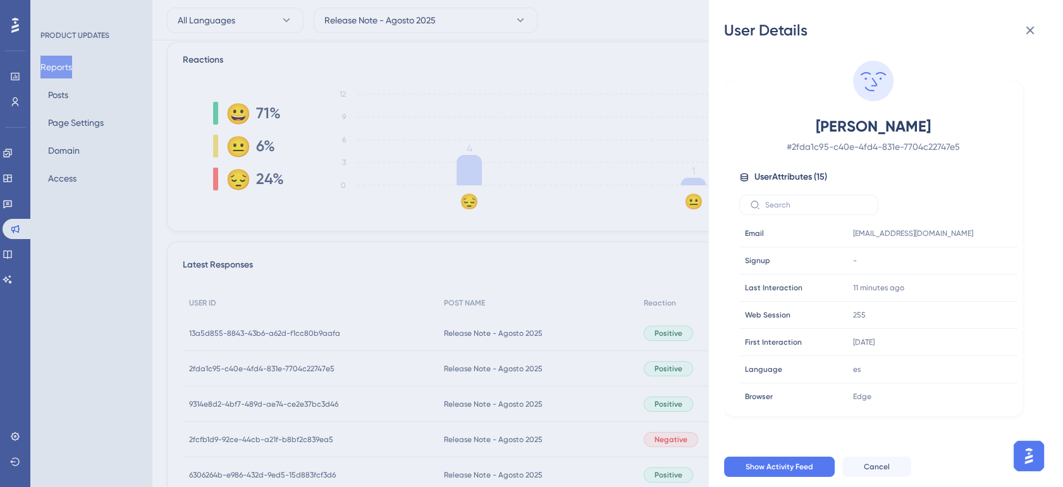
click at [688, 360] on div "User Details [PERSON_NAME] # 2fda1c95-c40e-4fd4-831e-7704c22747e5 User Attribut…" at bounding box center [531, 243] width 1063 height 487
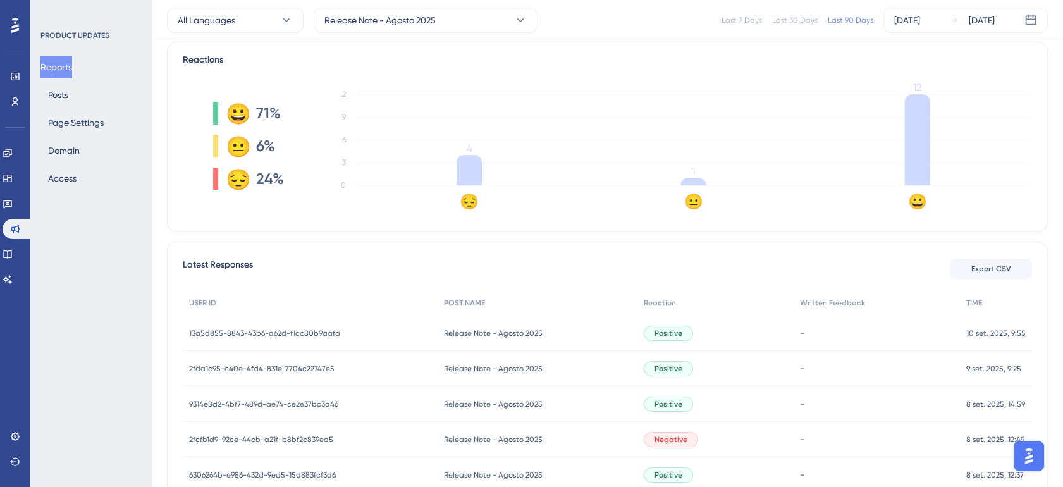
click at [728, 413] on div "Positive" at bounding box center [715, 403] width 156 height 35
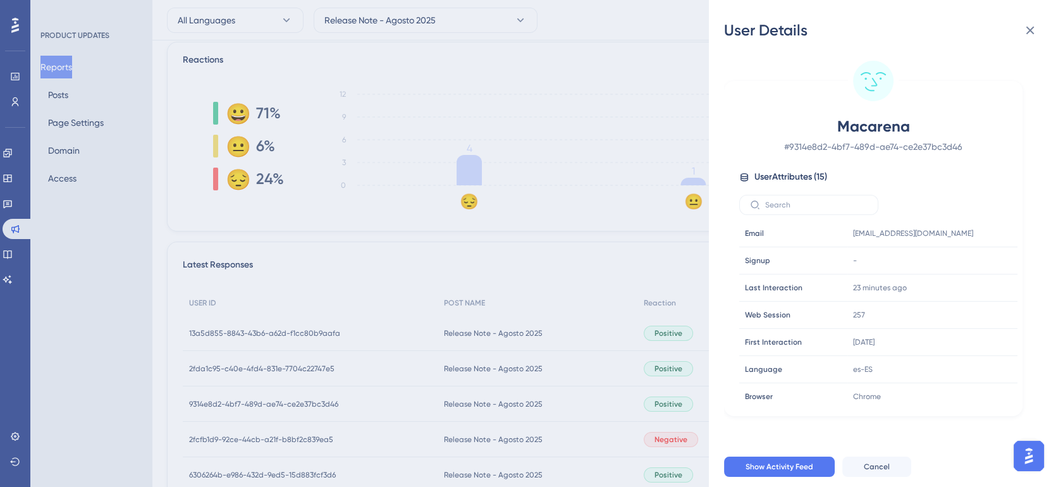
click at [671, 391] on div "User Details Macarena # 9314e8d2-4bf7-489d-ae74-ce2e37bc3d46 User Attributes ( …" at bounding box center [531, 243] width 1063 height 487
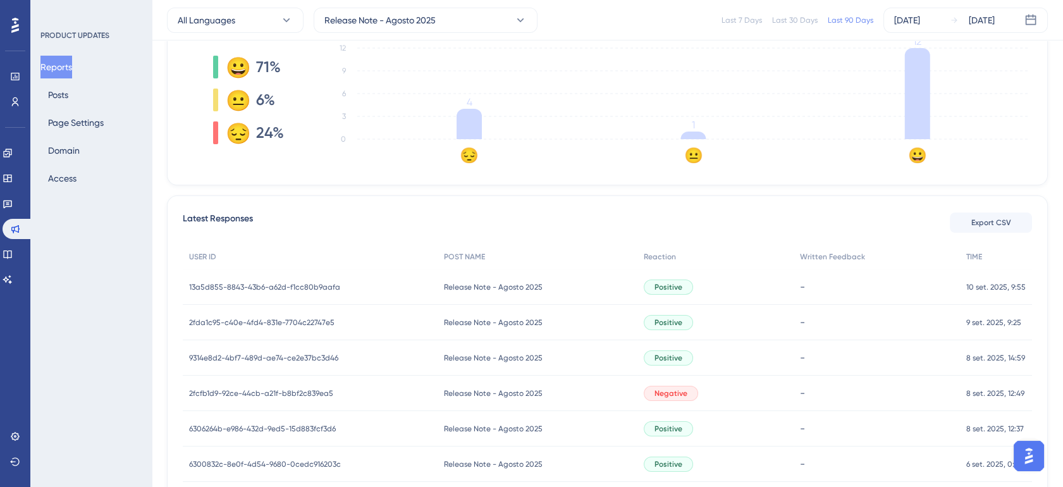
scroll to position [351, 0]
click at [727, 352] on div "Positive" at bounding box center [715, 356] width 156 height 35
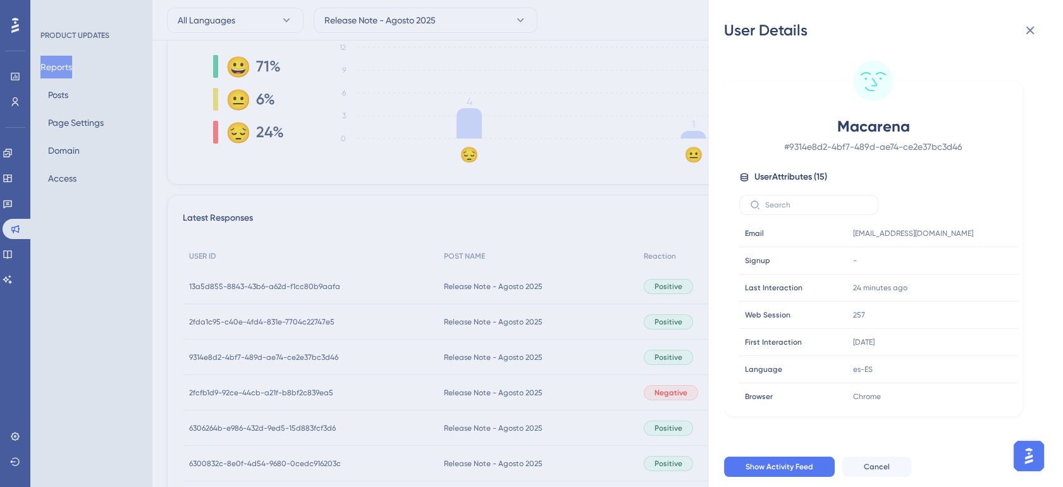
click at [671, 354] on div "User Details Macarena # 9314e8d2-4bf7-489d-ae74-ce2e37bc3d46 User Attributes ( …" at bounding box center [531, 243] width 1063 height 487
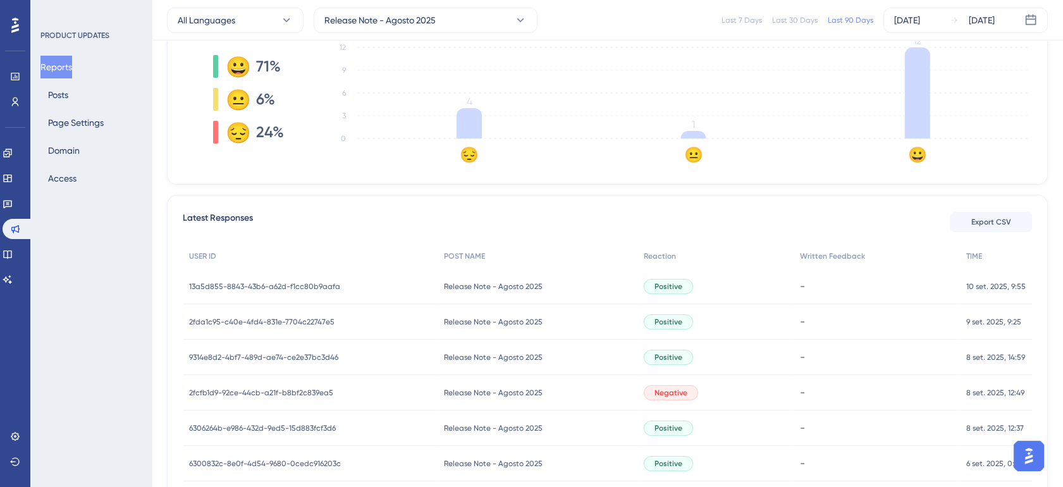
click at [733, 389] on div "Negative" at bounding box center [715, 392] width 156 height 35
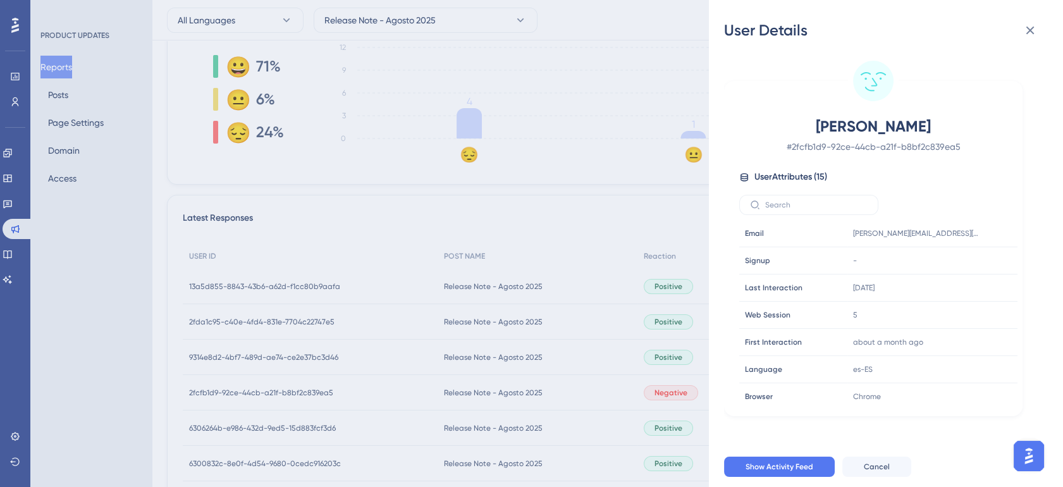
click at [607, 352] on div "User Details [PERSON_NAME] # 2fcfb1d9-92ce-44cb-a21f-b8bf2c839ea5 User Attribut…" at bounding box center [531, 243] width 1063 height 487
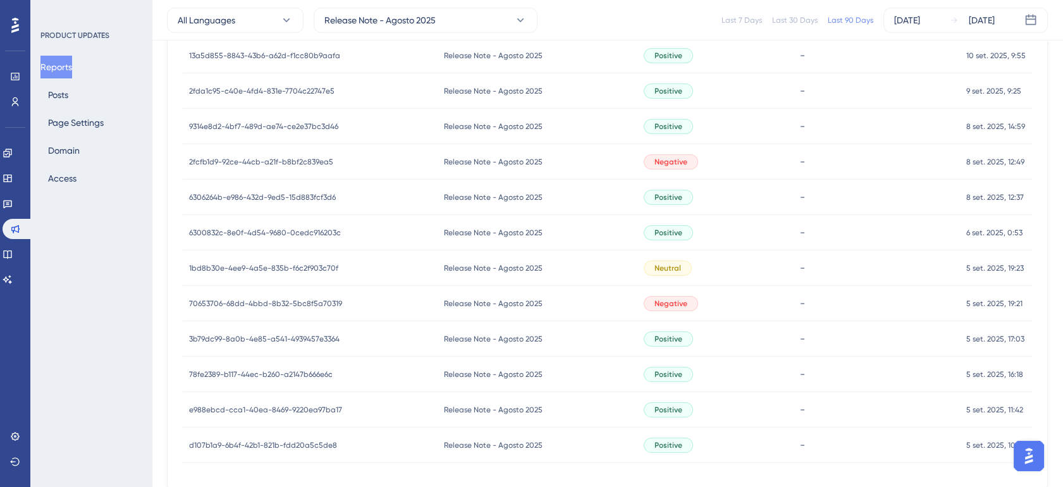
scroll to position [608, 0]
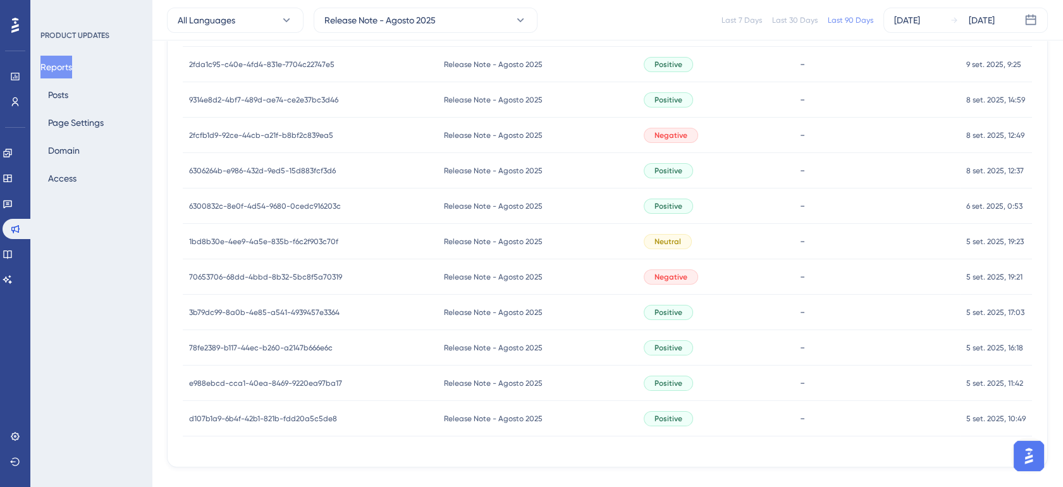
click at [710, 236] on div "Neutral" at bounding box center [715, 241] width 156 height 35
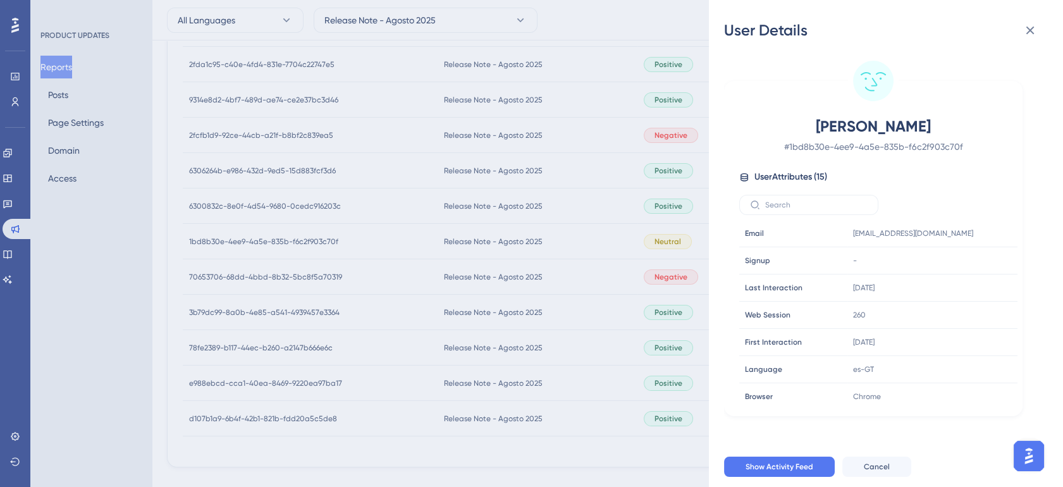
click at [617, 235] on div "User Details Jossy # 1bd8b30e-4ee9-4a5e-835b-f6c2f903c70f User Attributes ( 15 …" at bounding box center [531, 243] width 1063 height 487
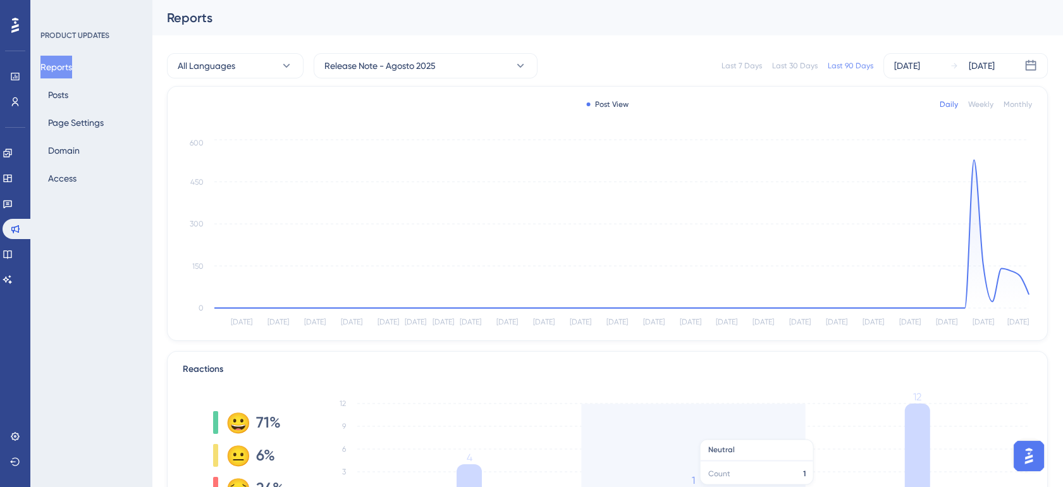
scroll to position [0, 0]
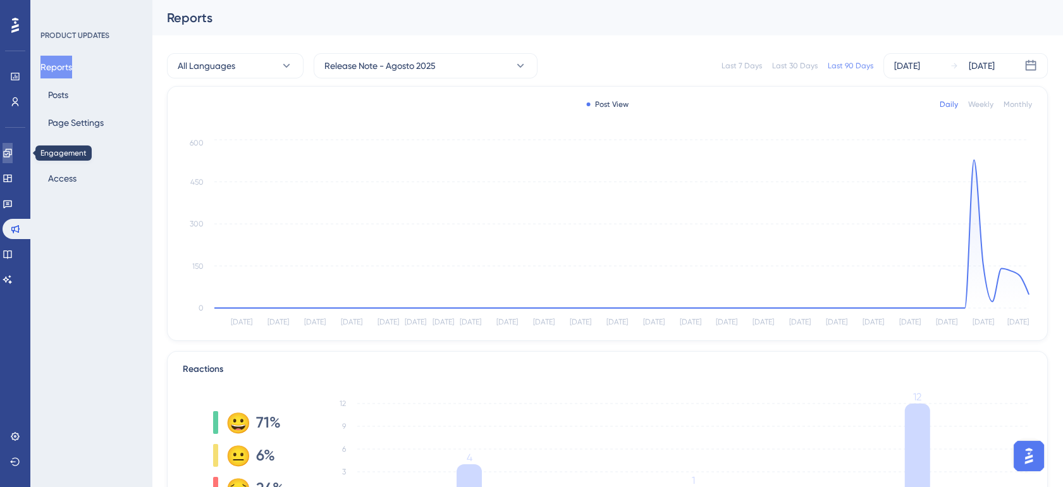
drag, startPoint x: 9, startPoint y: 161, endPoint x: 38, endPoint y: 159, distance: 28.5
click at [9, 160] on link at bounding box center [8, 153] width 10 height 20
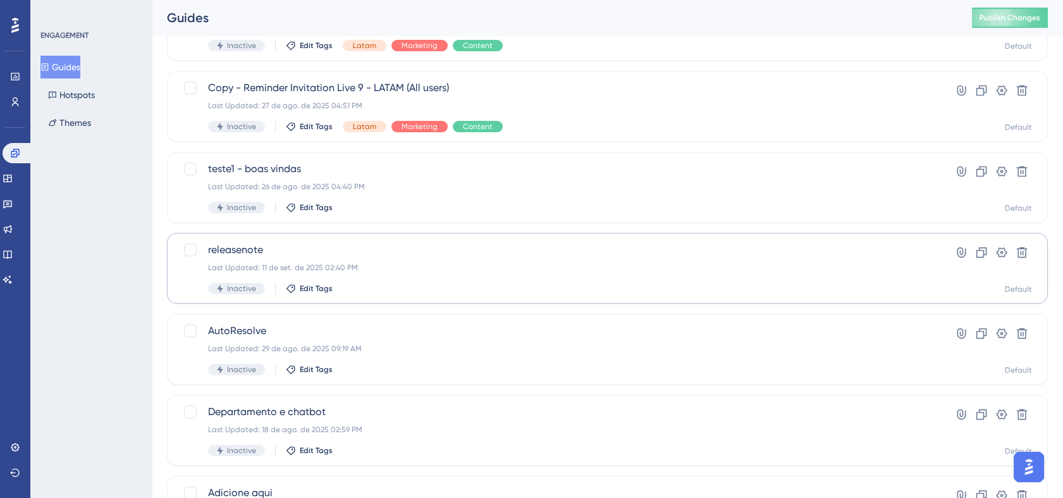
scroll to position [211, 0]
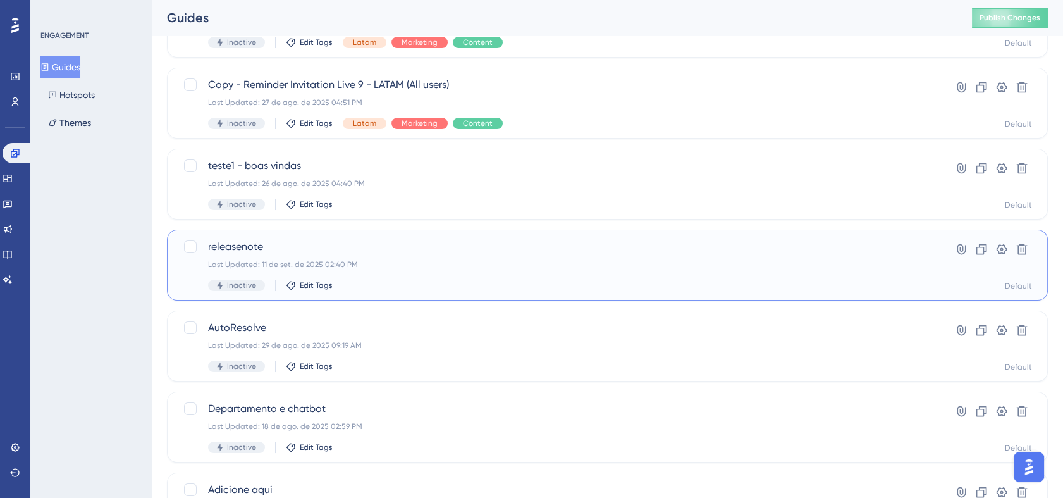
click at [498, 266] on div "Last Updated: 11 de set. de 2025 02:40 PM" at bounding box center [556, 264] width 697 height 10
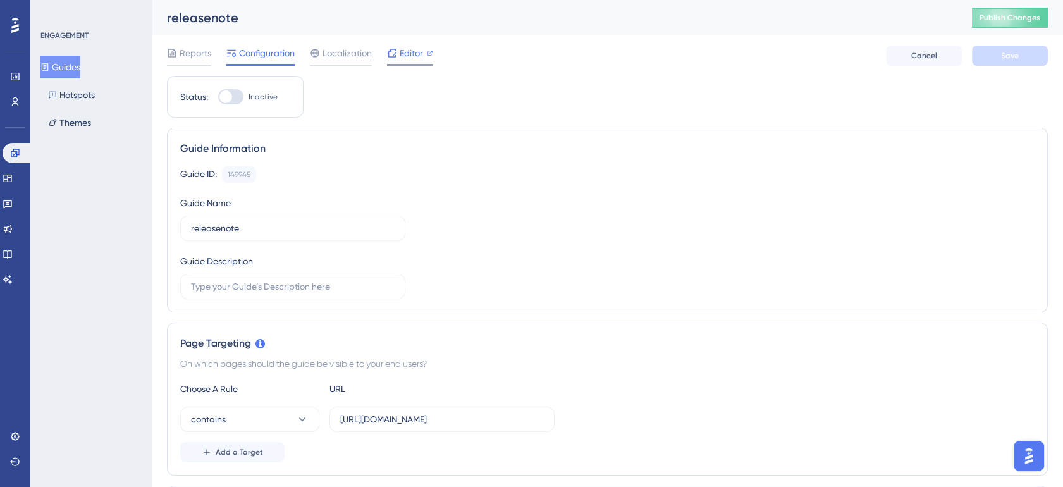
click at [413, 59] on span "Editor" at bounding box center [411, 53] width 23 height 15
click at [13, 219] on link at bounding box center [8, 229] width 10 height 20
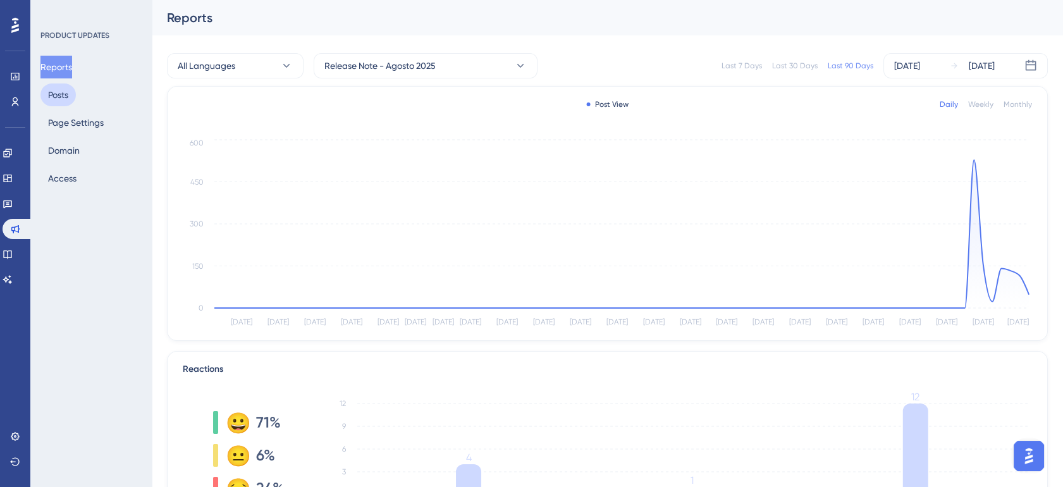
click at [44, 97] on button "Posts" at bounding box center [57, 94] width 35 height 23
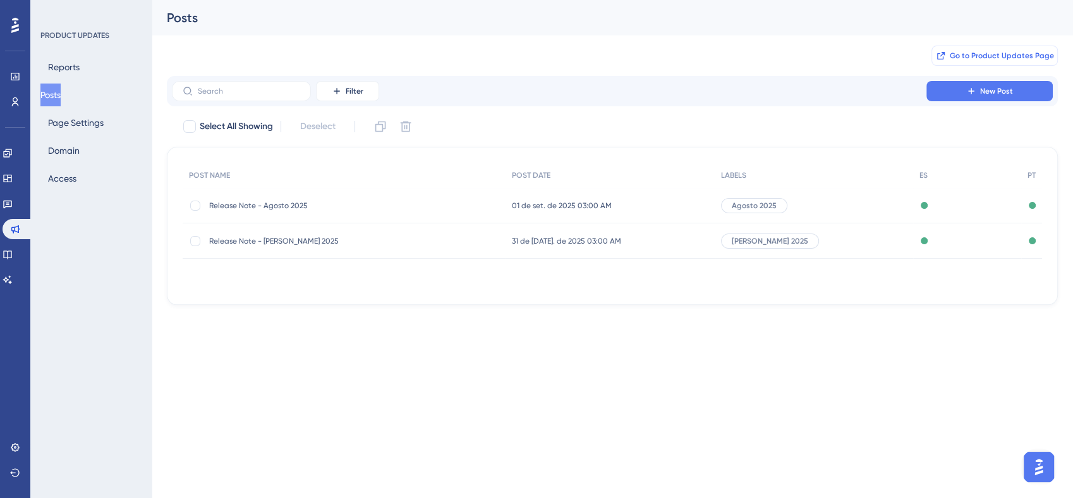
click at [984, 58] on span "Go to Product Updates Page" at bounding box center [1002, 56] width 104 height 10
